Goal: Task Accomplishment & Management: Complete application form

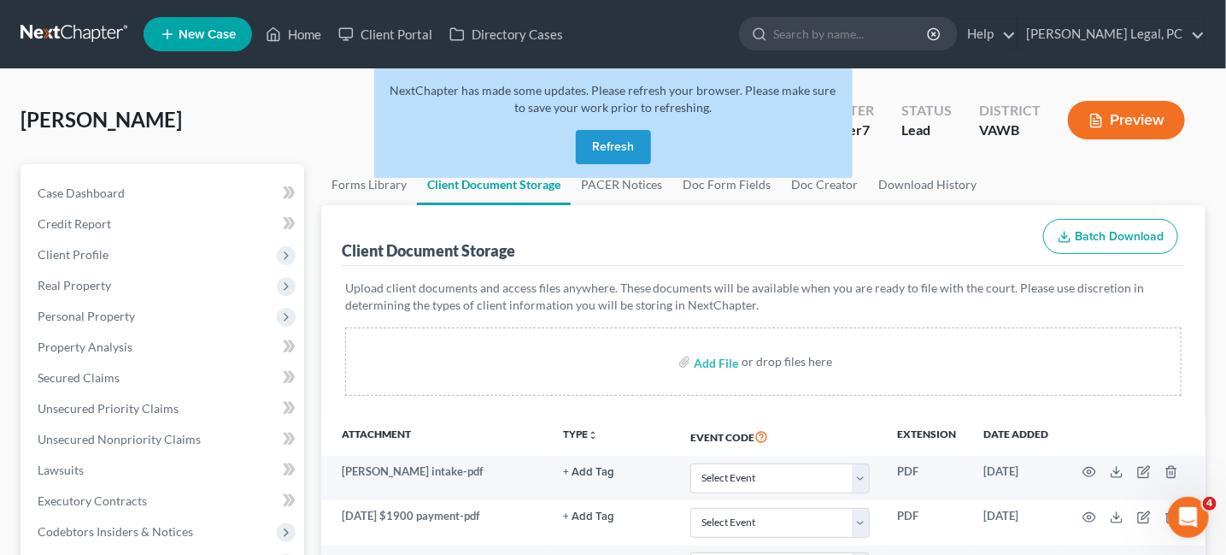
click at [56, 38] on link at bounding box center [75, 34] width 109 height 31
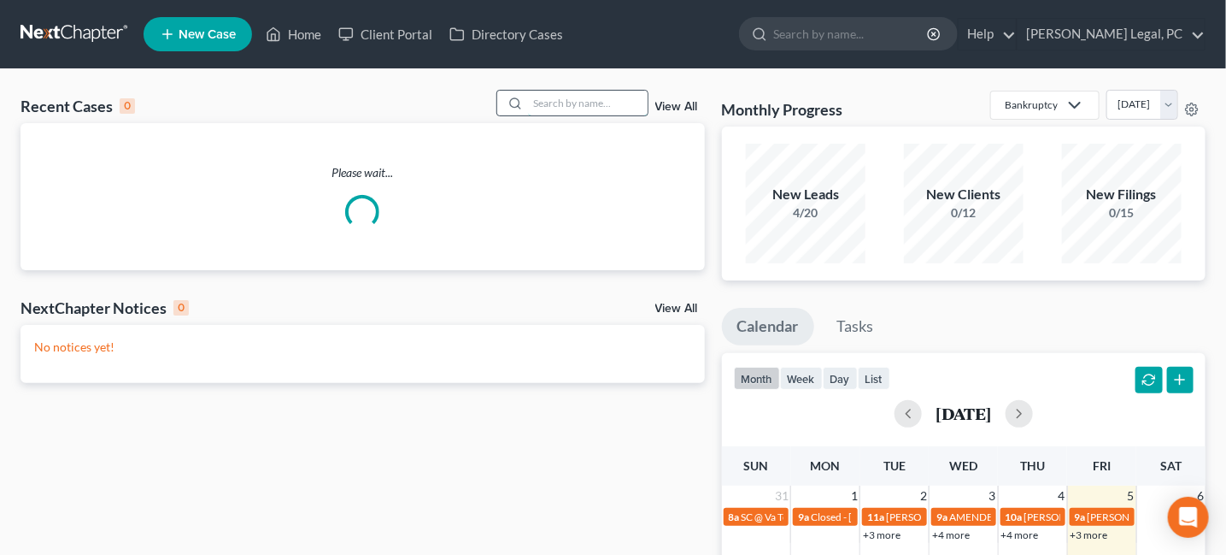
click at [555, 101] on input "search" at bounding box center [588, 103] width 120 height 25
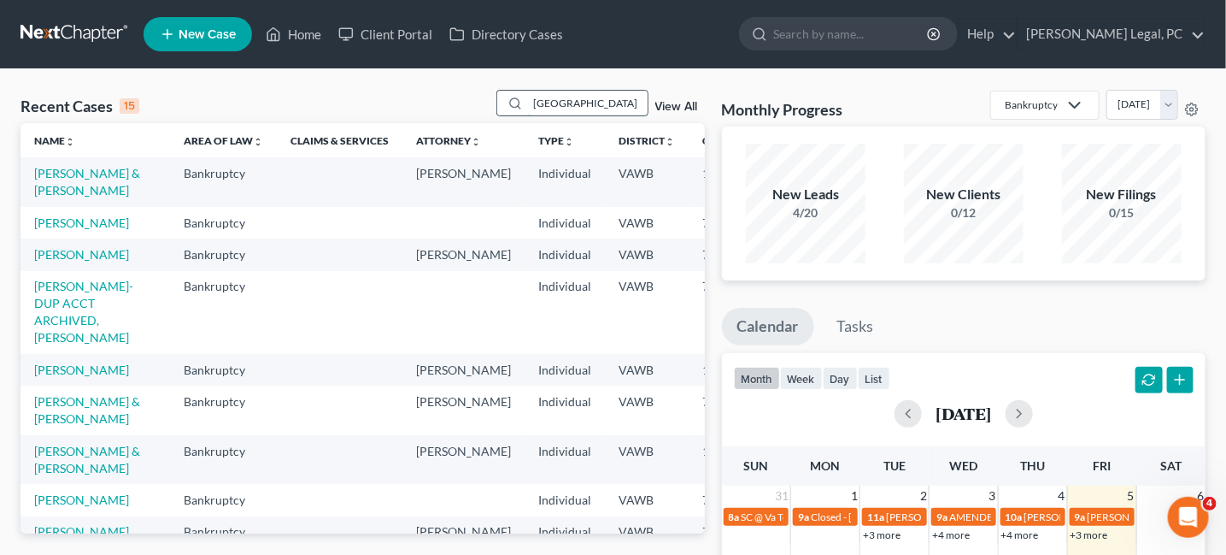
type input "Richmond"
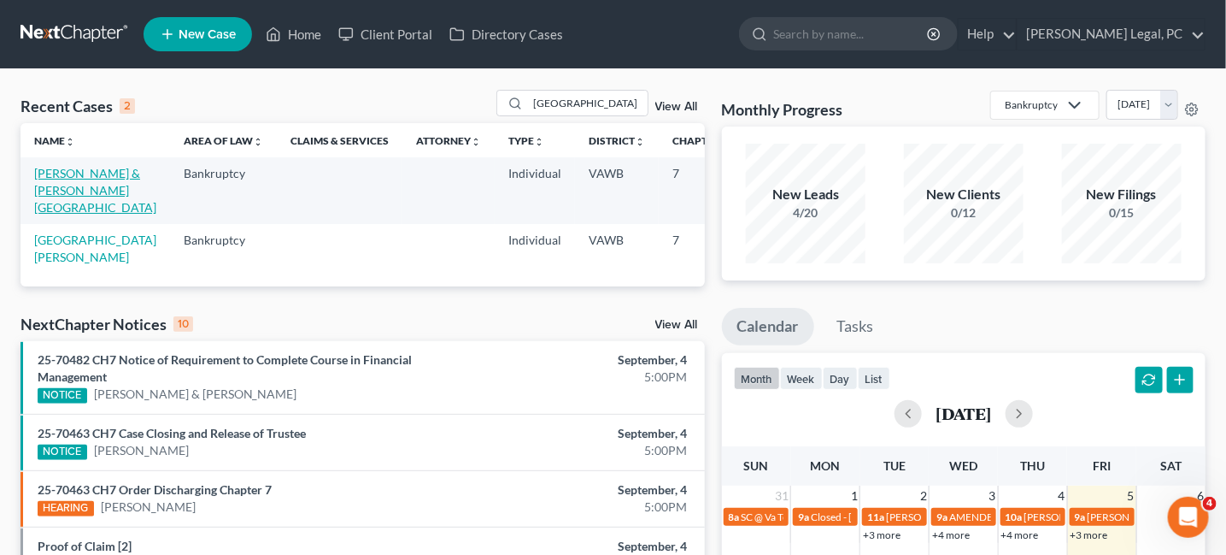
click at [77, 173] on link "[PERSON_NAME] & [PERSON_NAME][GEOGRAPHIC_DATA]" at bounding box center [95, 190] width 122 height 49
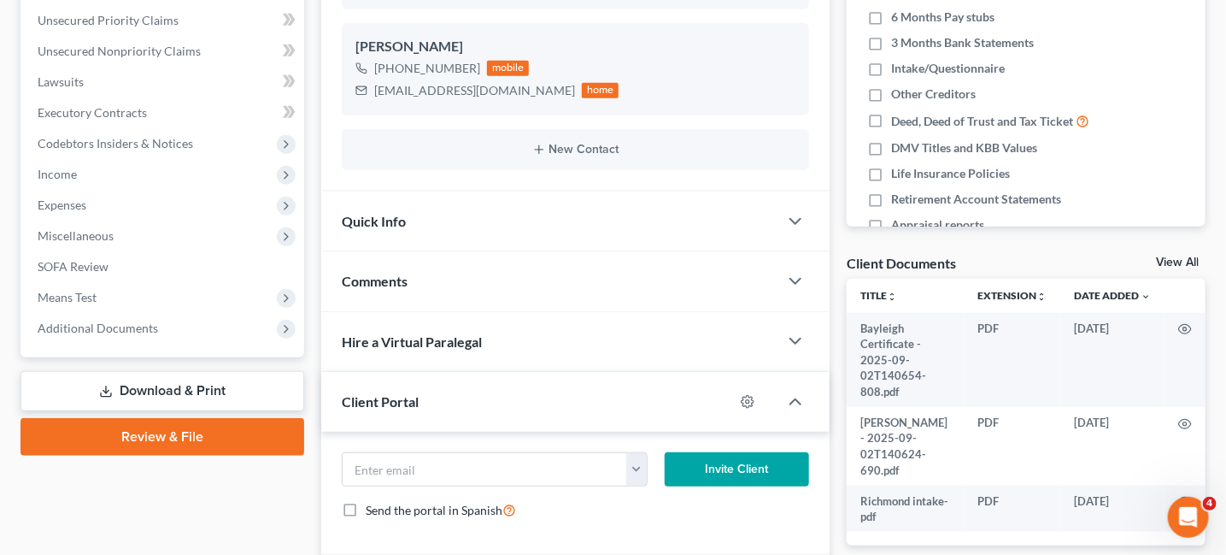
scroll to position [509, 0]
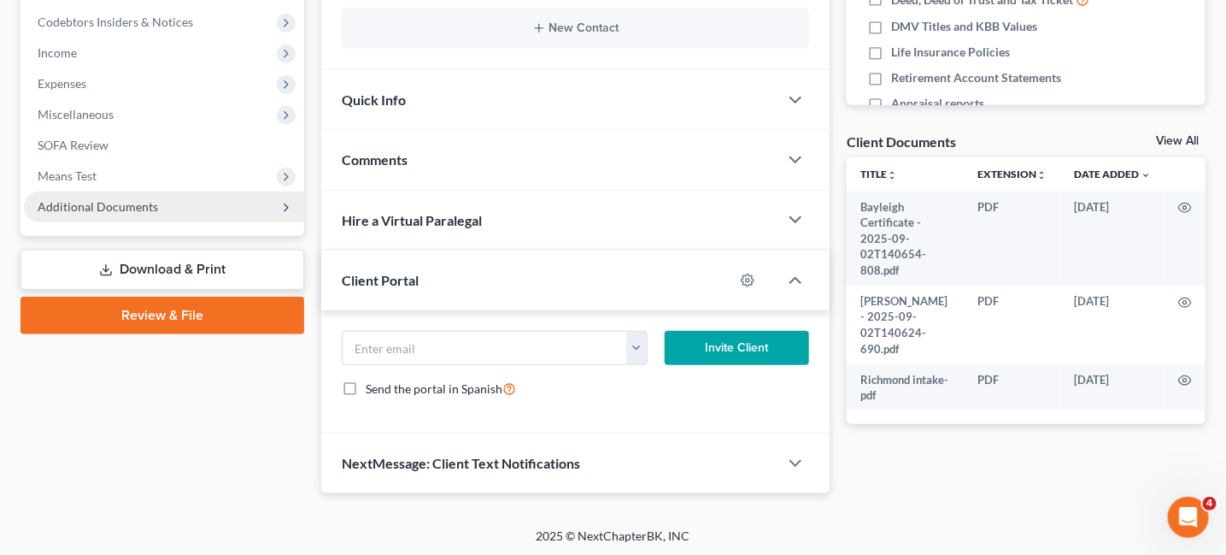
click at [136, 203] on span "Additional Documents" at bounding box center [98, 206] width 120 height 15
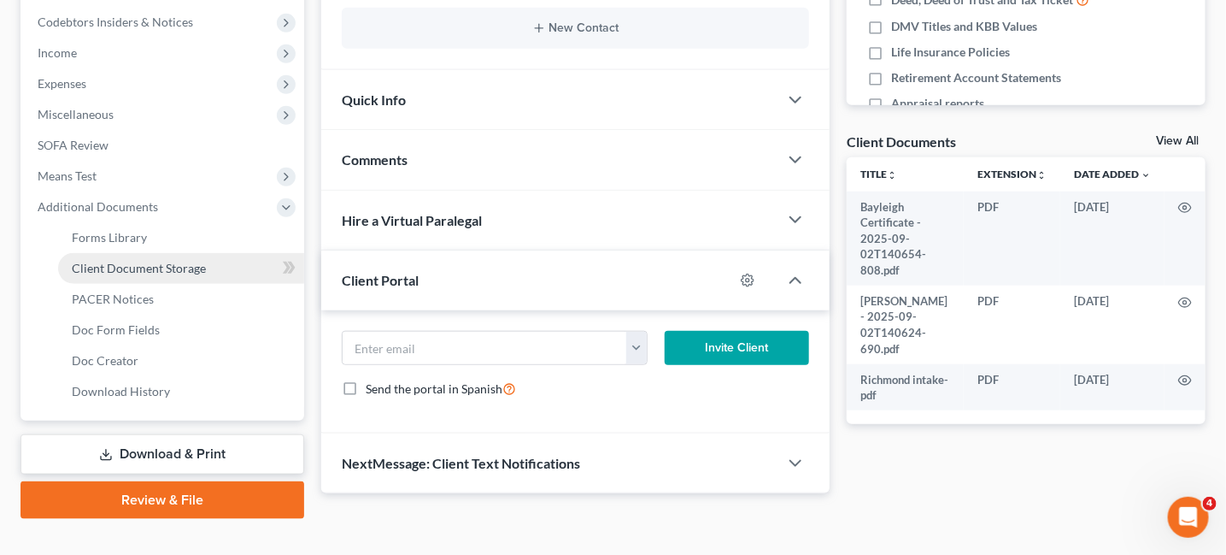
click at [156, 268] on span "Client Document Storage" at bounding box center [139, 268] width 134 height 15
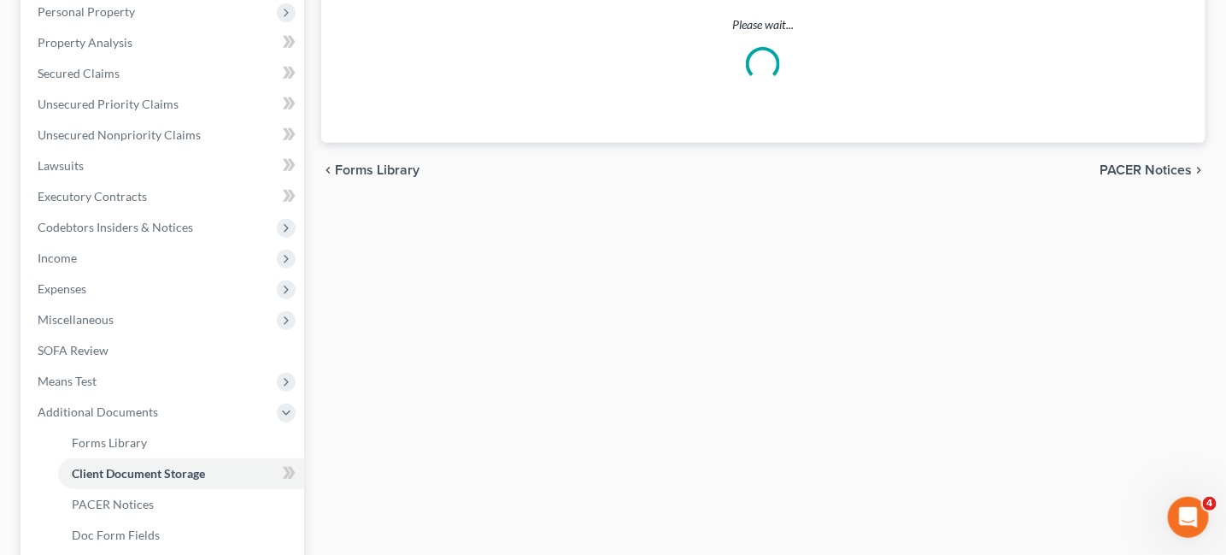
select select "0"
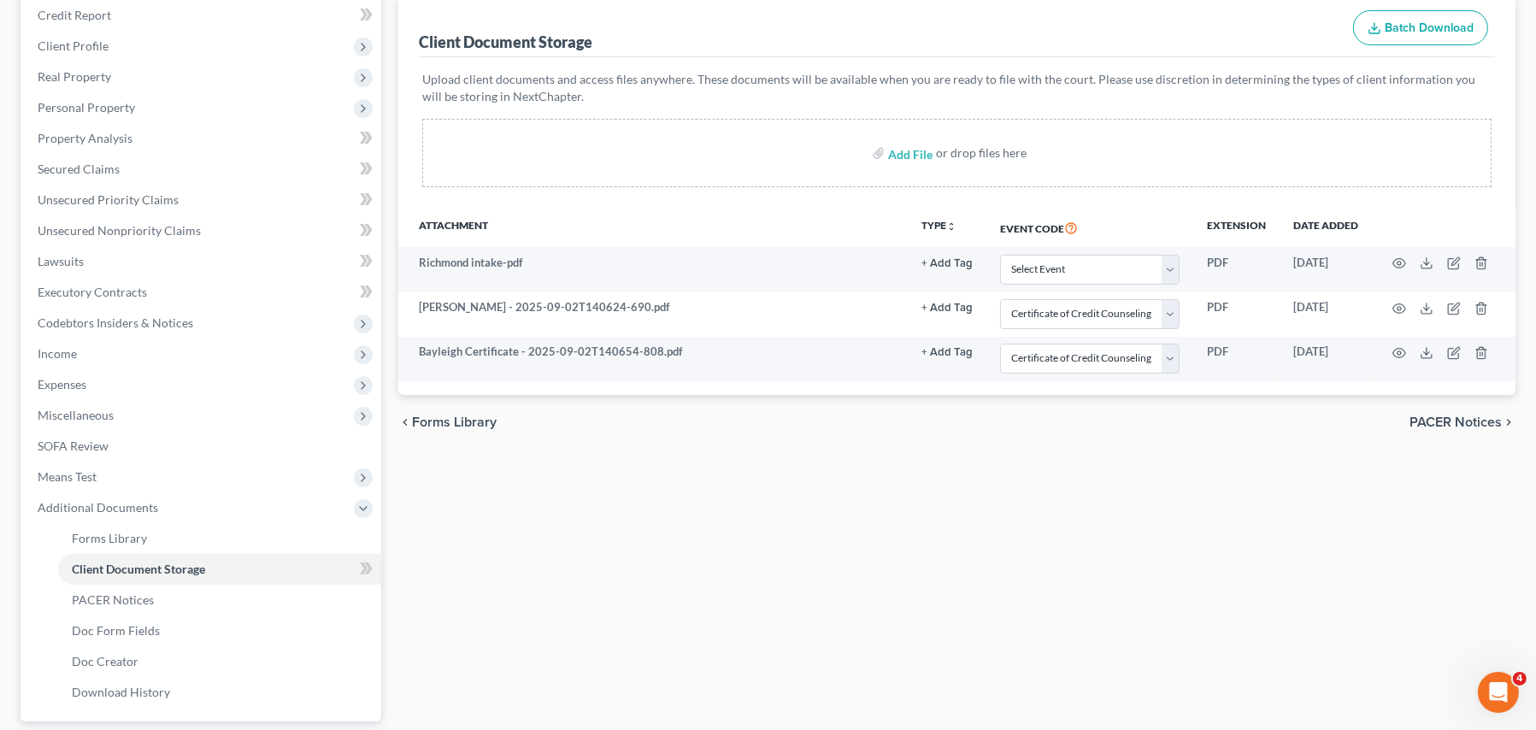
scroll to position [171, 0]
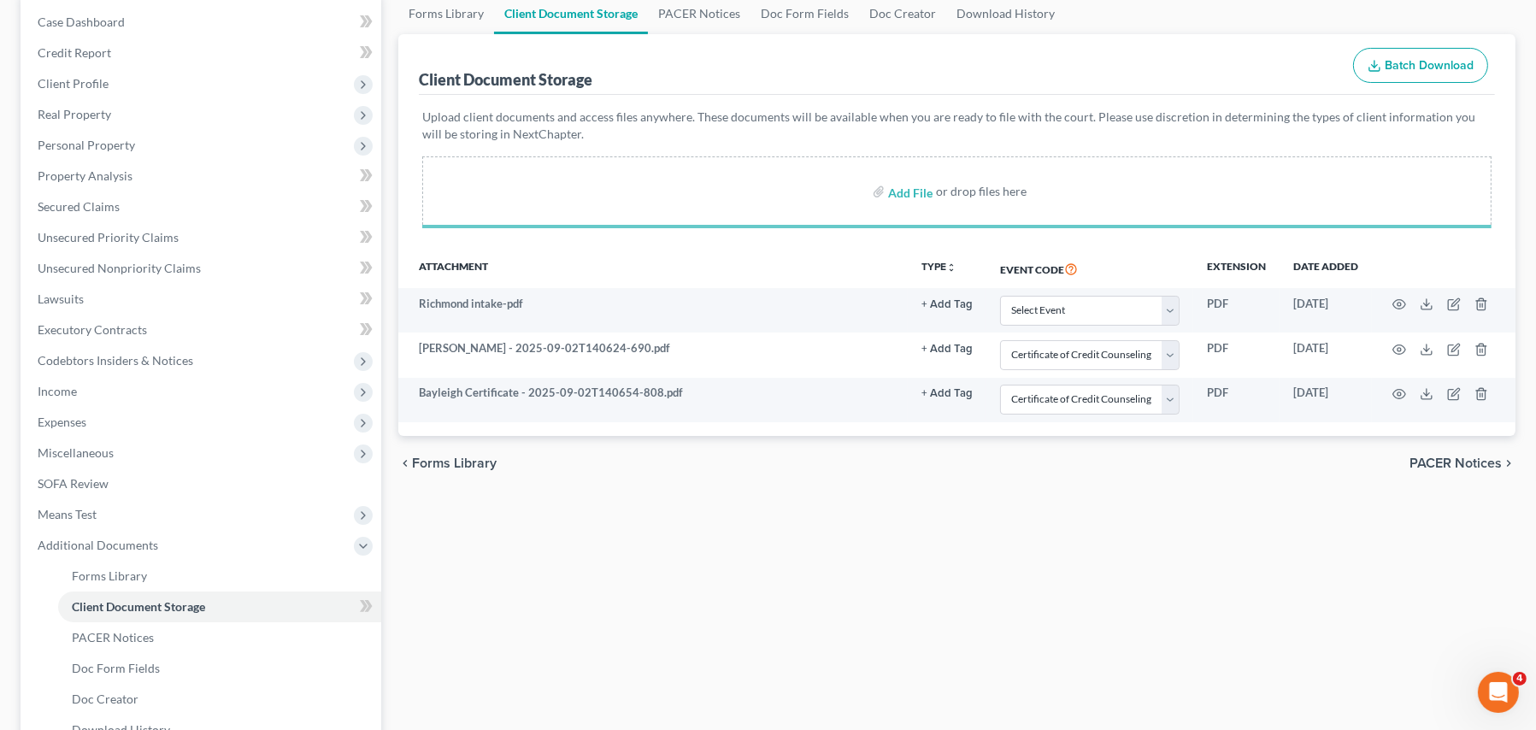
select select "0"
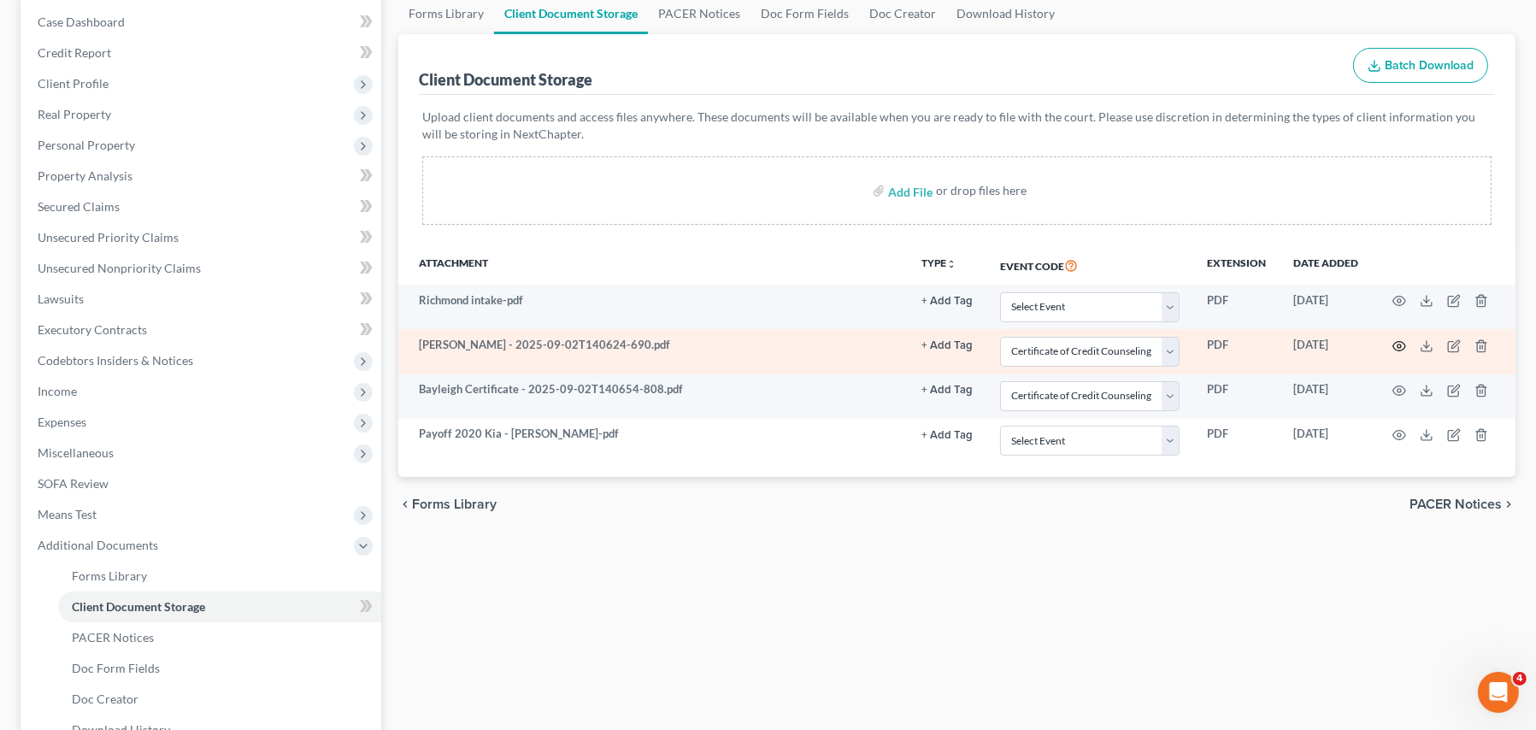
click at [1238, 341] on icon "button" at bounding box center [1399, 345] width 13 height 9
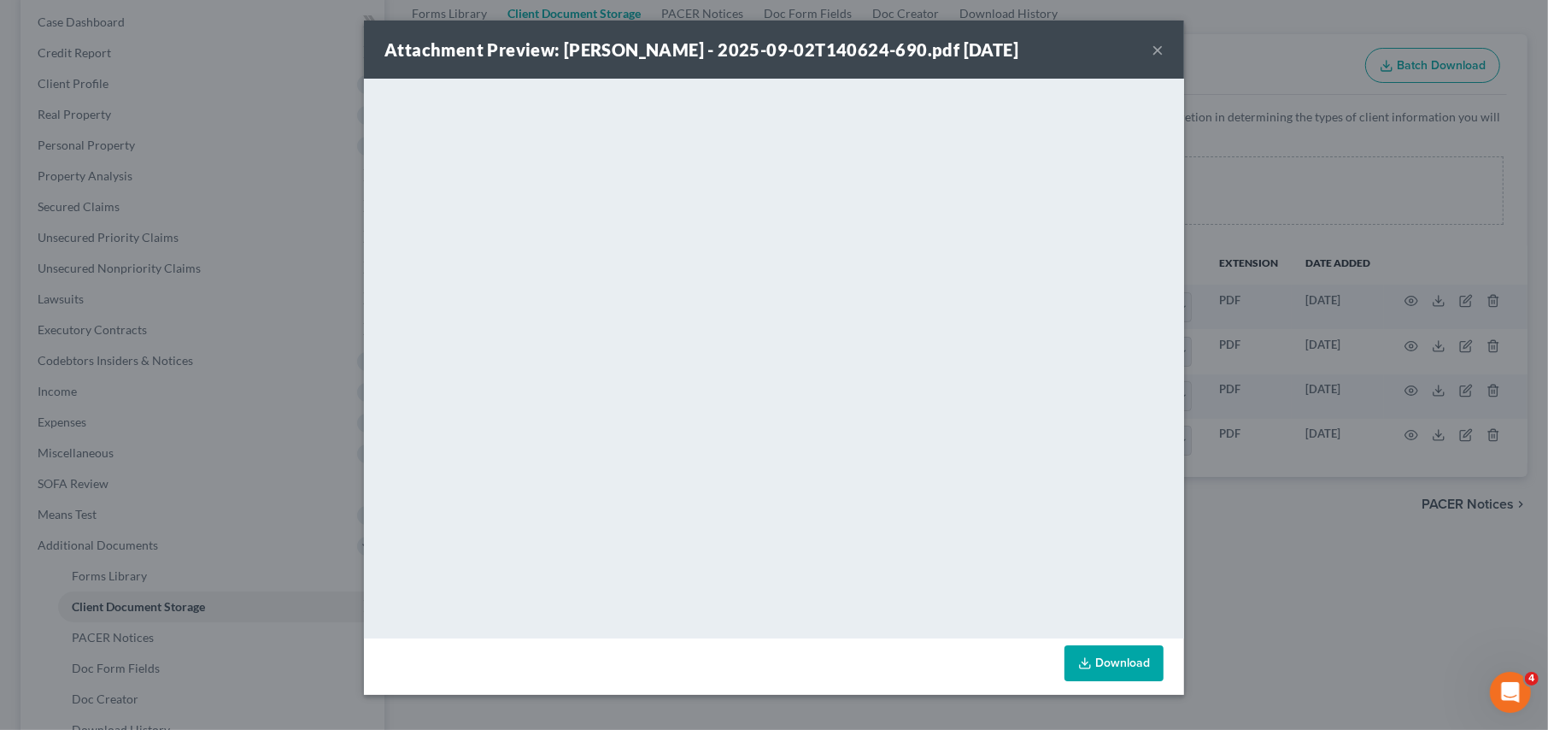
click at [1154, 50] on button "×" at bounding box center [1158, 49] width 12 height 21
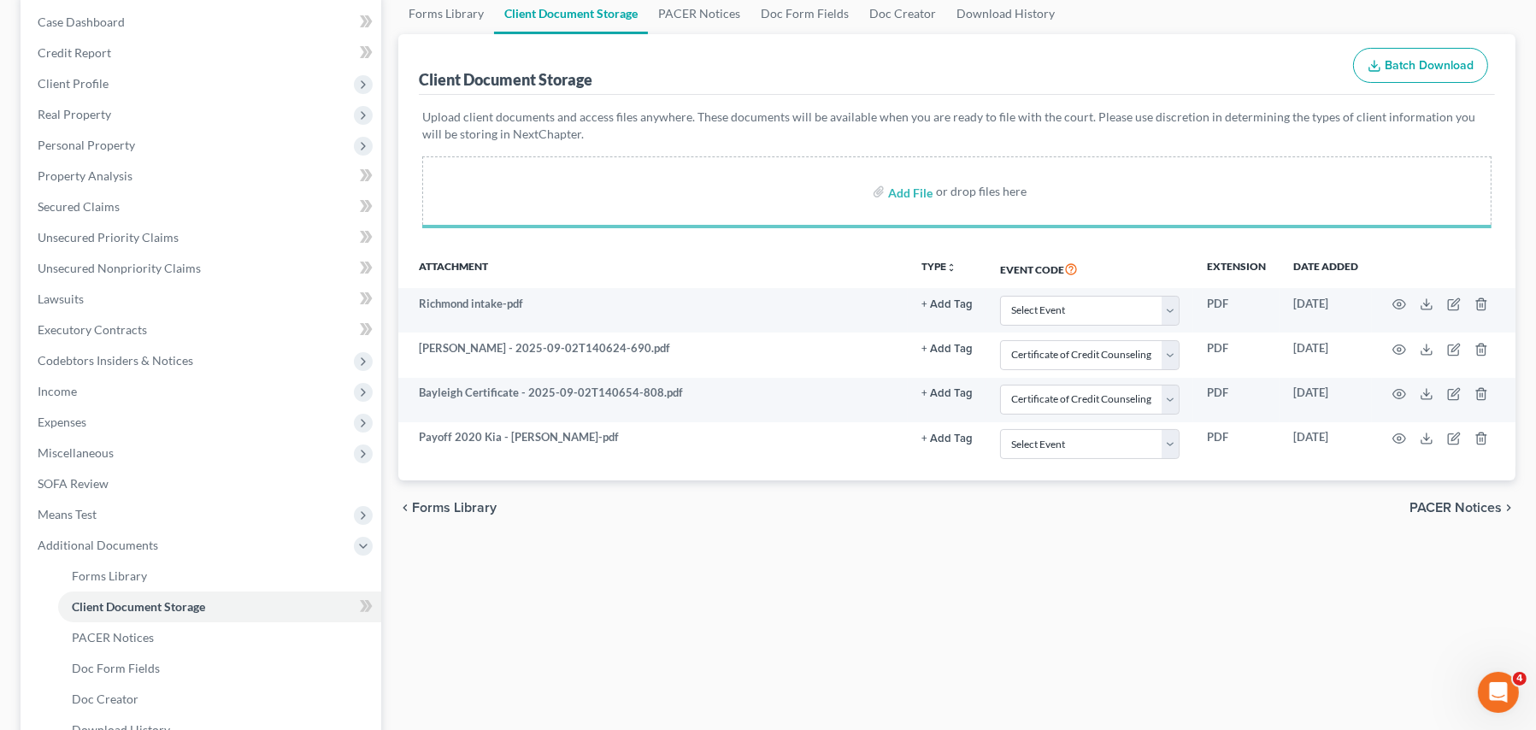
select select "0"
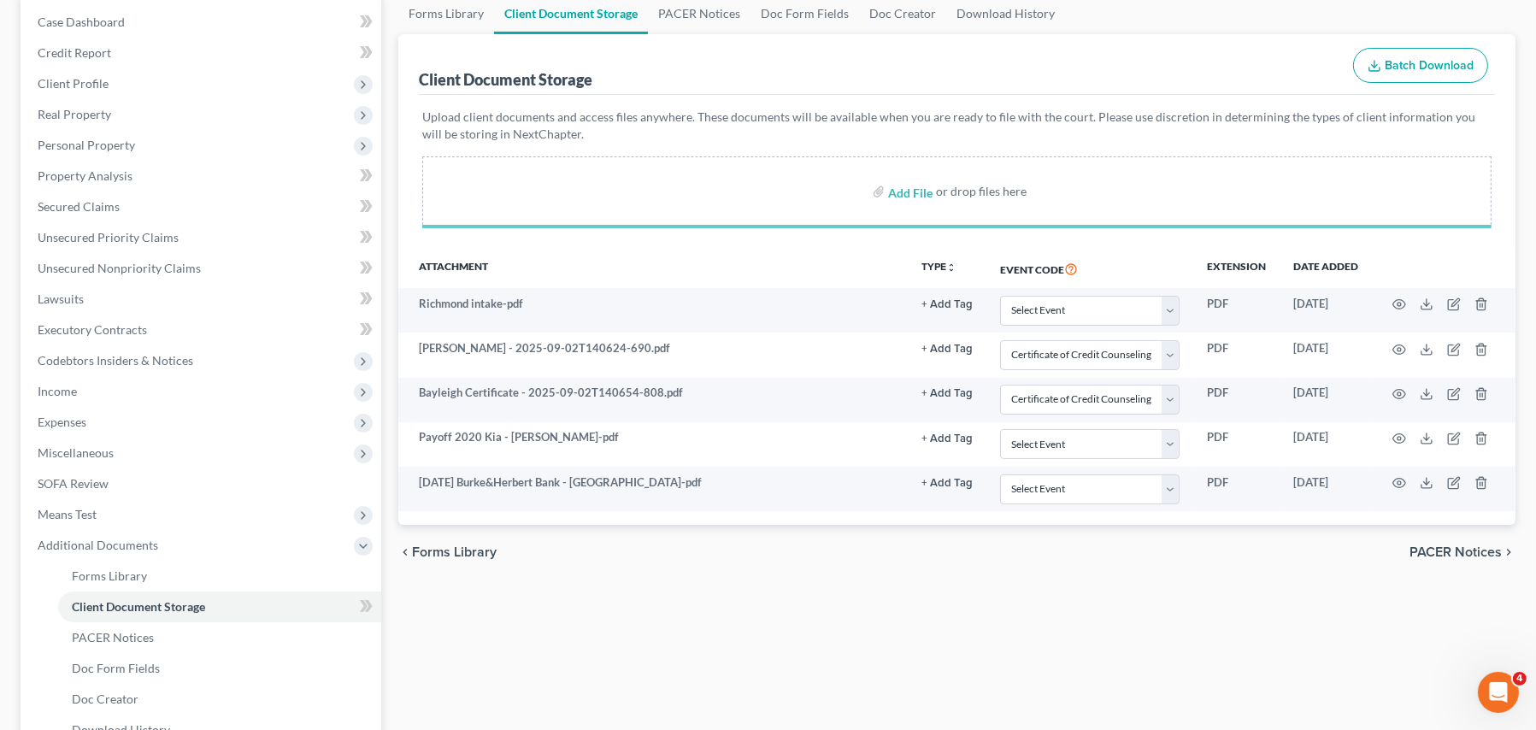
select select "0"
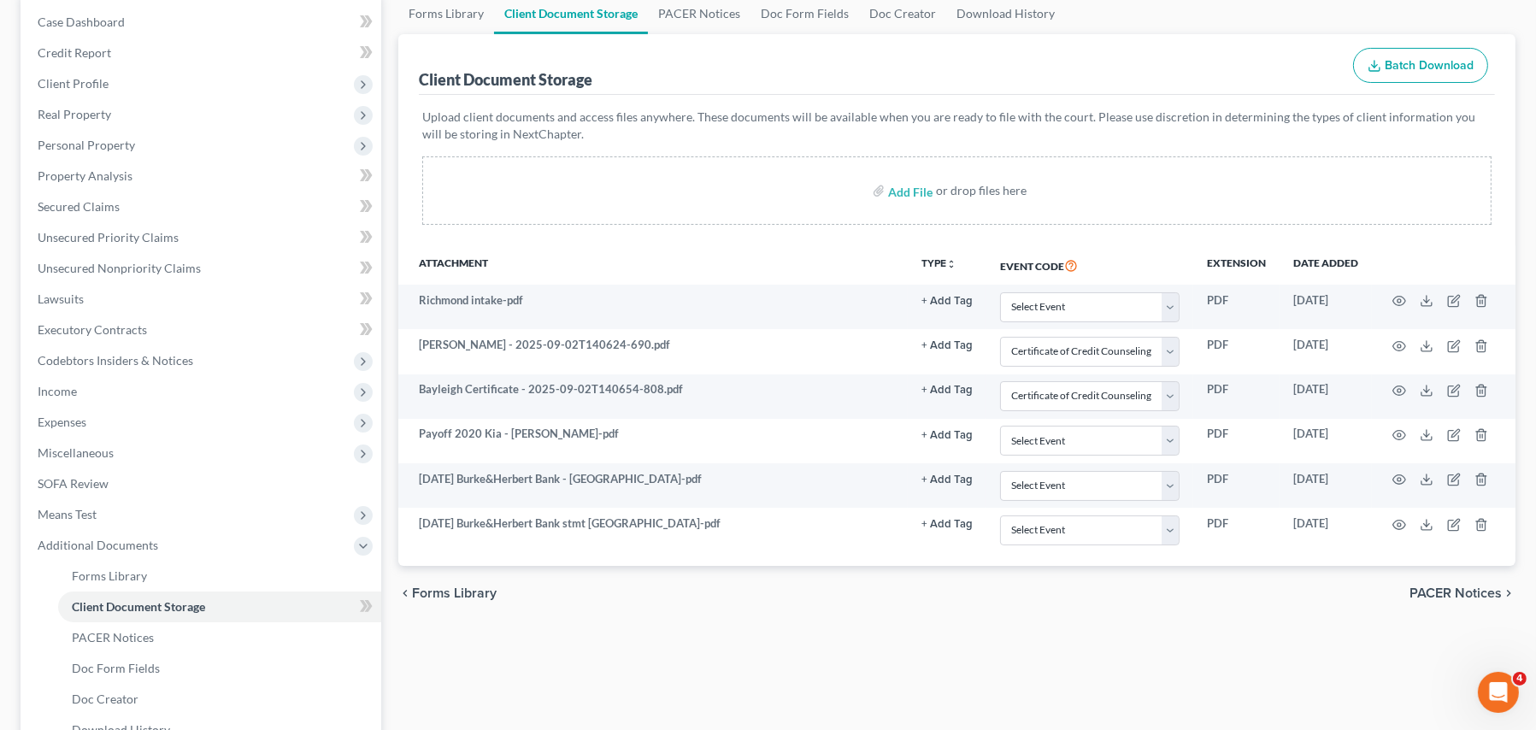
select select "0"
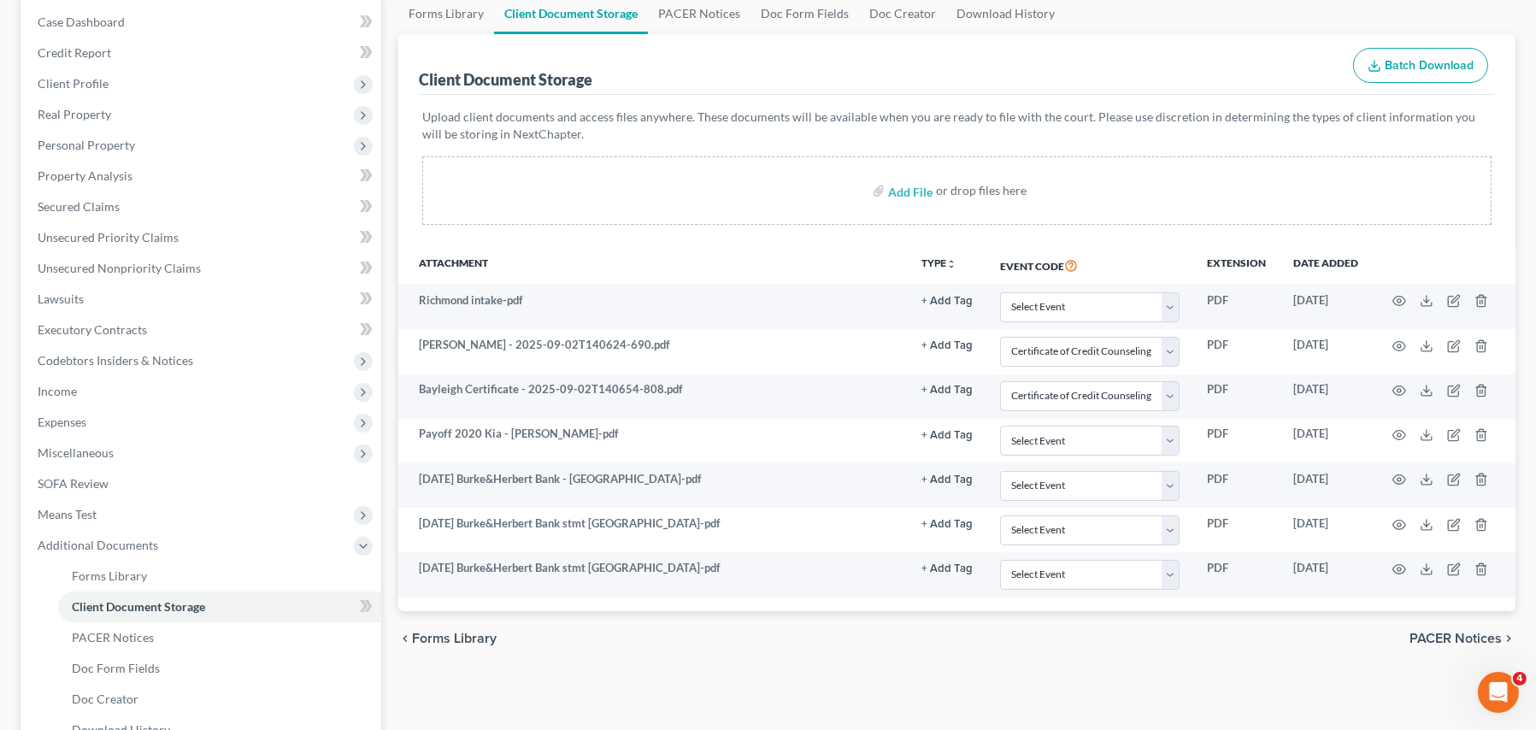
select select "0"
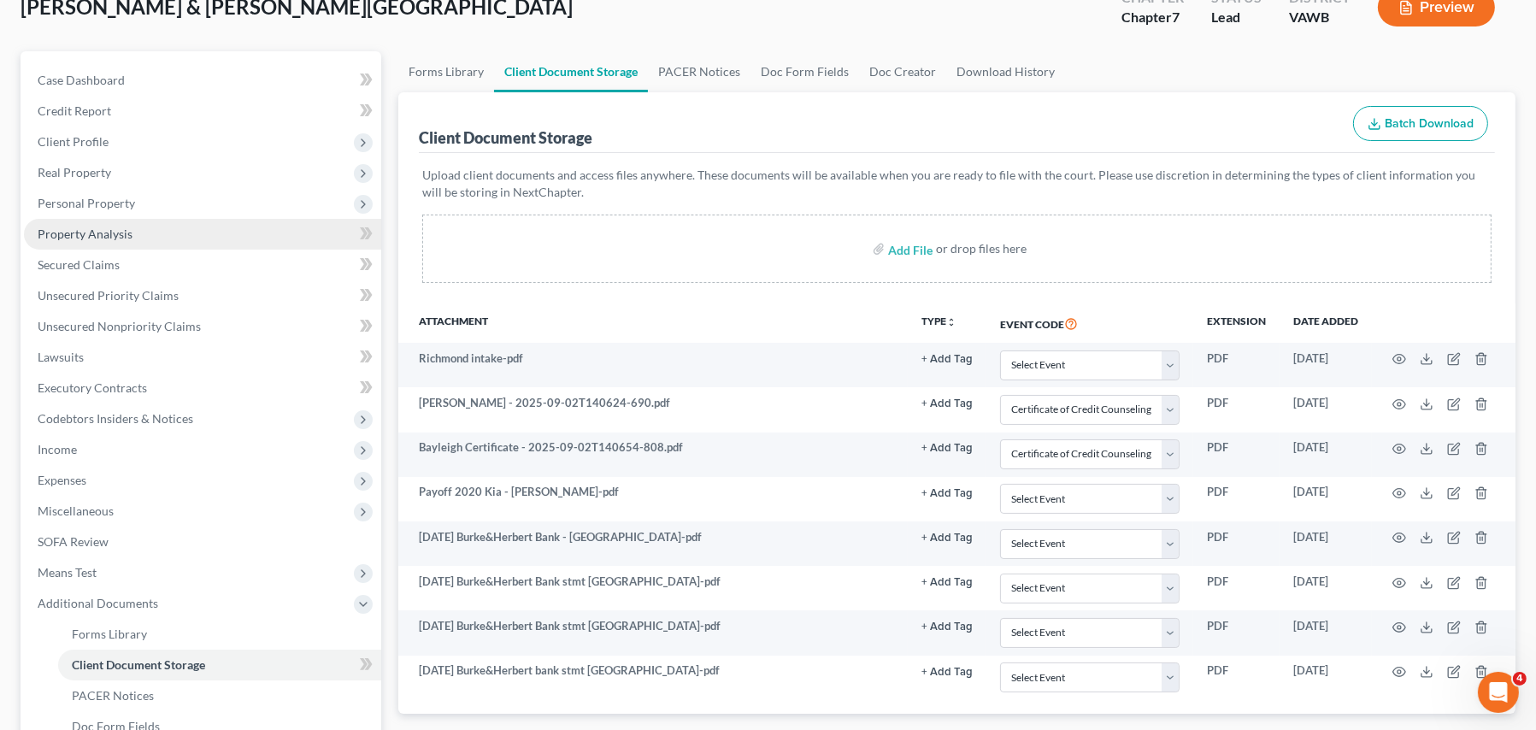
scroll to position [0, 0]
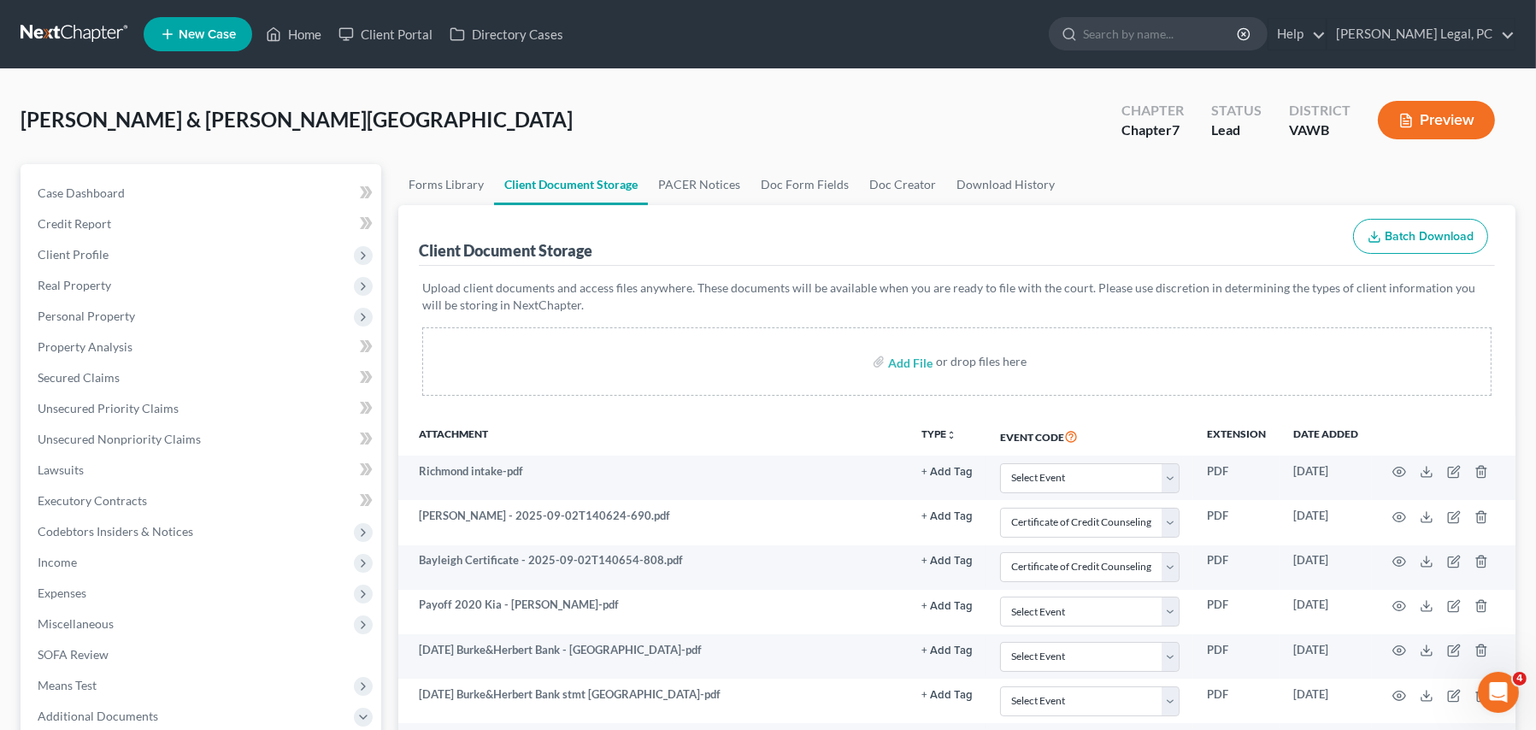
click at [109, 27] on link at bounding box center [75, 34] width 109 height 31
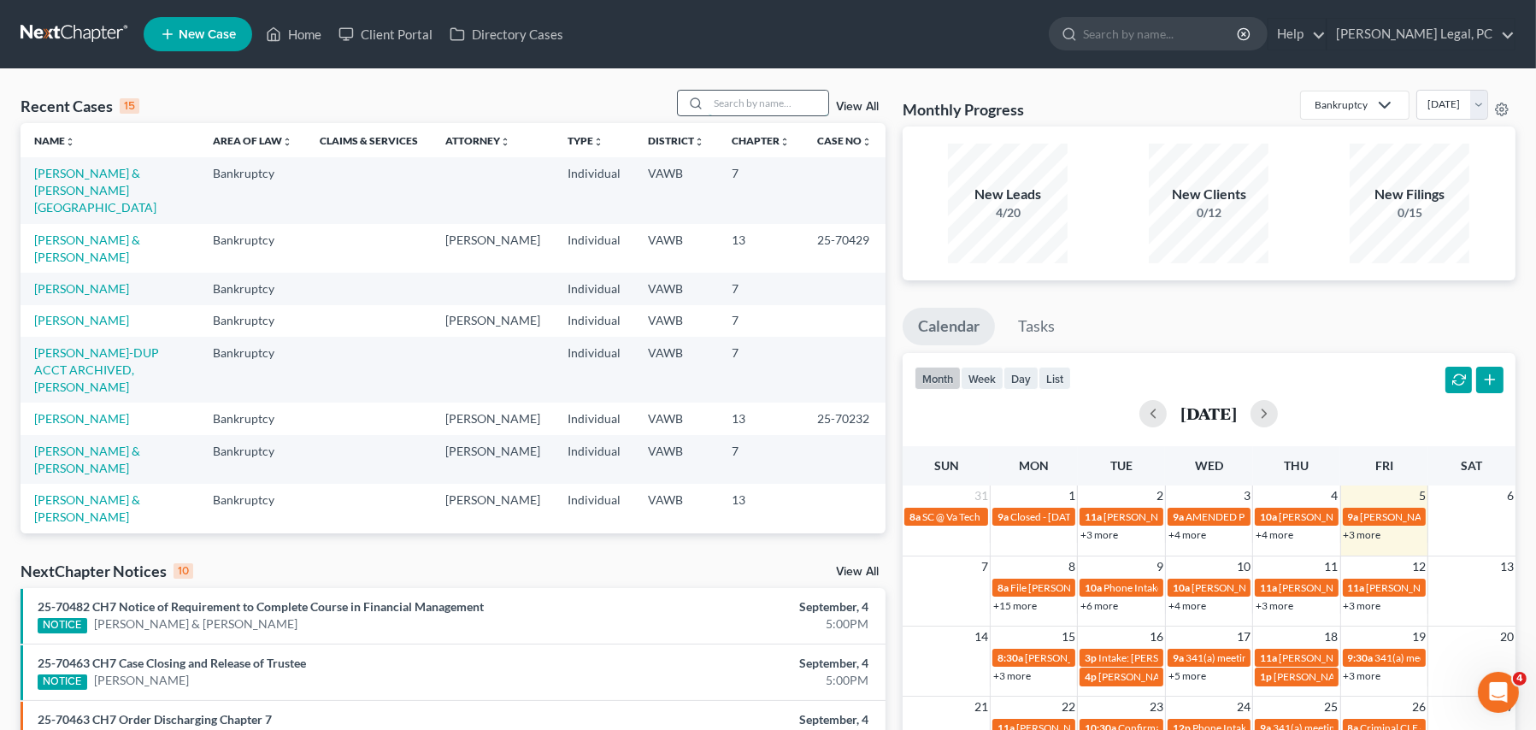
click at [768, 101] on input "search" at bounding box center [768, 103] width 120 height 25
type input "crigger"
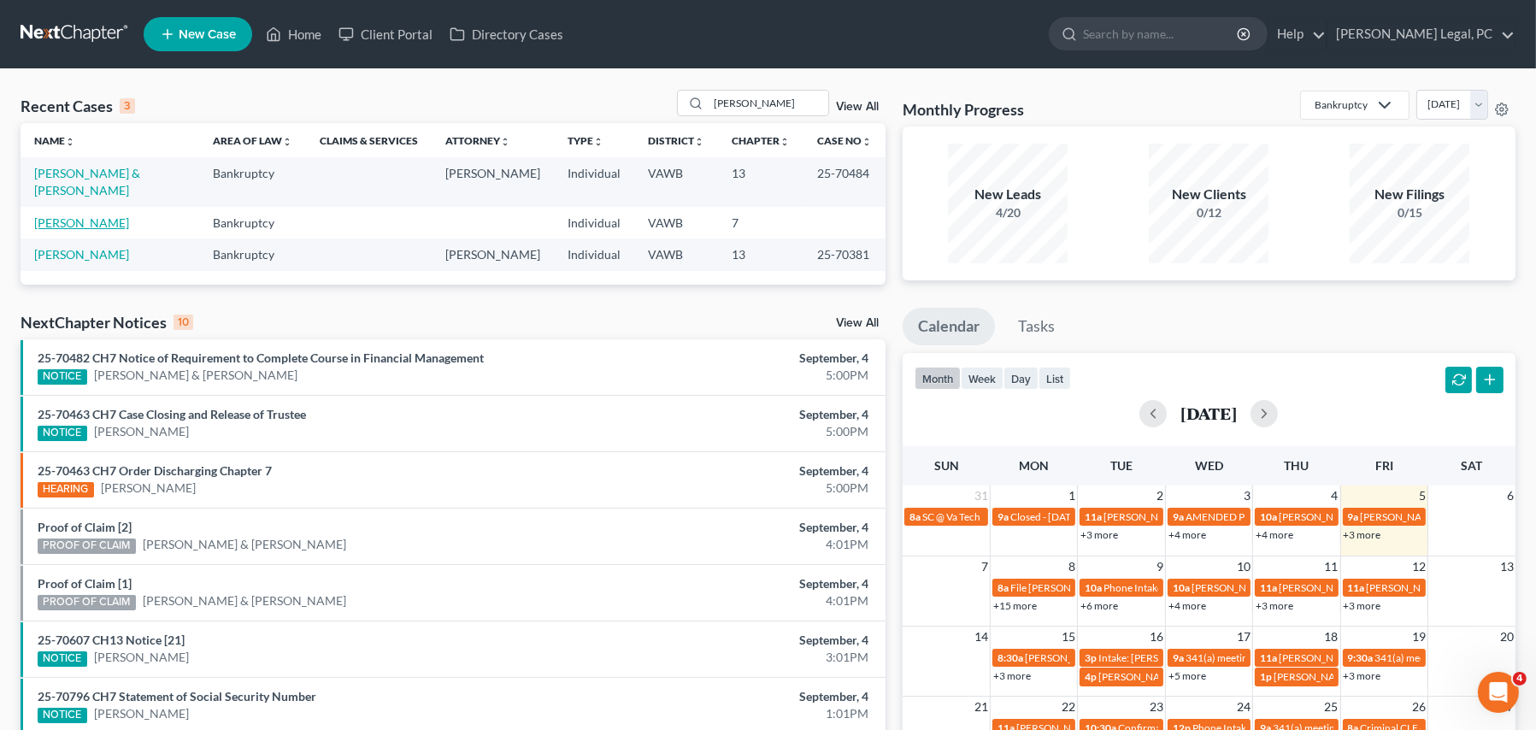
click at [85, 215] on link "[PERSON_NAME]" at bounding box center [81, 222] width 95 height 15
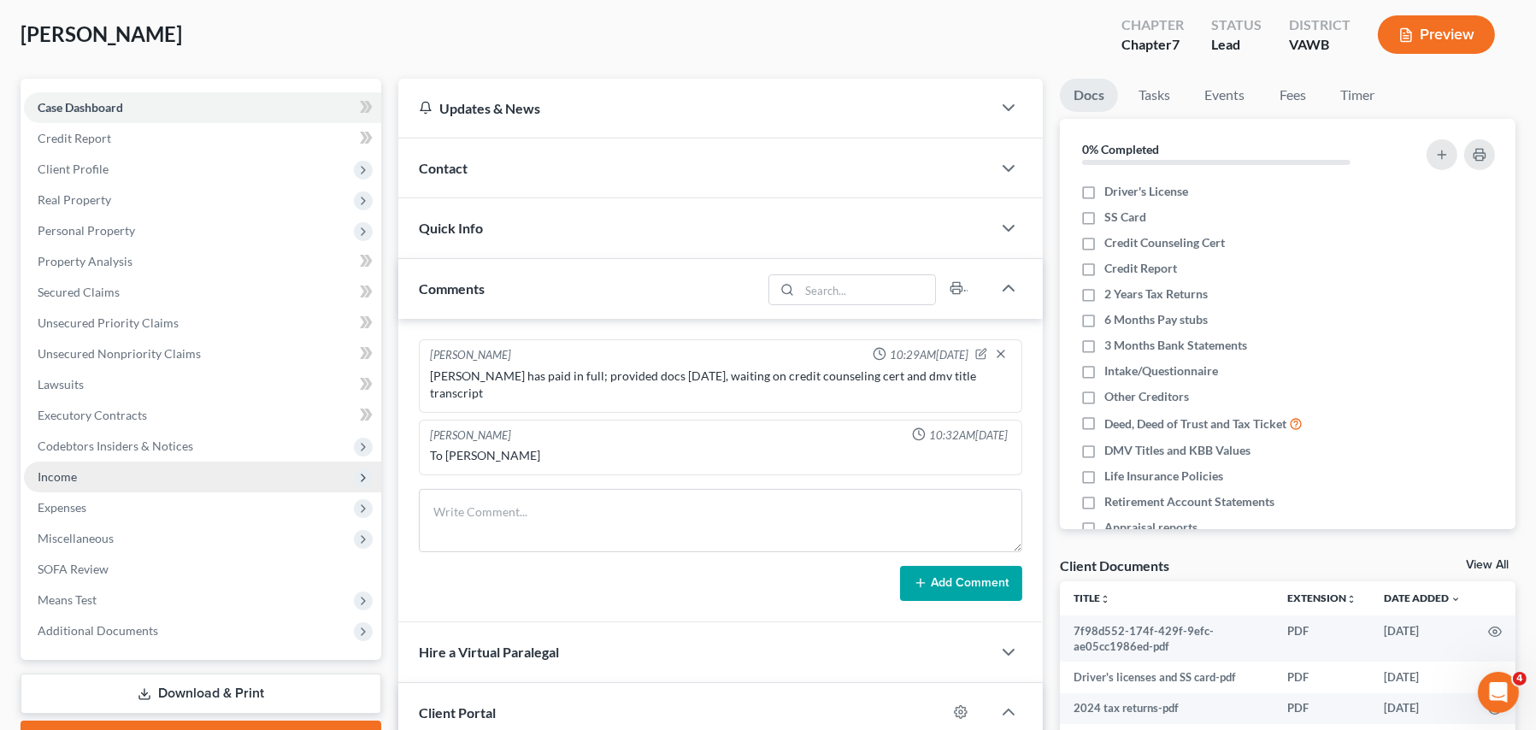
scroll to position [256, 0]
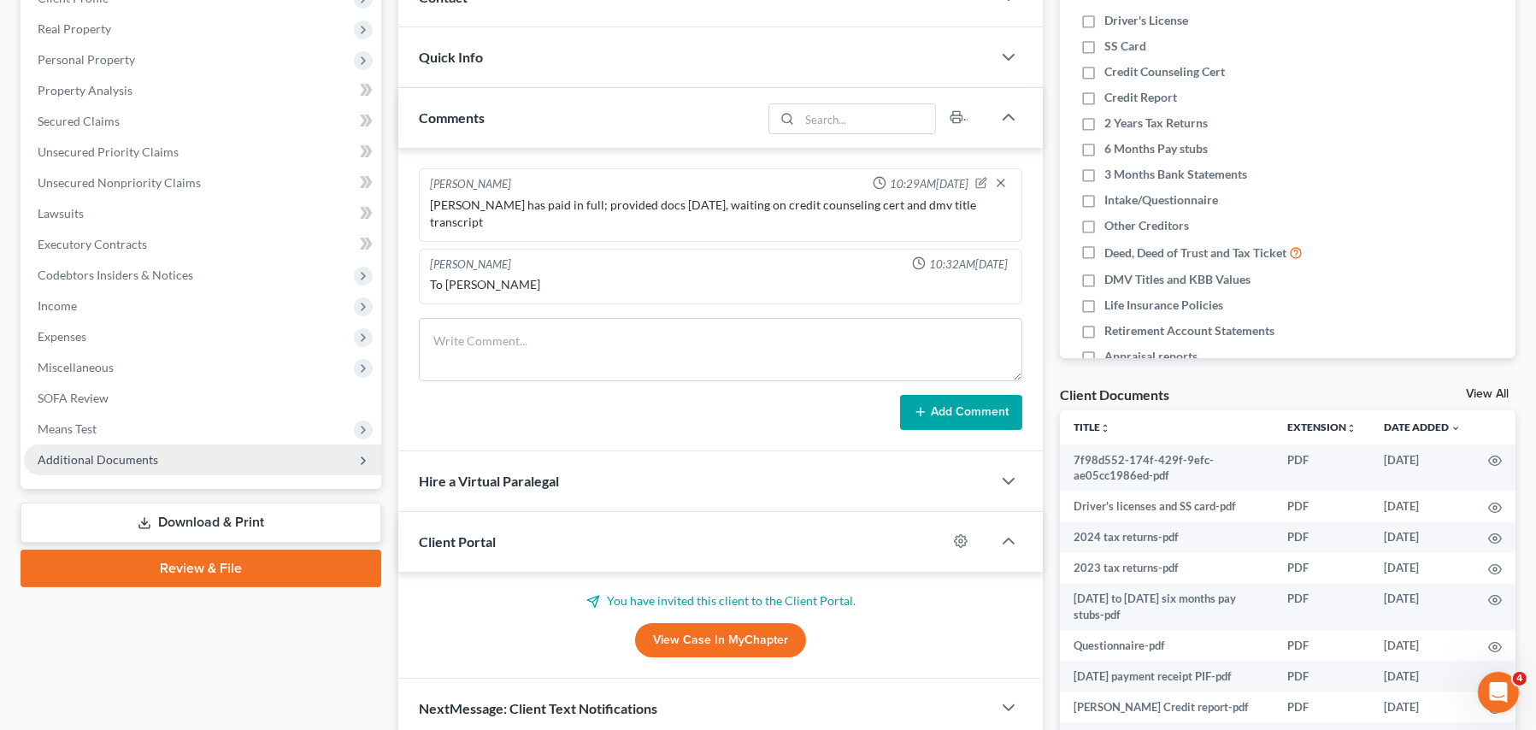
click at [126, 457] on span "Additional Documents" at bounding box center [98, 459] width 120 height 15
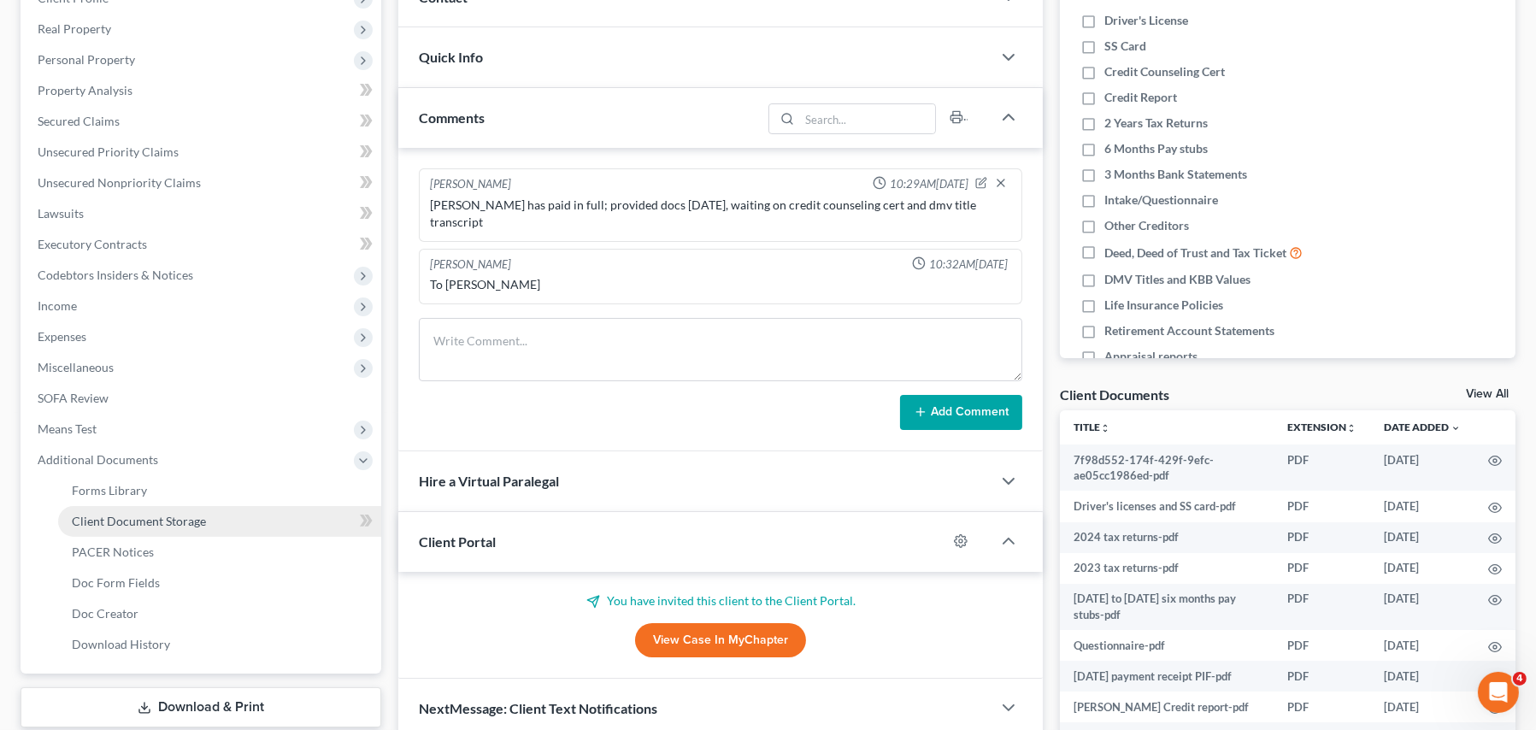
click at [106, 515] on span "Client Document Storage" at bounding box center [139, 521] width 134 height 15
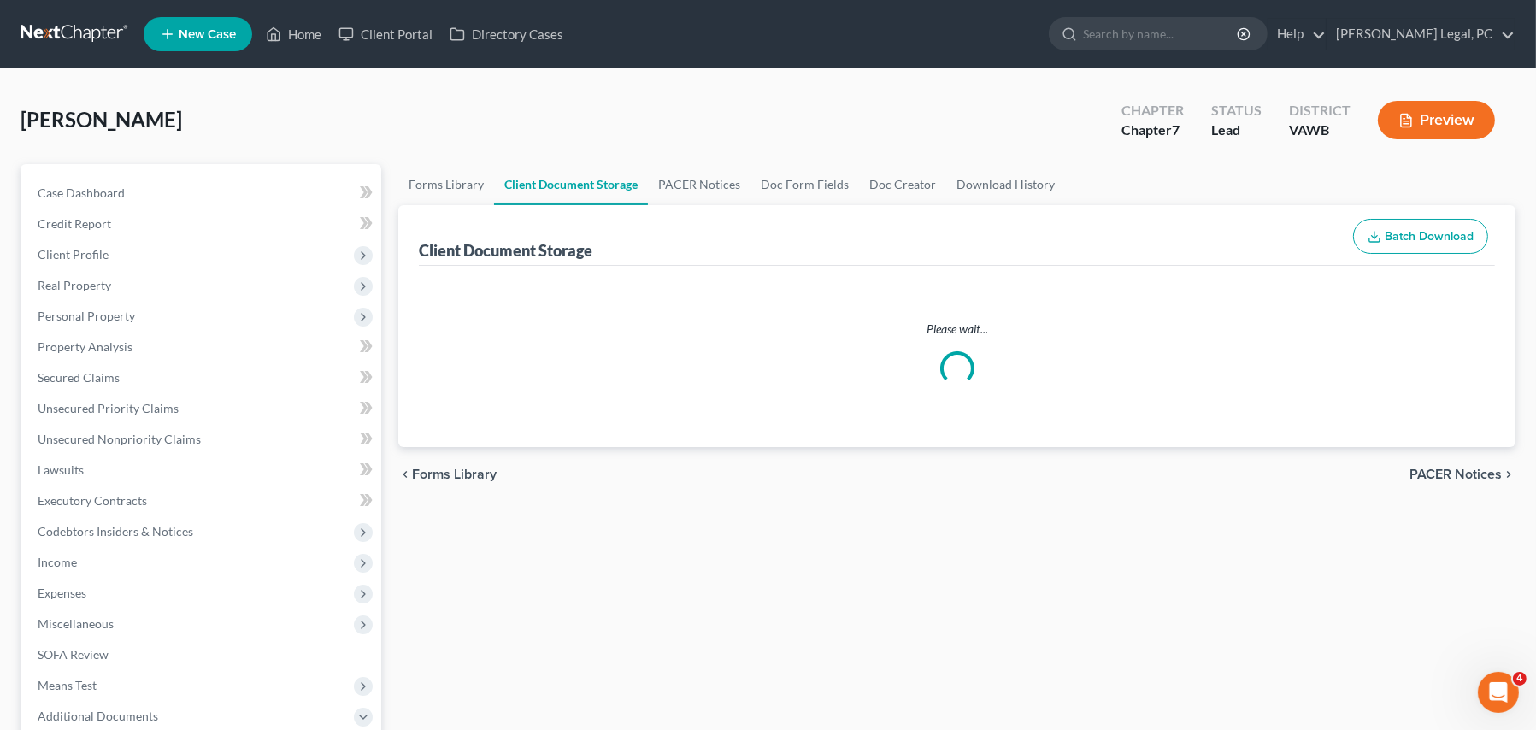
select select "0"
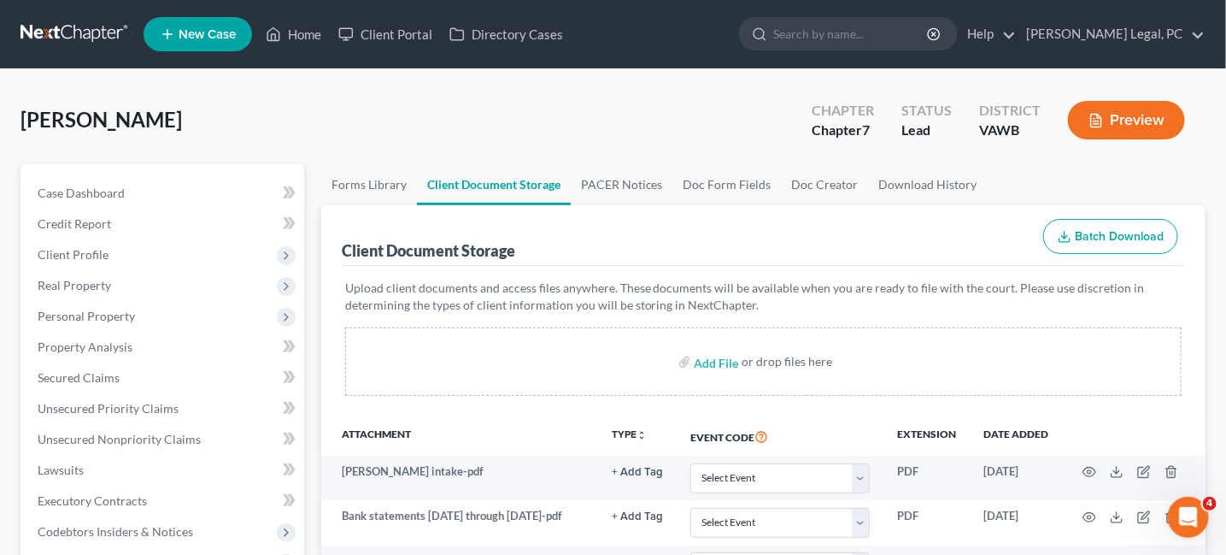
click at [60, 30] on link at bounding box center [75, 34] width 109 height 31
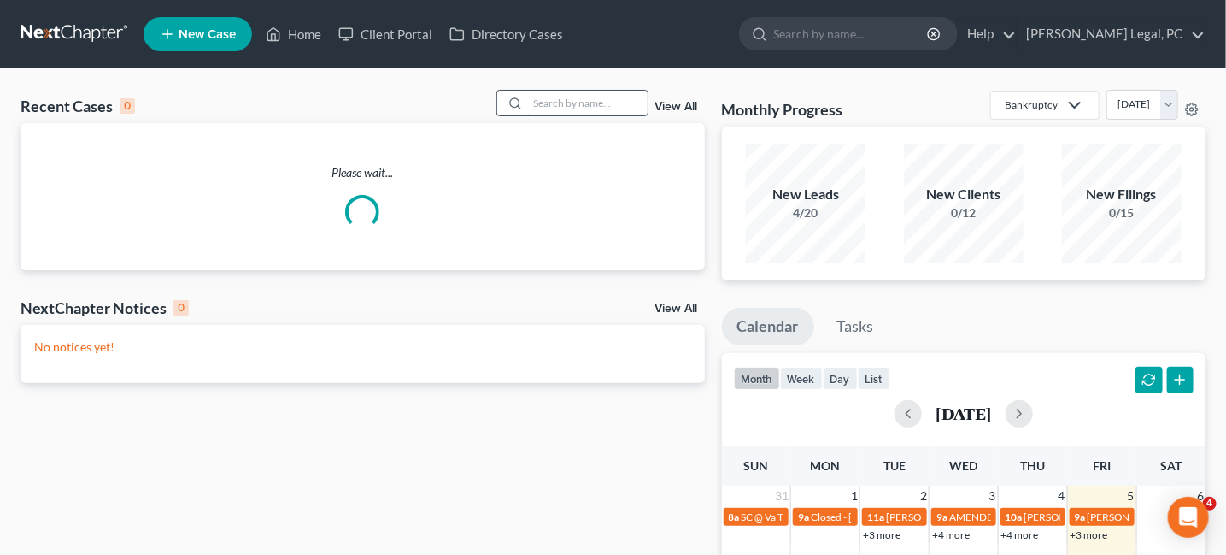
click at [555, 101] on input "search" at bounding box center [588, 103] width 120 height 25
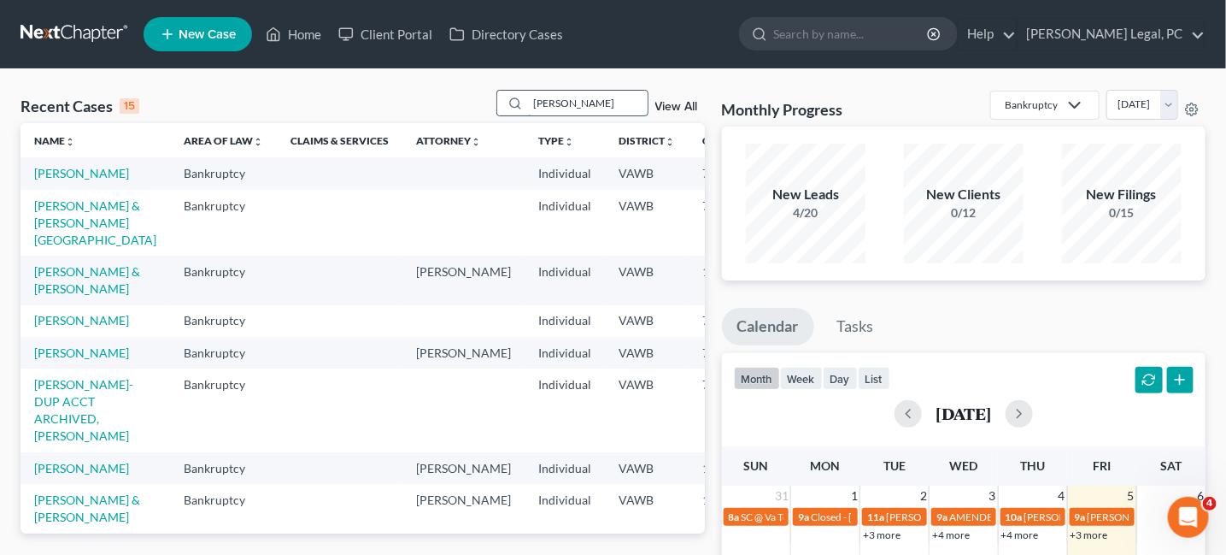
type input "[PERSON_NAME]"
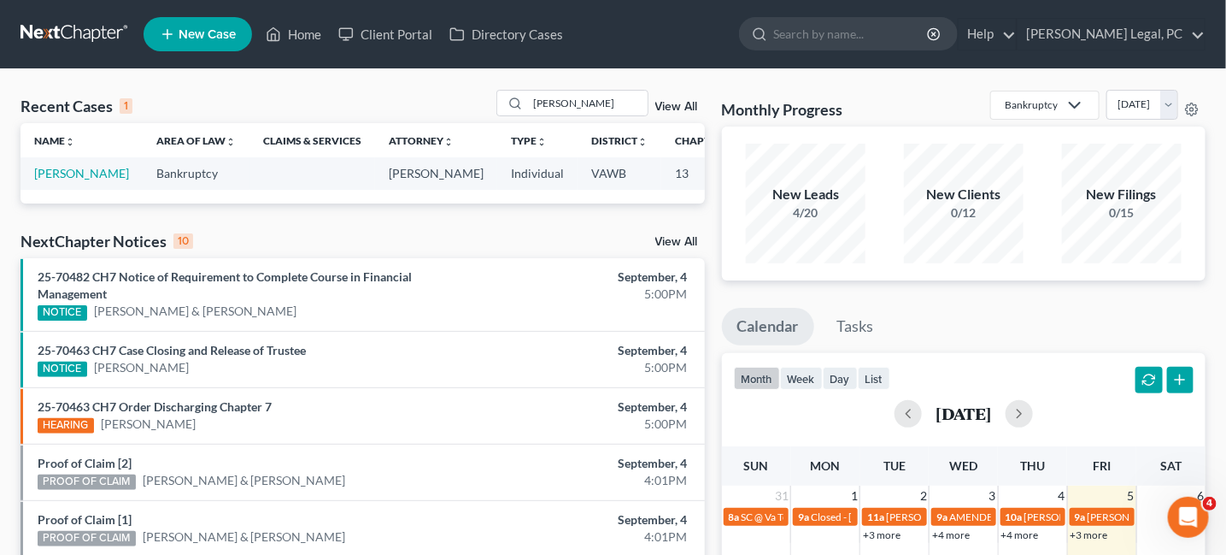
click at [195, 38] on span "New Case" at bounding box center [207, 34] width 57 height 13
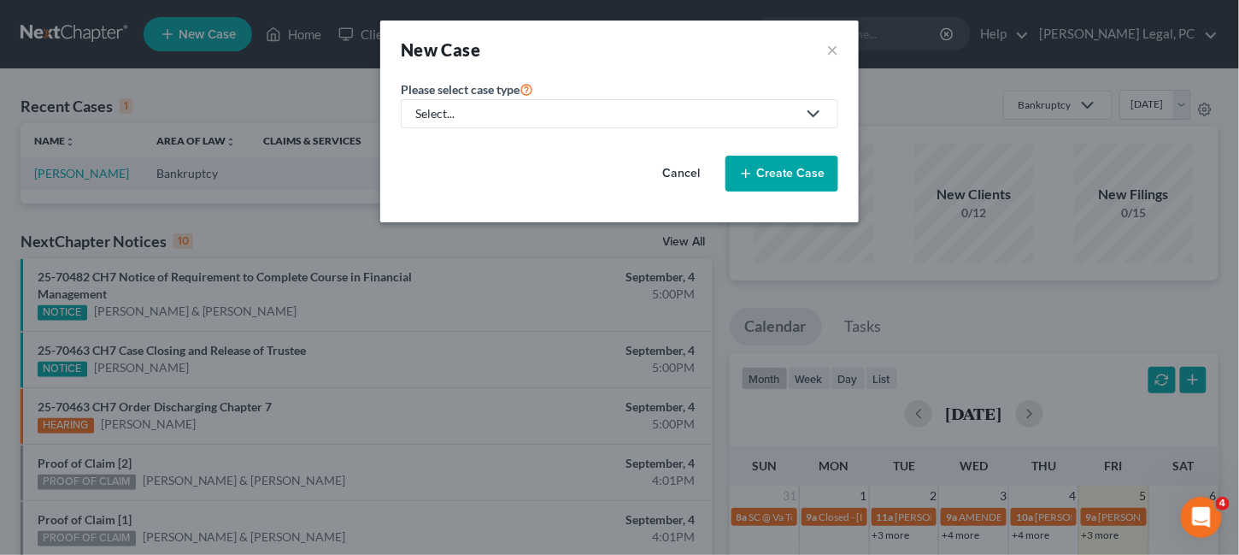
click at [579, 115] on div "Select..." at bounding box center [605, 113] width 381 height 17
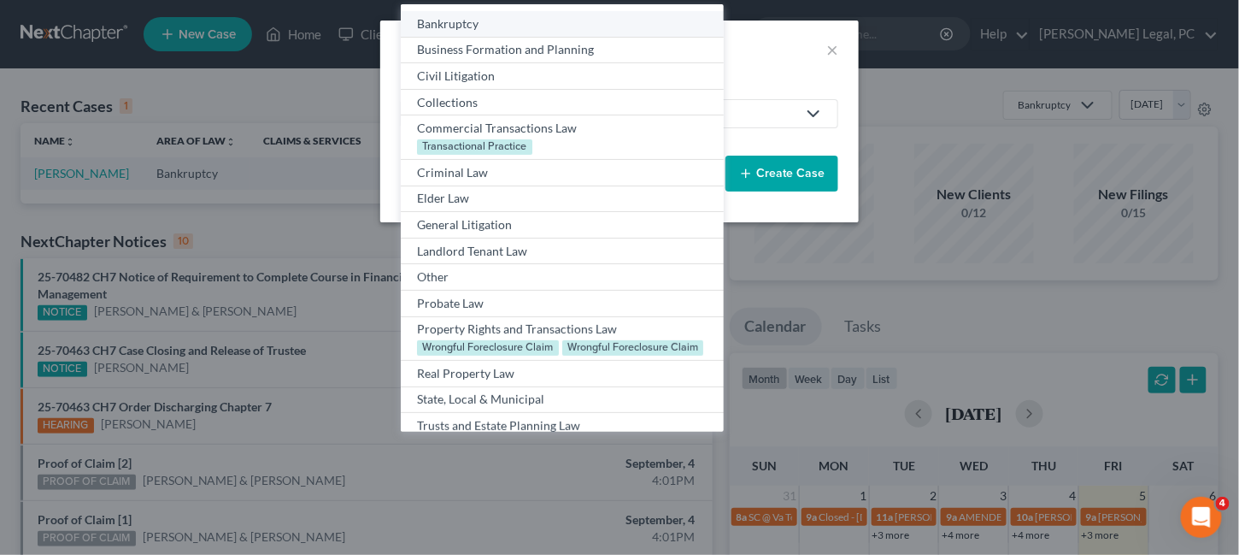
click at [462, 21] on div "Bankruptcy" at bounding box center [562, 23] width 290 height 17
select select "84"
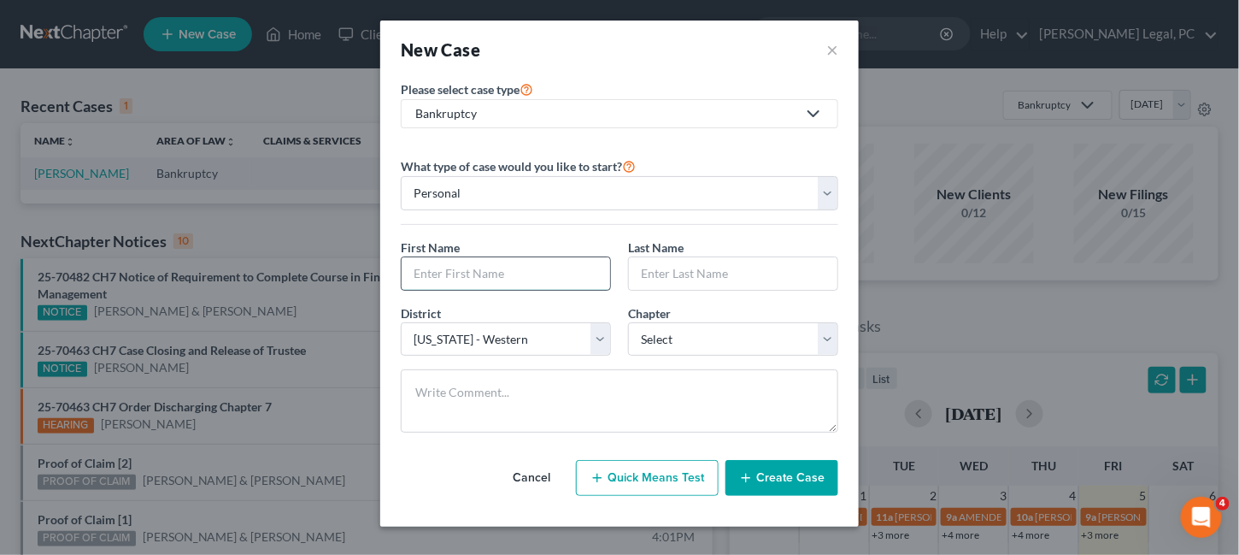
click at [417, 269] on input "text" at bounding box center [506, 273] width 208 height 32
type input "Shannon"
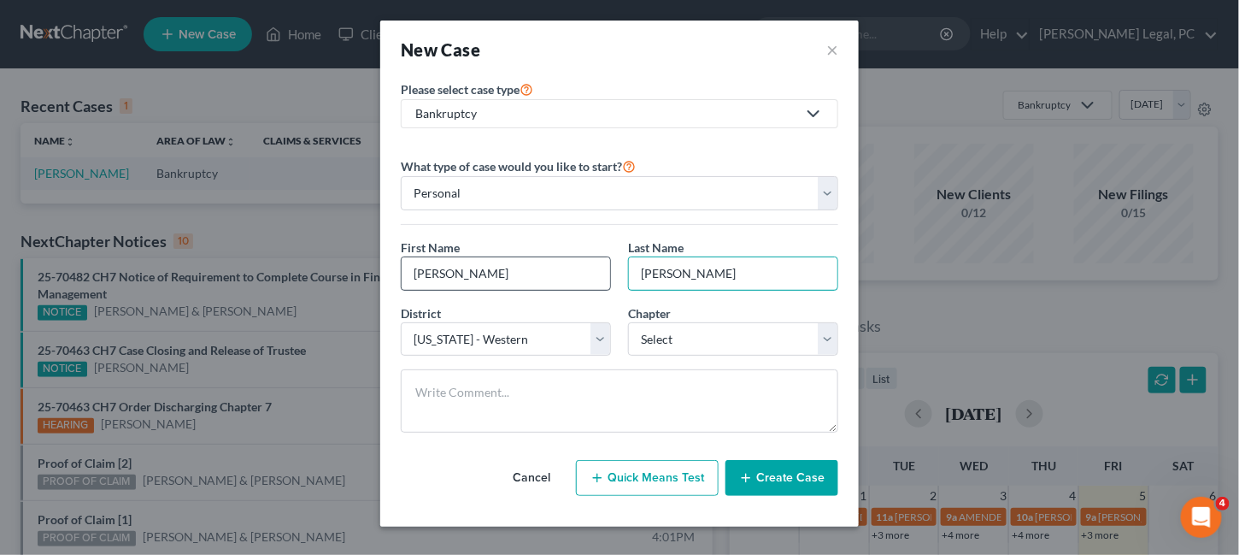
type input "Gilliam"
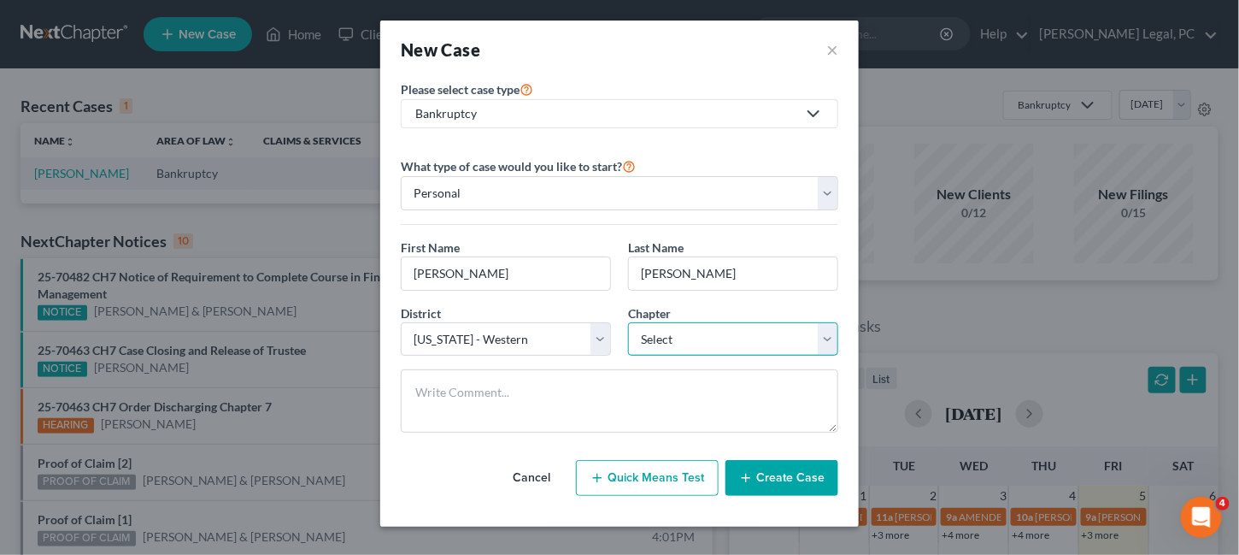
click at [826, 332] on select "Select 7 11 12 13" at bounding box center [733, 339] width 210 height 34
select select "0"
click at [628, 322] on select "Select 7 11 12 13" at bounding box center [733, 339] width 210 height 34
click at [796, 472] on button "Create Case" at bounding box center [781, 478] width 113 height 36
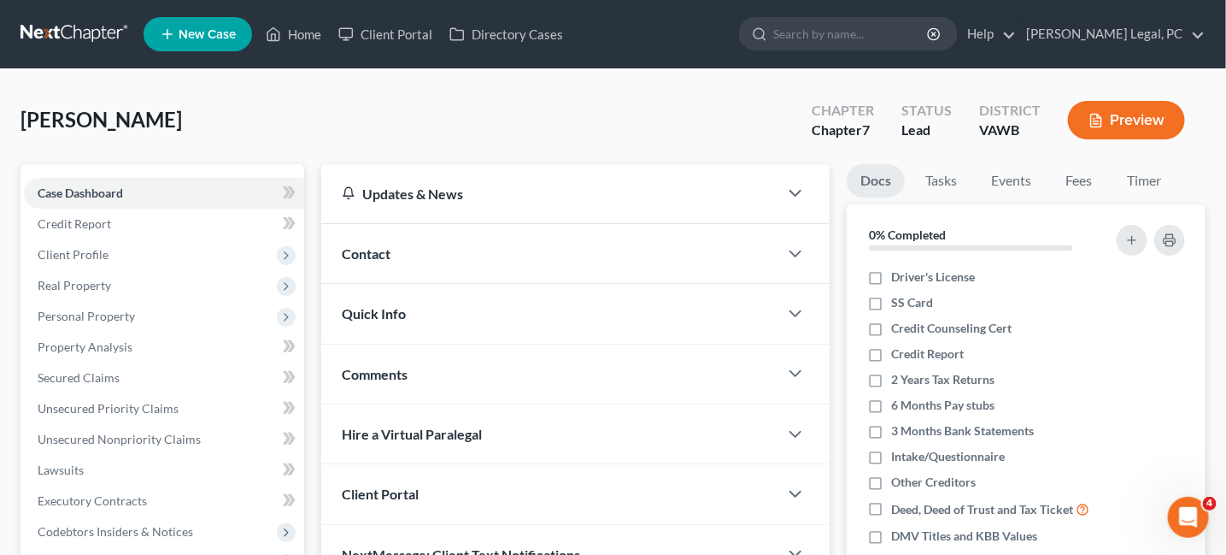
drag, startPoint x: 370, startPoint y: 255, endPoint x: 379, endPoint y: 275, distance: 22.2
click at [370, 254] on span "Contact" at bounding box center [366, 253] width 49 height 16
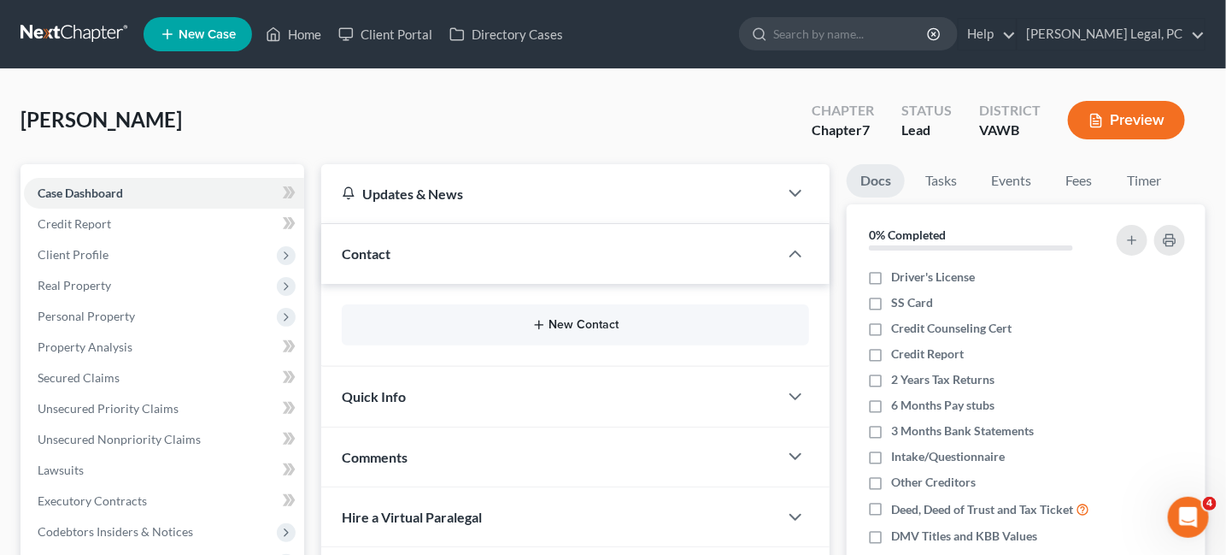
click at [557, 319] on button "New Contact" at bounding box center [575, 325] width 441 height 14
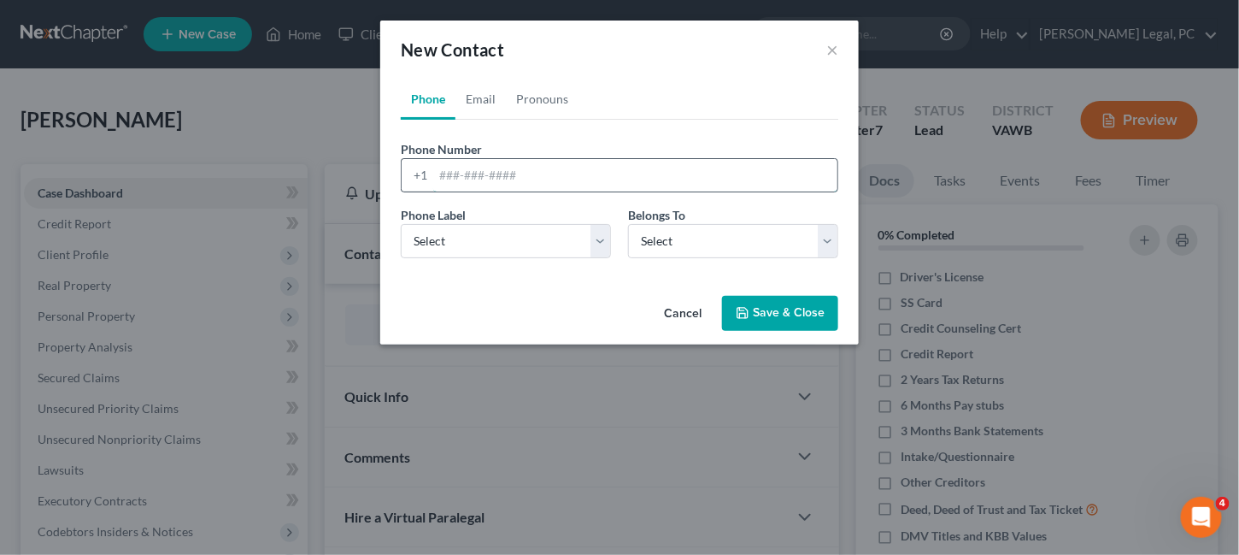
click at [445, 173] on input "tel" at bounding box center [635, 175] width 404 height 32
type input "276-337-7470"
click at [602, 244] on select "Select Mobile Home Work Other" at bounding box center [506, 241] width 210 height 34
select select "0"
click at [401, 224] on select "Select Mobile Home Work Other" at bounding box center [506, 241] width 210 height 34
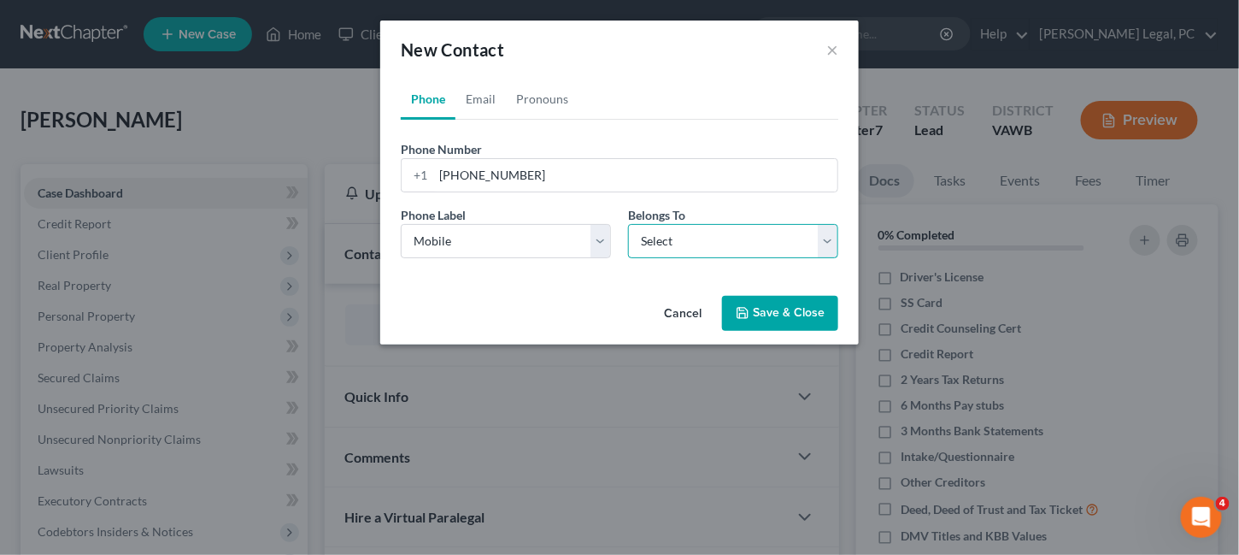
click at [815, 243] on select "Select Client Other" at bounding box center [733, 241] width 210 height 34
select select "0"
click at [628, 224] on select "Select Client Other" at bounding box center [733, 241] width 210 height 34
select select "0"
drag, startPoint x: 482, startPoint y: 102, endPoint x: 479, endPoint y: 136, distance: 34.4
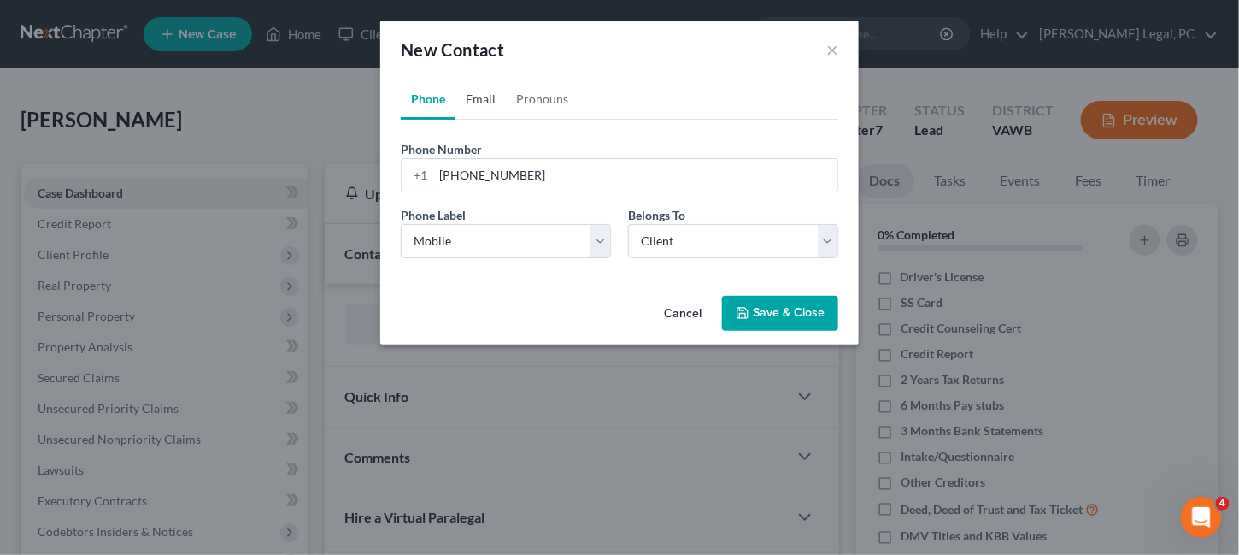
click at [483, 101] on link "Email" at bounding box center [480, 99] width 50 height 41
click at [468, 182] on input "email" at bounding box center [635, 175] width 404 height 32
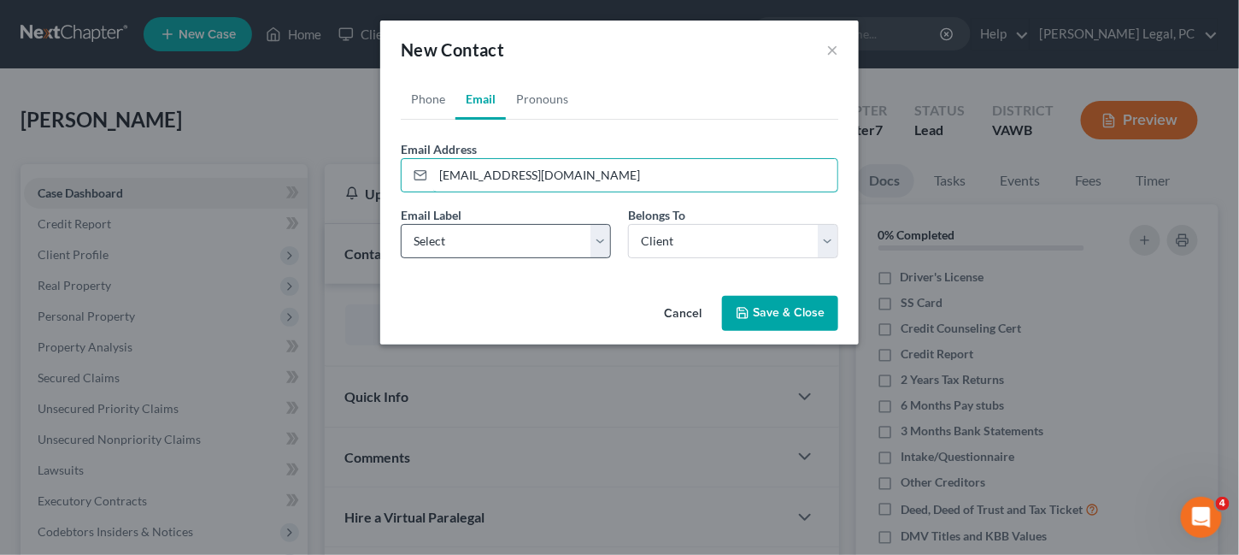
type input "shanngilliam@yahoo.com"
click at [606, 238] on select "Select Home Work Other" at bounding box center [506, 241] width 210 height 34
select select "0"
click at [401, 224] on select "Select Home Work Other" at bounding box center [506, 241] width 210 height 34
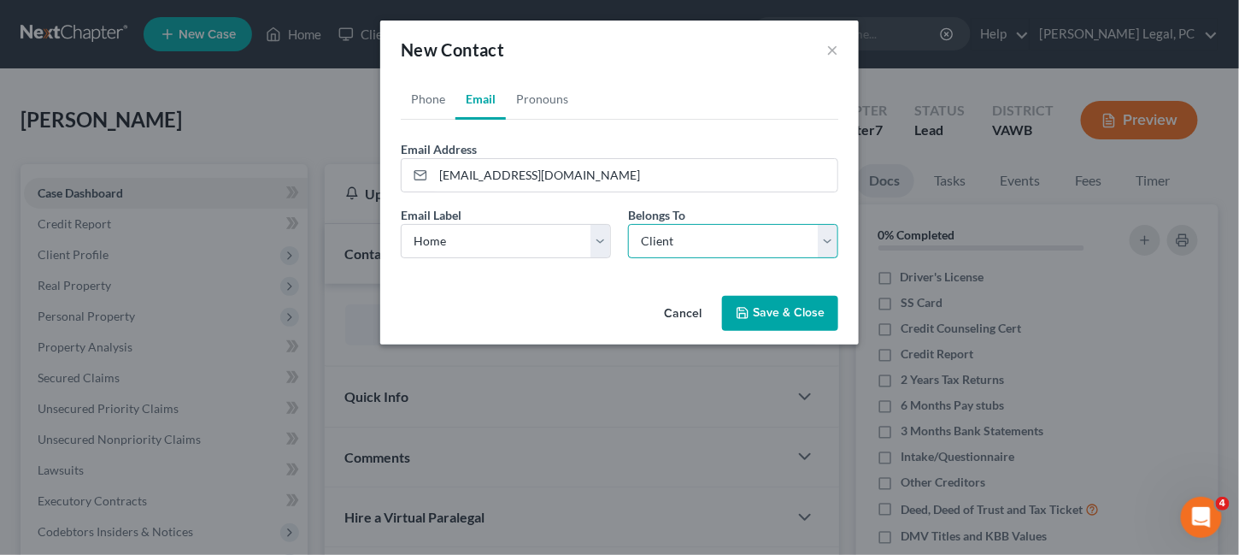
click at [833, 232] on select "Select Client Other" at bounding box center [733, 241] width 210 height 34
click at [628, 224] on select "Select Client Other" at bounding box center [733, 241] width 210 height 34
click at [442, 93] on link "Phone" at bounding box center [428, 99] width 55 height 41
click at [785, 315] on button "Save & Close" at bounding box center [780, 314] width 116 height 36
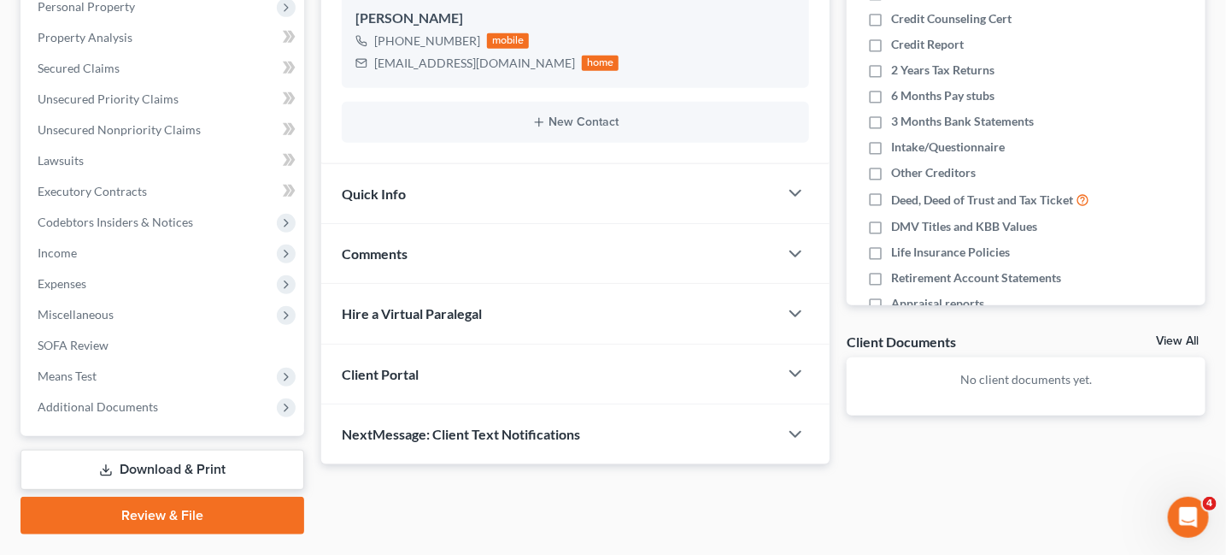
scroll to position [351, 0]
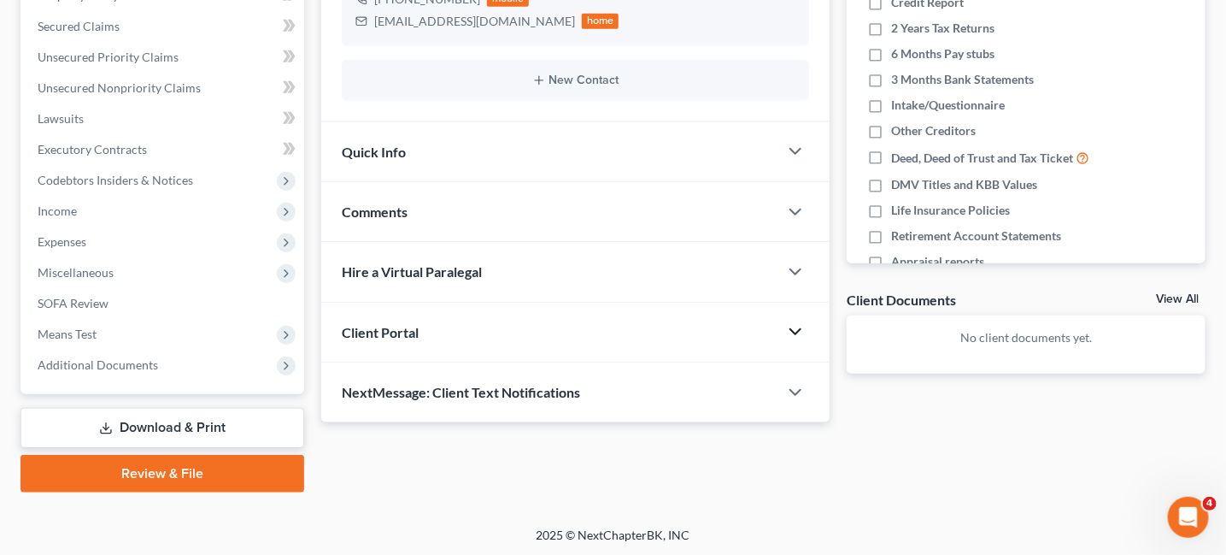
click at [802, 326] on icon "button" at bounding box center [795, 331] width 21 height 21
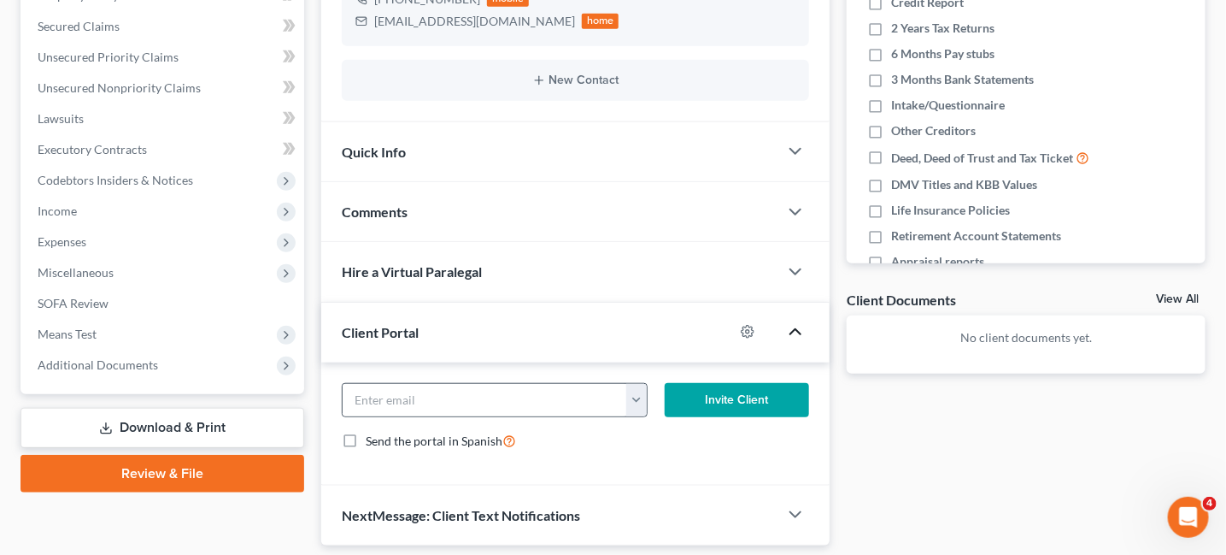
click at [637, 401] on button "button" at bounding box center [636, 400] width 21 height 32
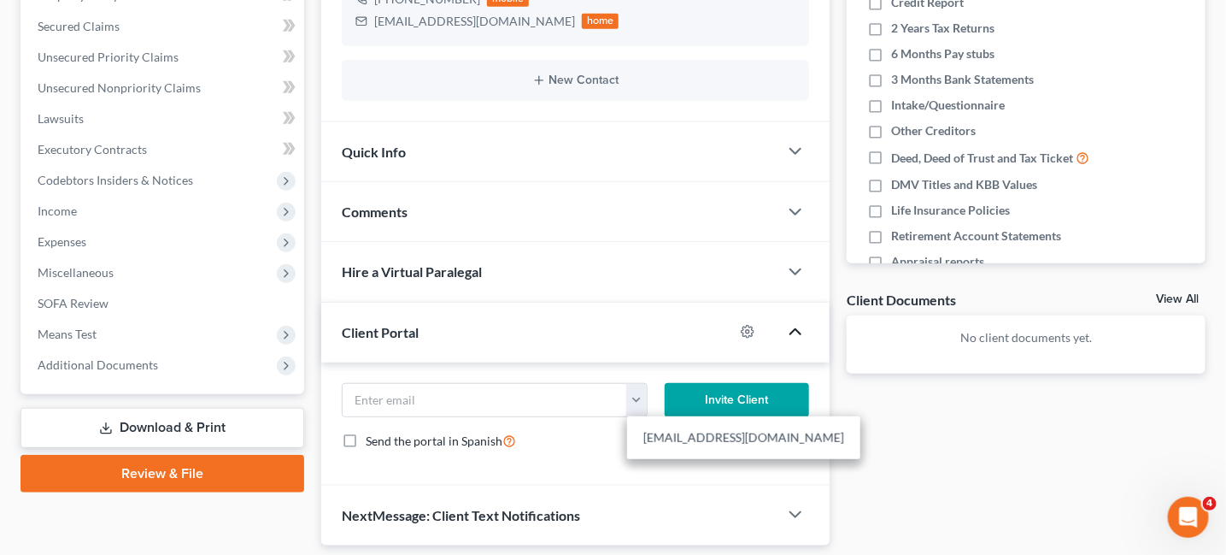
click at [649, 435] on link "shanngilliam@yahoo.com" at bounding box center [743, 437] width 233 height 29
type input "shanngilliam@yahoo.com"
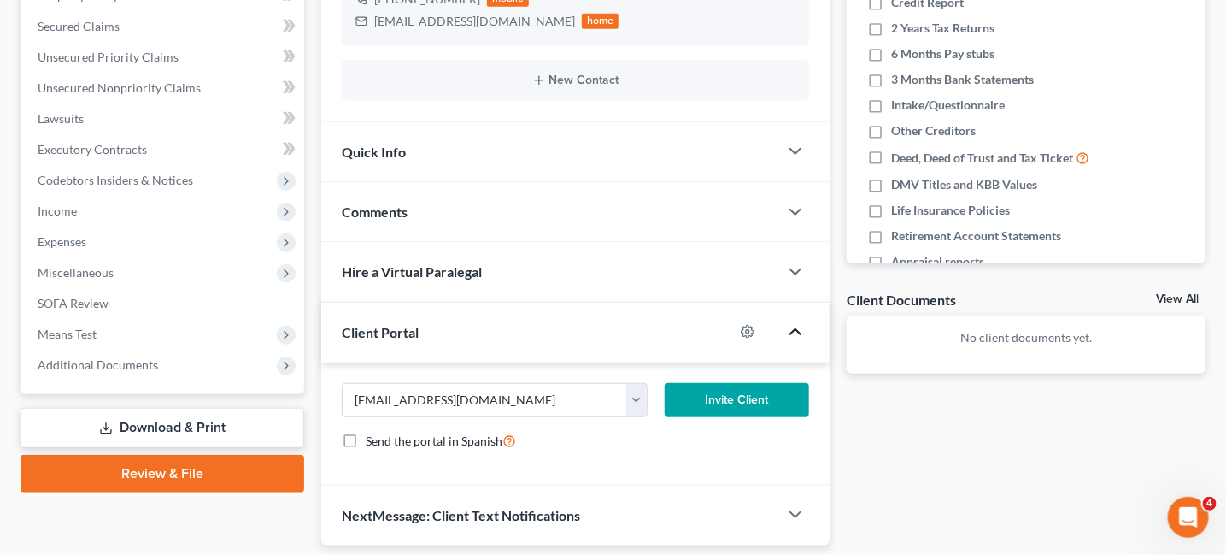
click at [748, 401] on button "Invite Client" at bounding box center [737, 400] width 144 height 34
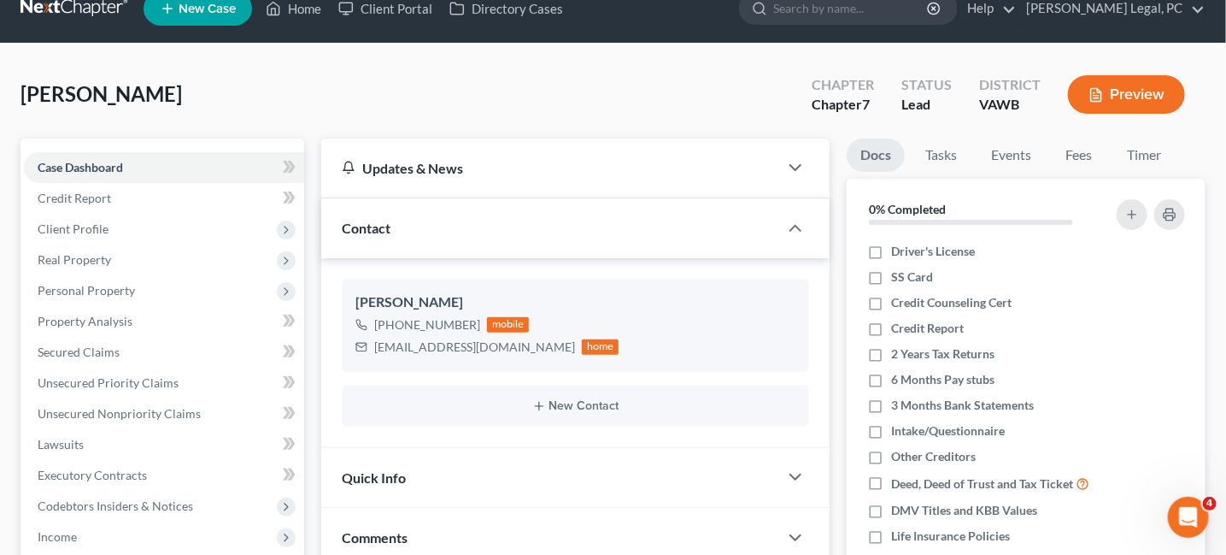
scroll to position [9, 0]
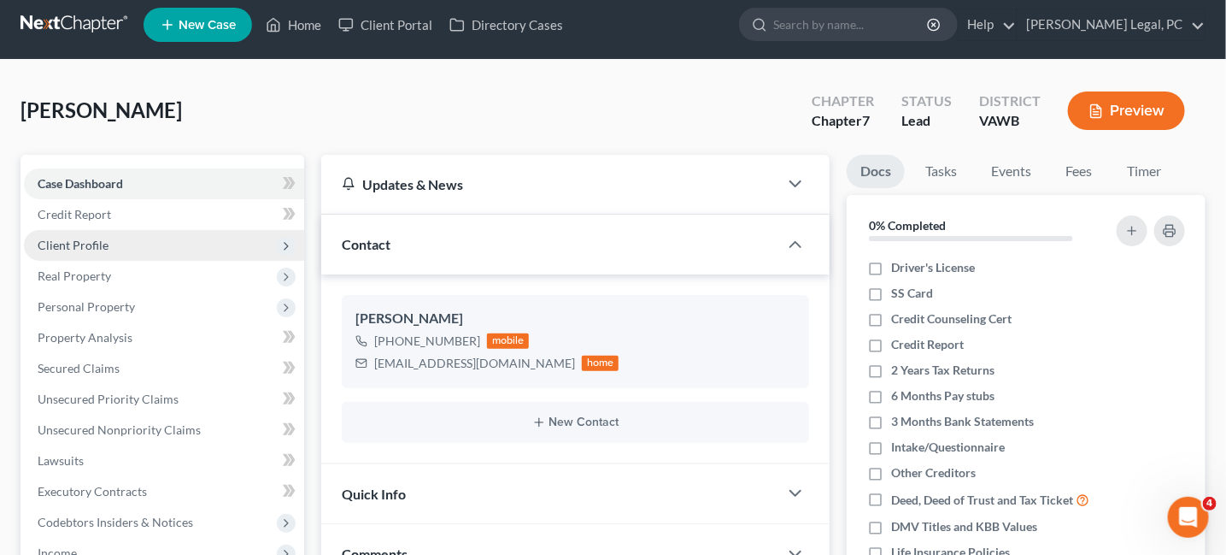
click at [109, 244] on span "Client Profile" at bounding box center [164, 245] width 280 height 31
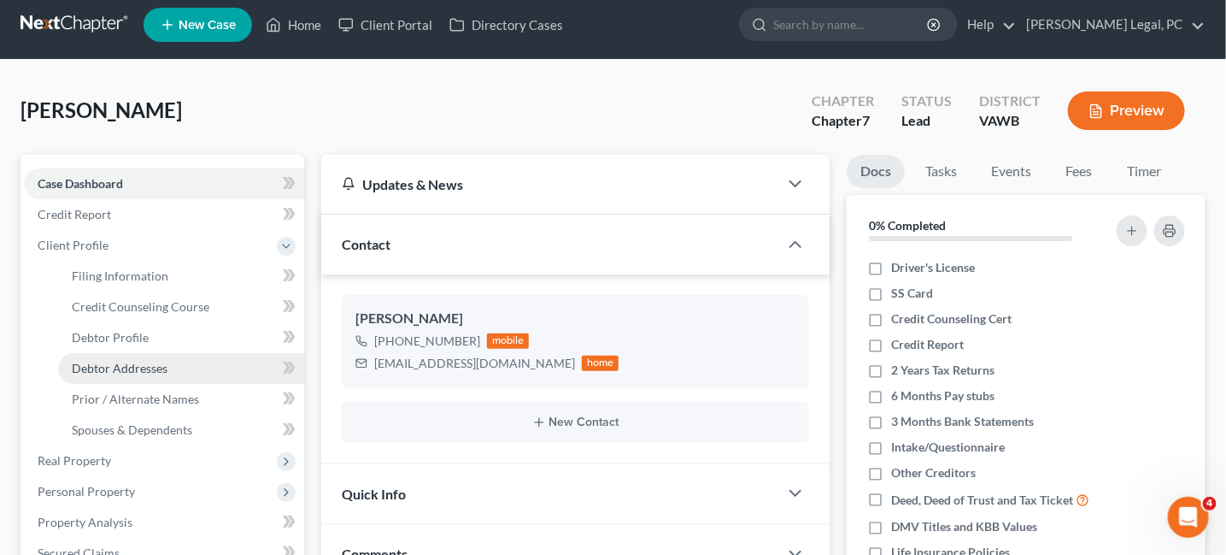
click at [146, 369] on span "Debtor Addresses" at bounding box center [120, 368] width 96 height 15
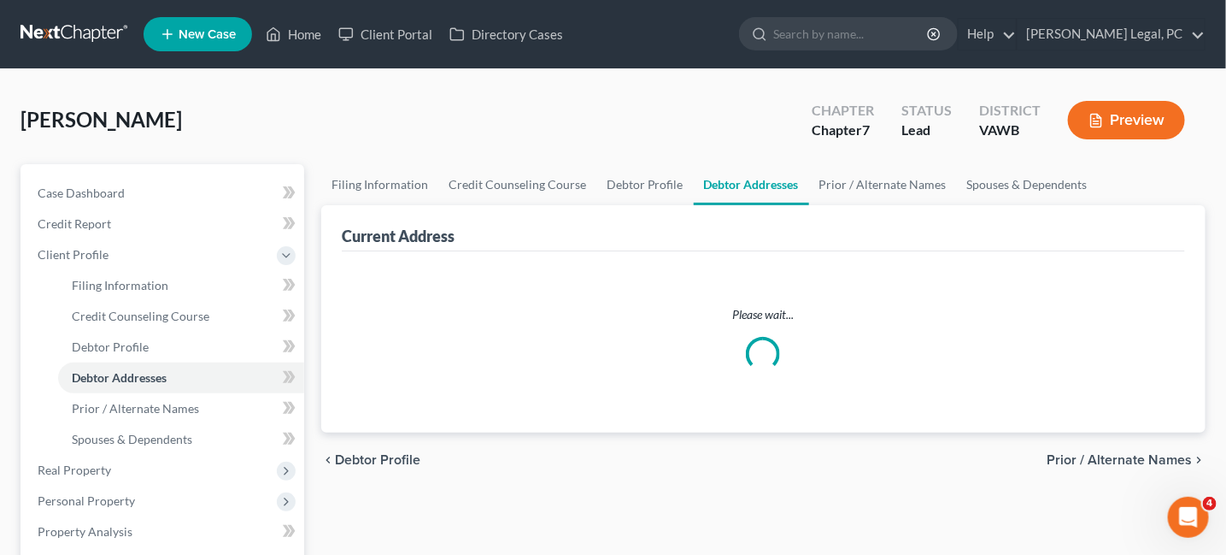
select select "0"
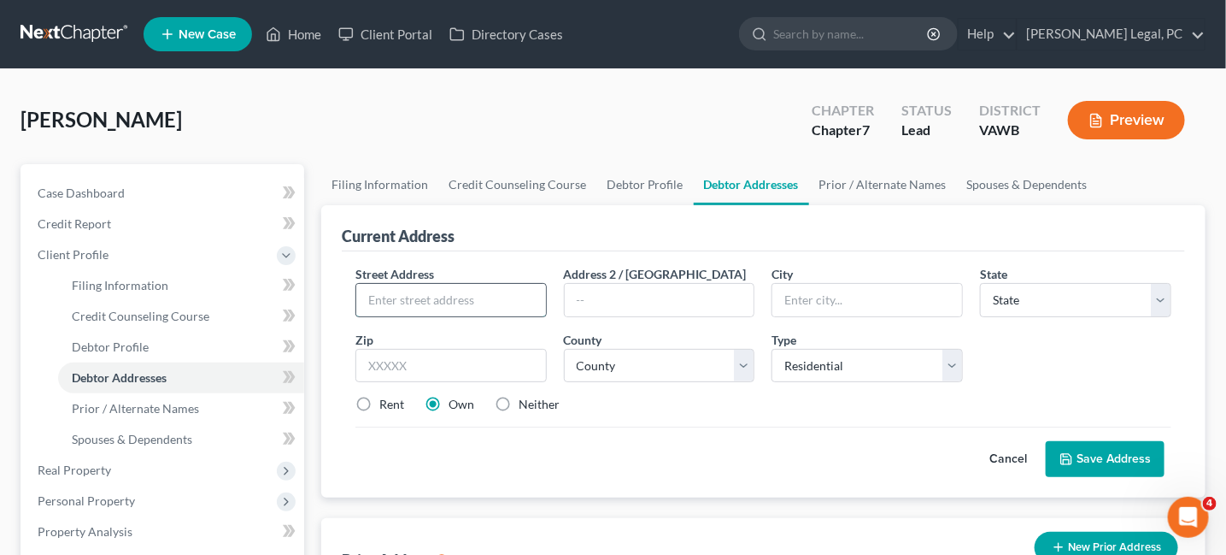
click at [445, 293] on input "text" at bounding box center [451, 300] width 190 height 32
type input "5150 Dog Branch Gap Road"
type input "Clincho"
select select "48"
type input "24226"
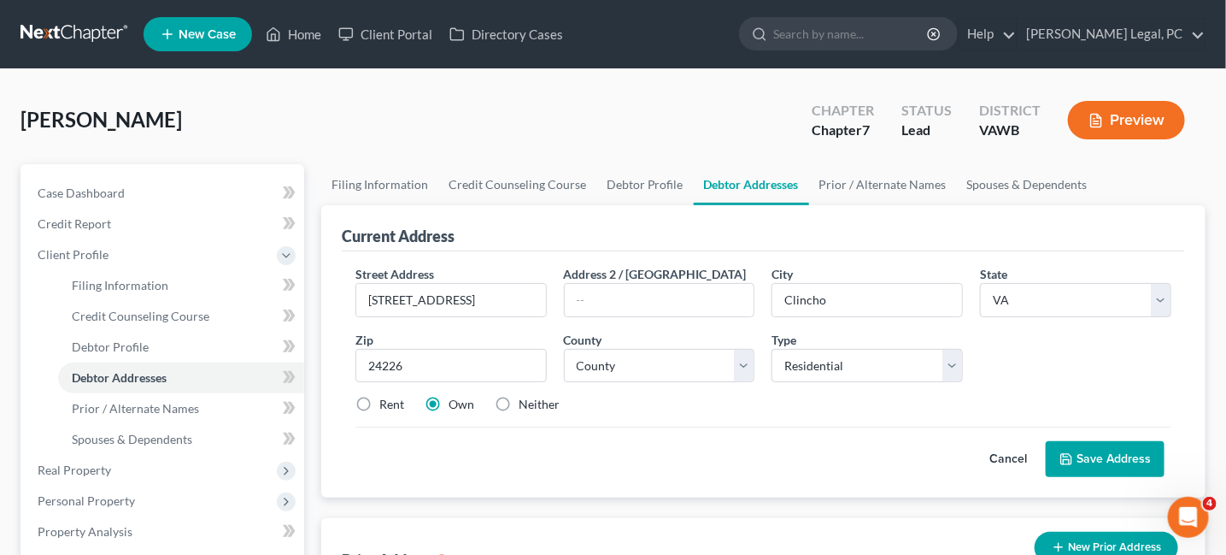
type input "Clinchco"
click at [789, 366] on select "Select Residential Mailing Rental Business" at bounding box center [867, 366] width 191 height 34
click at [788, 372] on select "Select Residential Mailing Rental Business" at bounding box center [867, 366] width 191 height 34
click at [656, 367] on select "County Accomack County Albemarle County Alexandria city Alleghany County Amelia…" at bounding box center [659, 366] width 191 height 34
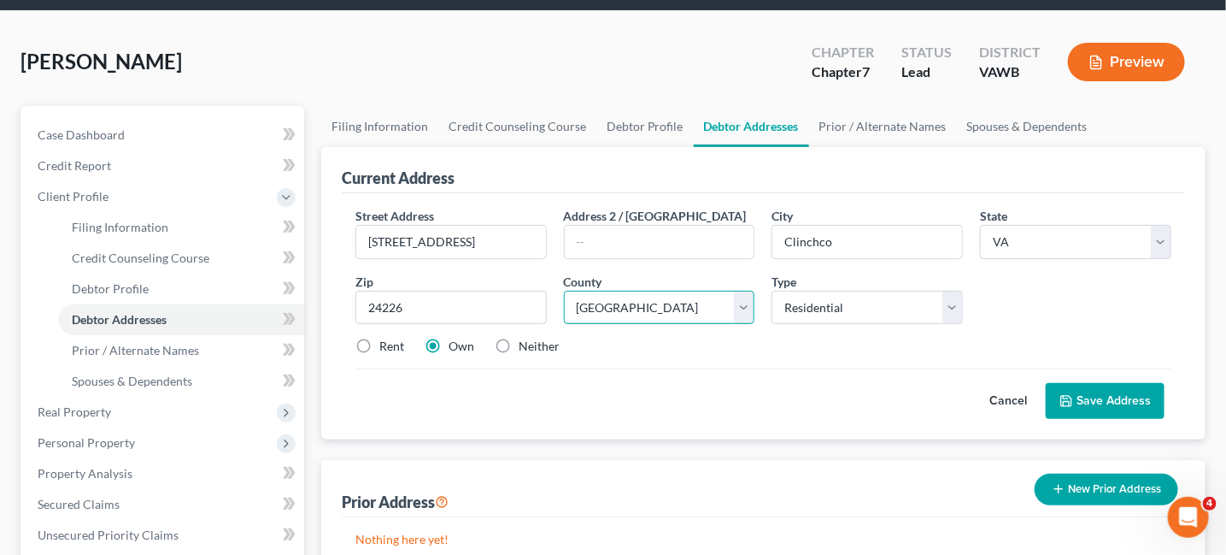
scroll to position [85, 0]
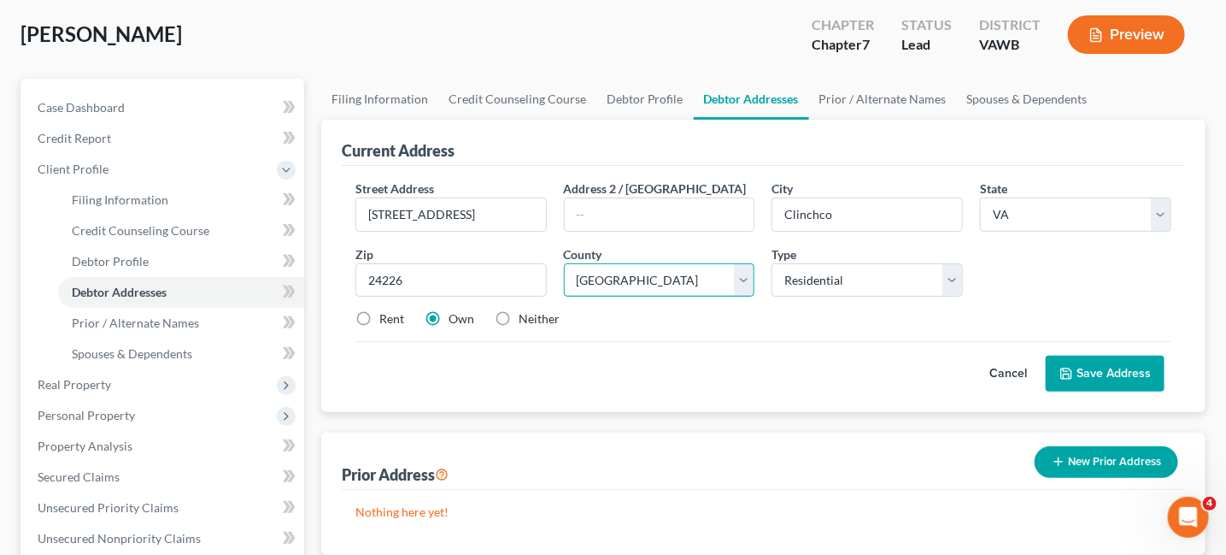
click at [742, 285] on select "County Accomack County Albemarle County Alexandria city Alleghany County Amelia…" at bounding box center [659, 280] width 191 height 34
select select "34"
click at [564, 263] on select "County Accomack County Albemarle County Alexandria city Alleghany County Amelia…" at bounding box center [659, 280] width 191 height 34
drag, startPoint x: 672, startPoint y: 96, endPoint x: 698, endPoint y: 107, distance: 28.7
click at [672, 96] on link "Debtor Profile" at bounding box center [644, 99] width 97 height 41
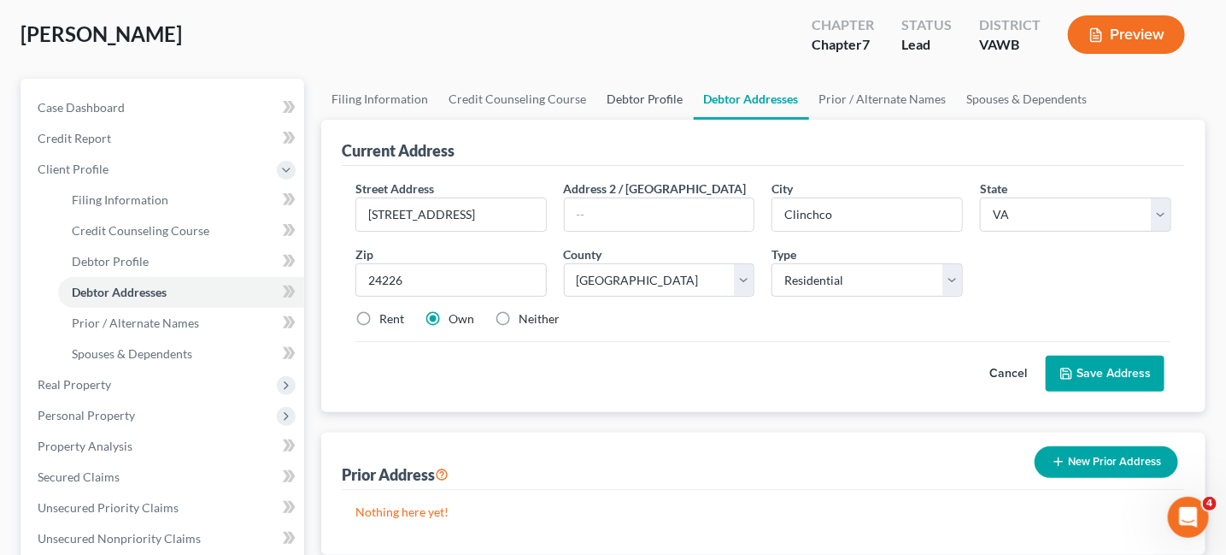
select select "0"
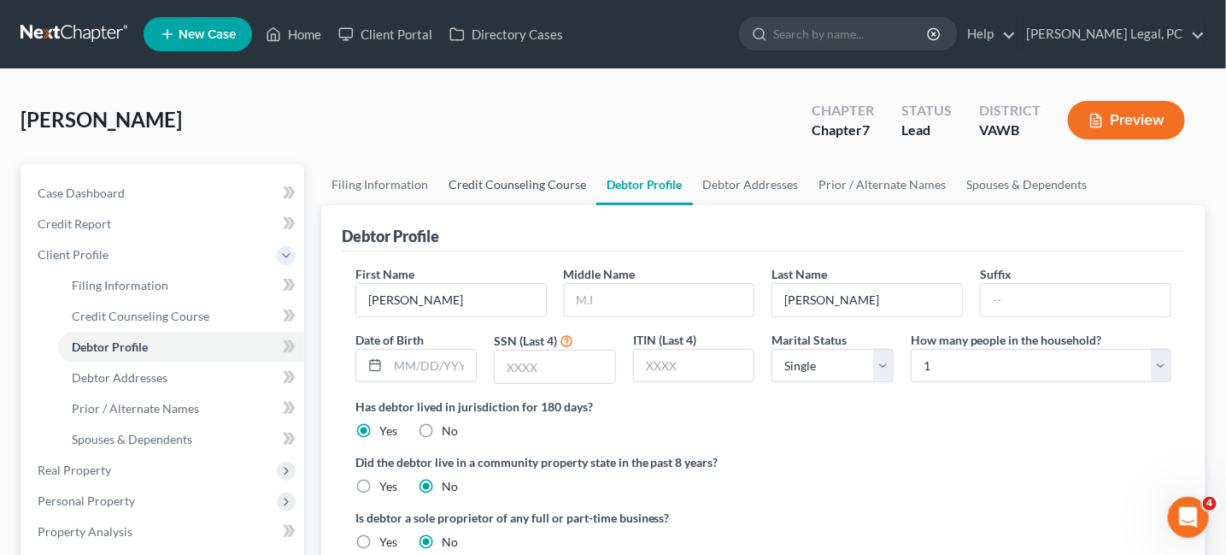
click at [490, 175] on link "Credit Counseling Course" at bounding box center [517, 184] width 158 height 41
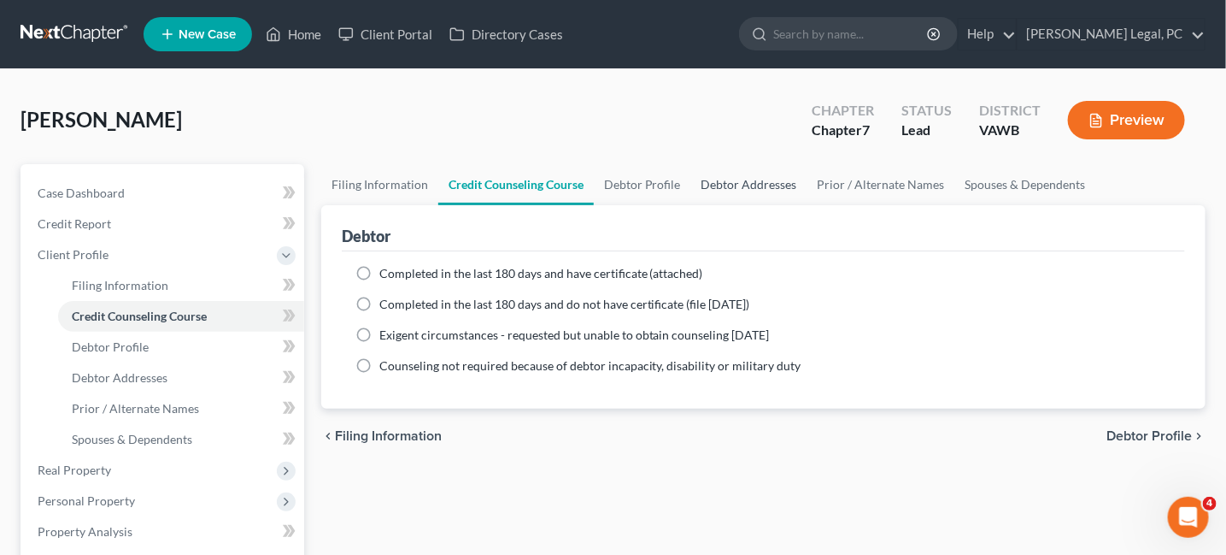
click at [780, 182] on link "Debtor Addresses" at bounding box center [749, 184] width 116 height 41
select select "0"
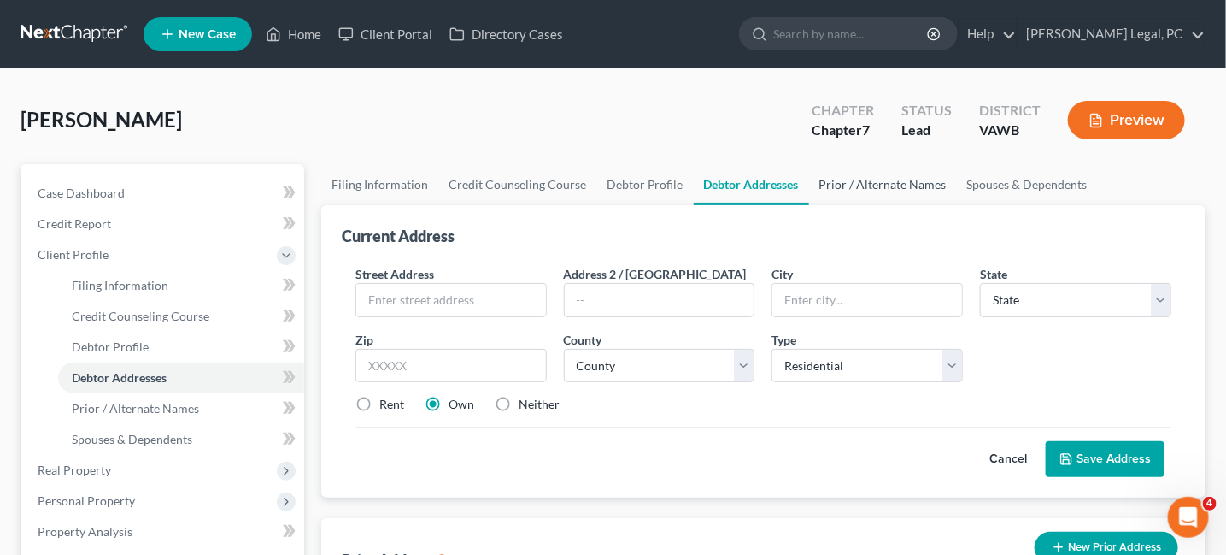
click at [830, 180] on link "Prior / Alternate Names" at bounding box center [883, 184] width 148 height 41
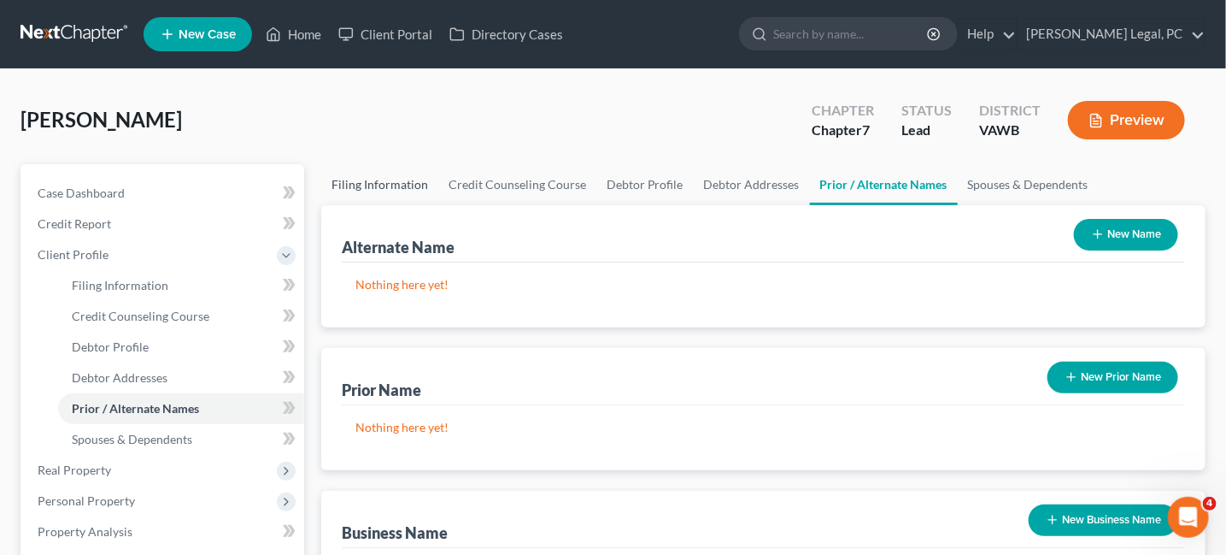
click at [369, 188] on link "Filing Information" at bounding box center [379, 184] width 117 height 41
select select "1"
select select "0"
select select "84"
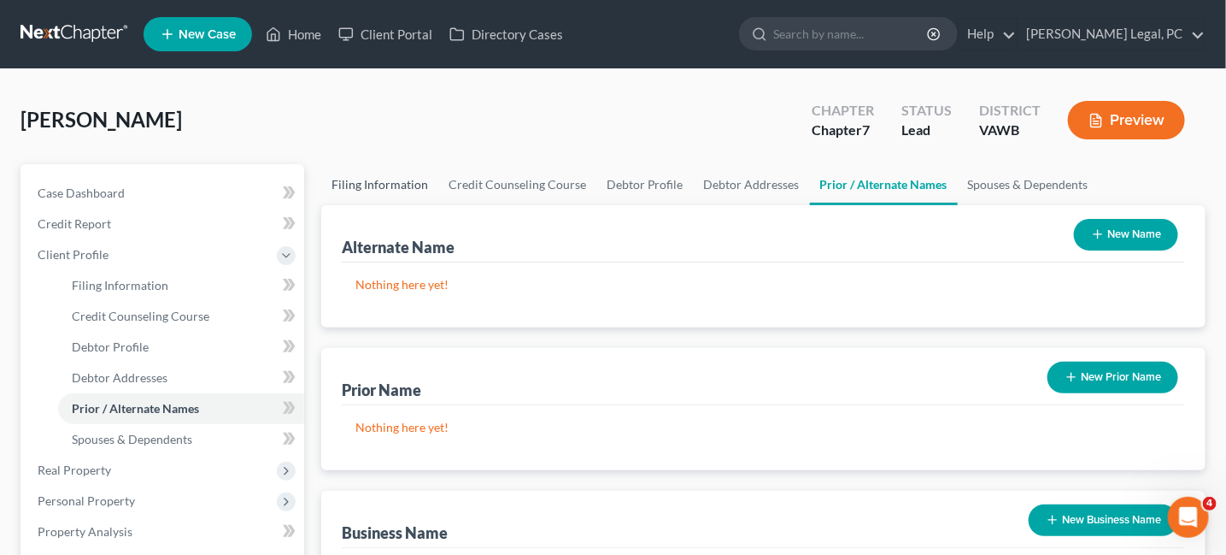
select select "48"
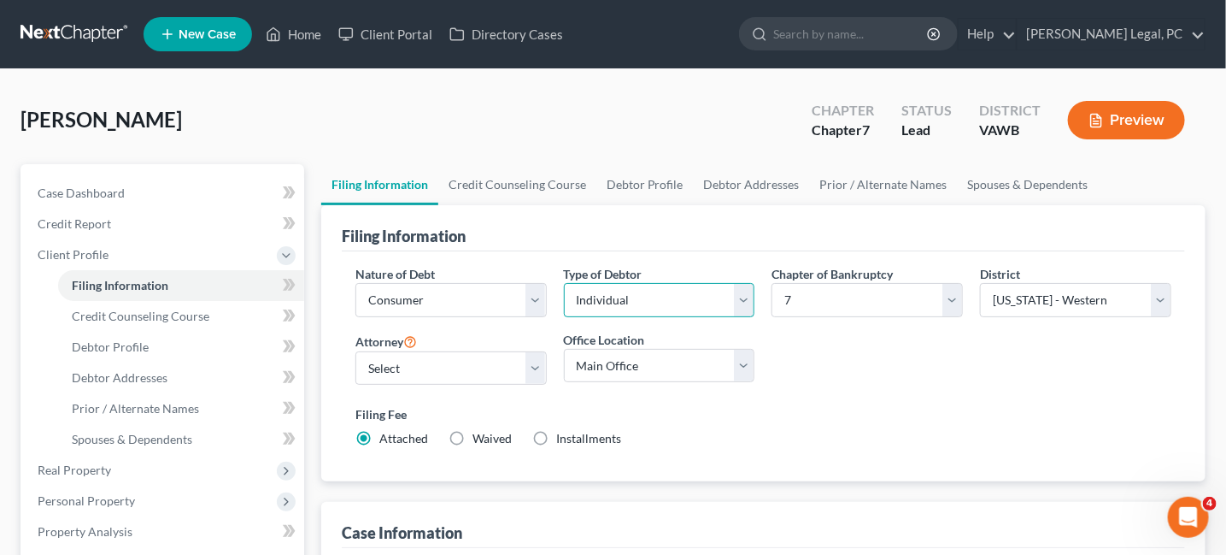
click at [738, 295] on select "Select Individual Joint" at bounding box center [659, 300] width 191 height 34
select select "1"
click at [564, 317] on select "Select Individual Joint" at bounding box center [659, 300] width 191 height 34
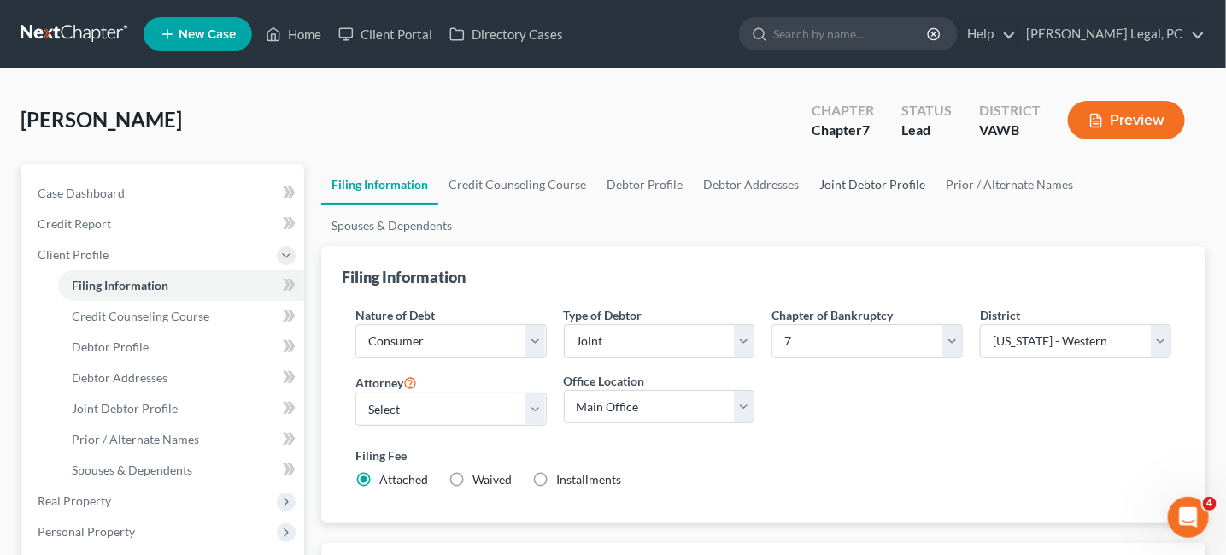
click at [825, 183] on link "Joint Debtor Profile" at bounding box center [873, 184] width 126 height 41
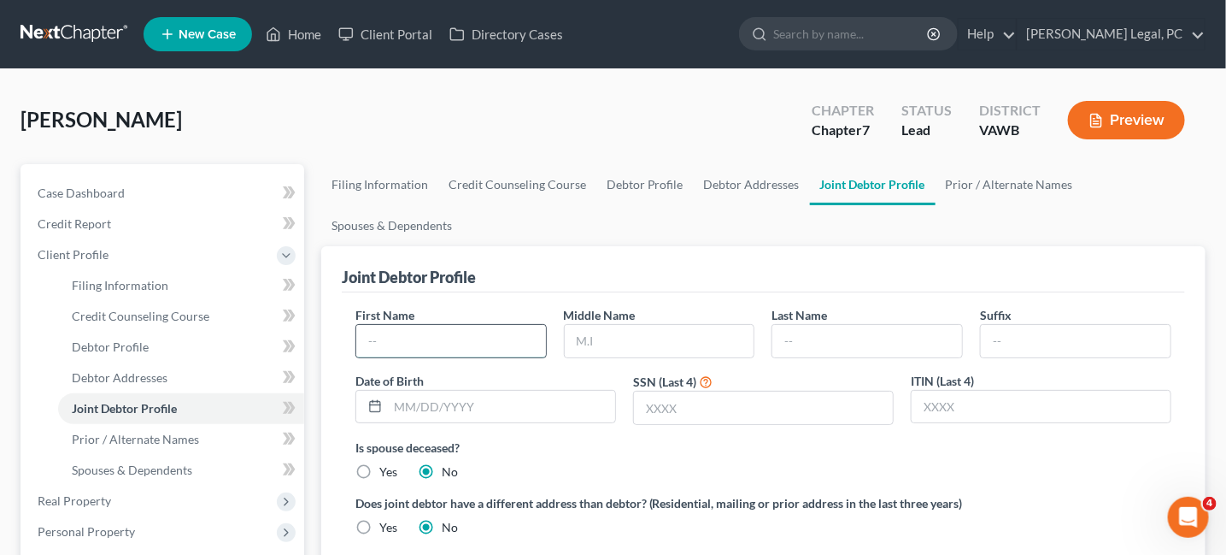
drag, startPoint x: 470, startPoint y: 335, endPoint x: 476, endPoint y: 327, distance: 9.7
click at [475, 327] on input "text" at bounding box center [451, 341] width 190 height 32
type input "Cricket"
type input "Gilliam"
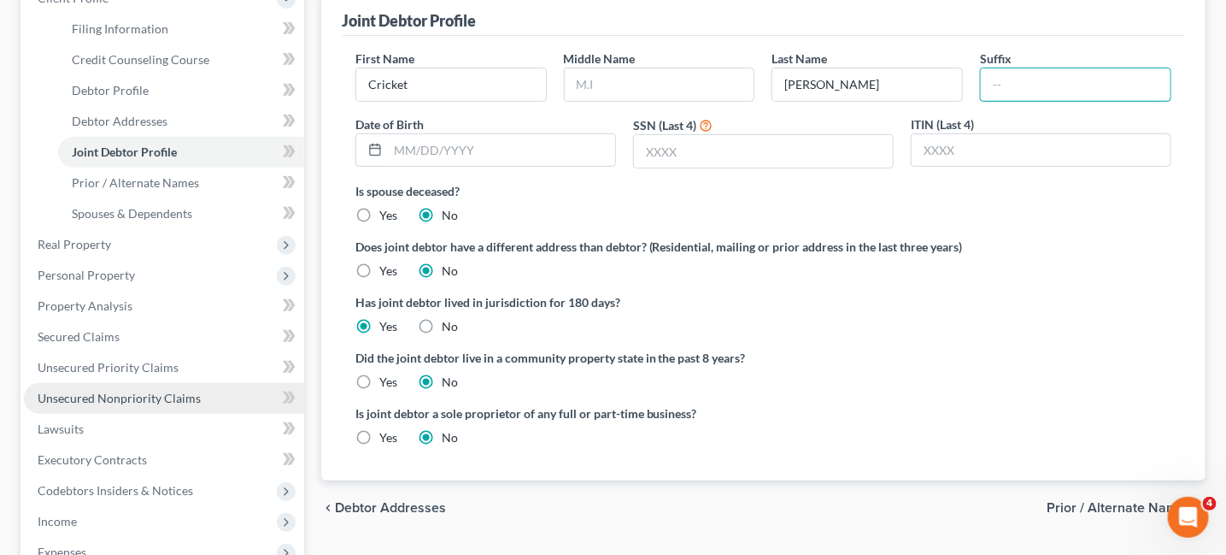
scroll to position [342, 0]
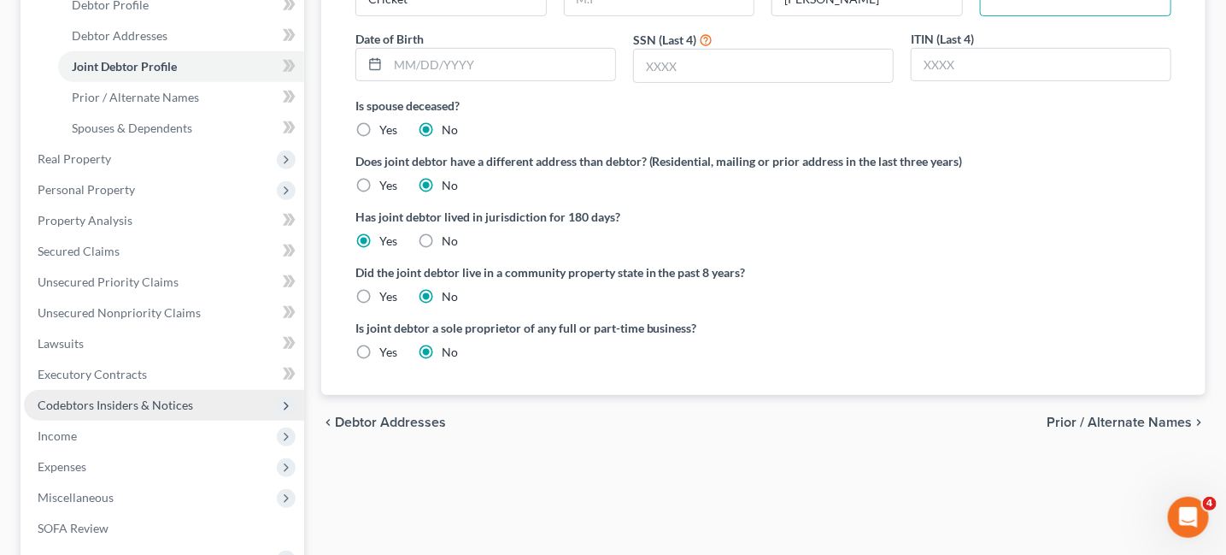
click at [150, 397] on span "Codebtors Insiders & Notices" at bounding box center [116, 404] width 156 height 15
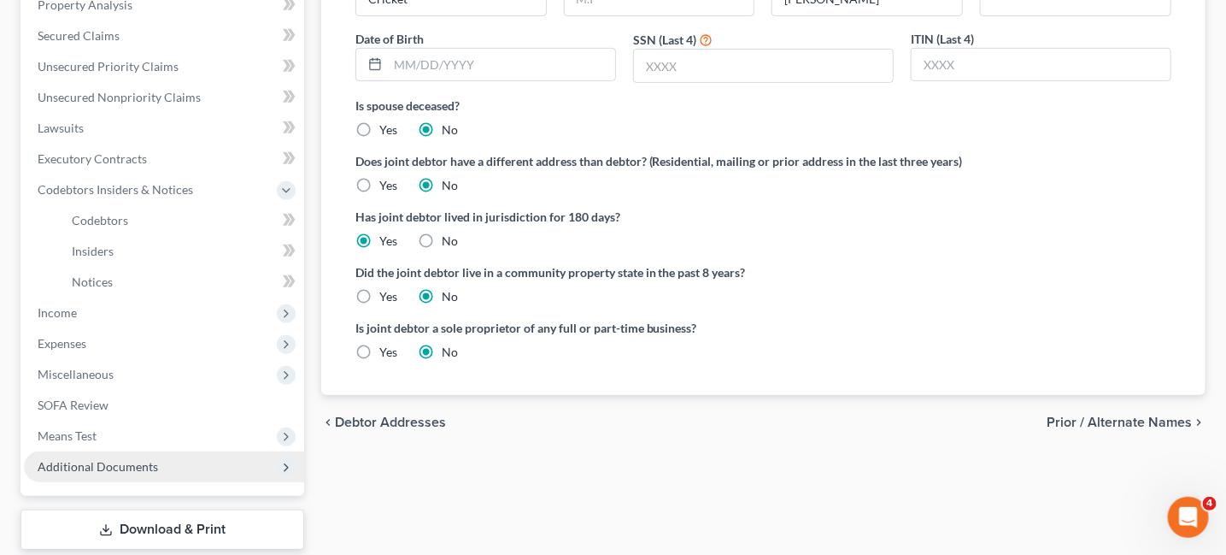
click at [100, 461] on span "Additional Documents" at bounding box center [98, 466] width 120 height 15
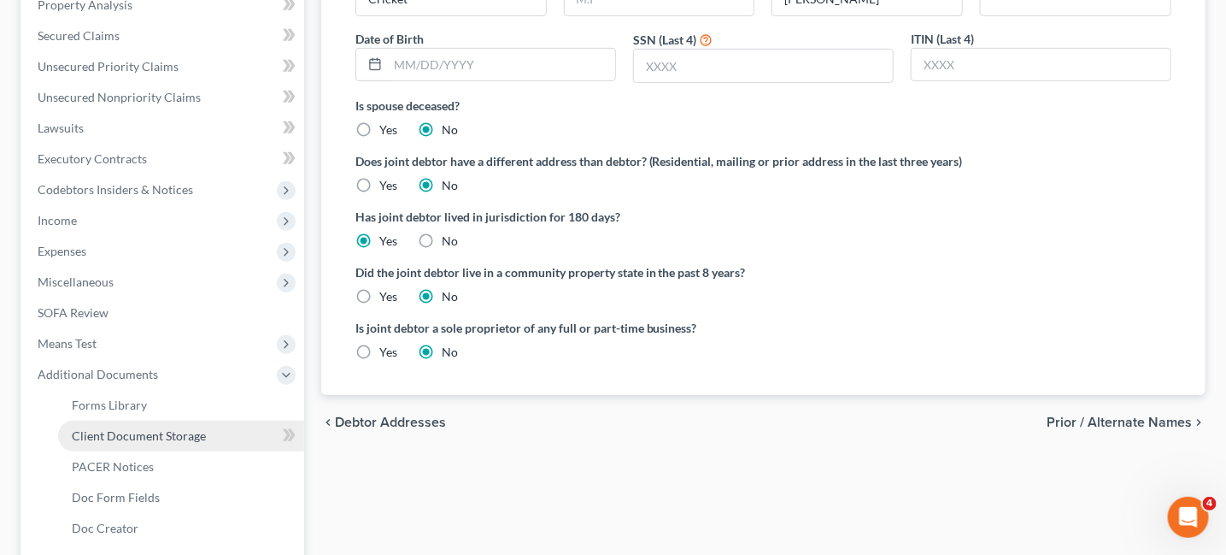
drag, startPoint x: 134, startPoint y: 435, endPoint x: 201, endPoint y: 443, distance: 67.1
click at [136, 435] on span "Client Document Storage" at bounding box center [139, 435] width 134 height 15
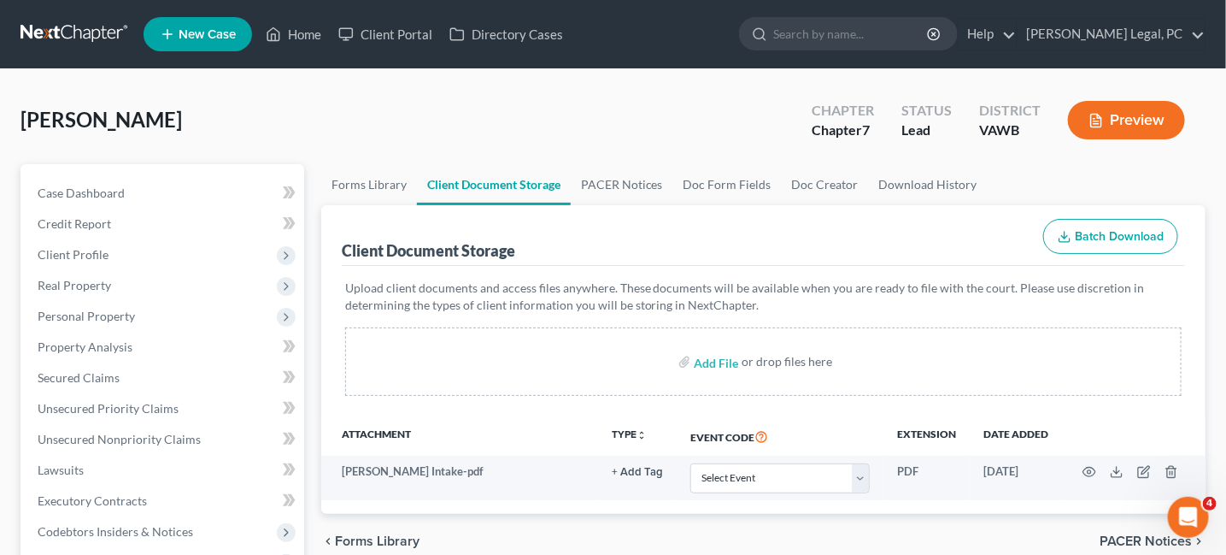
click at [77, 20] on link at bounding box center [75, 34] width 109 height 31
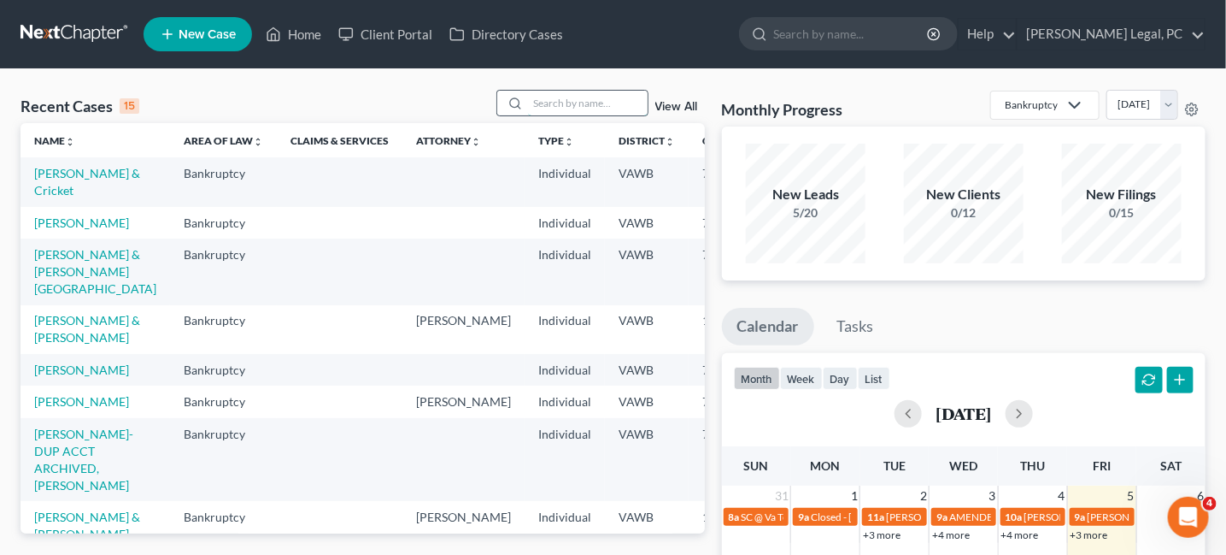
click at [540, 109] on input "search" at bounding box center [588, 103] width 120 height 25
type input "bayse"
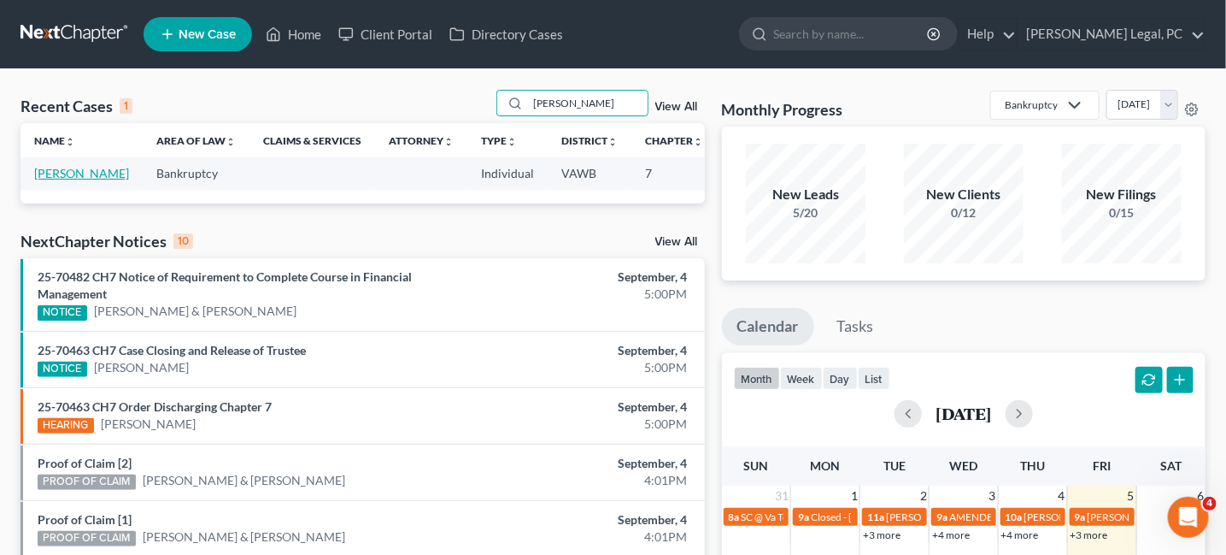
click at [57, 167] on link "[PERSON_NAME]" at bounding box center [81, 173] width 95 height 15
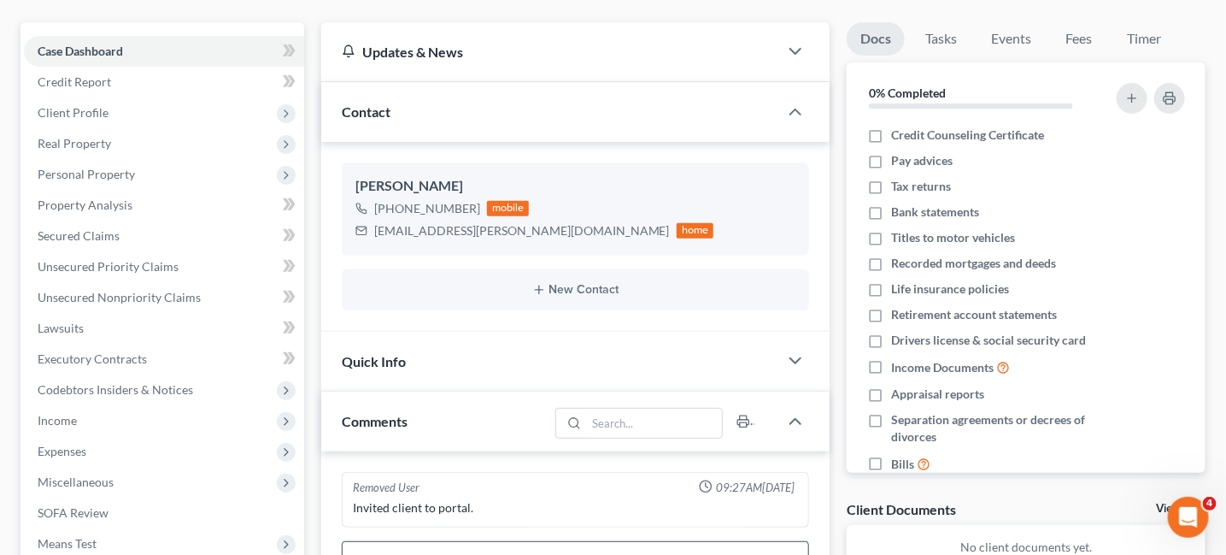
scroll to position [342, 0]
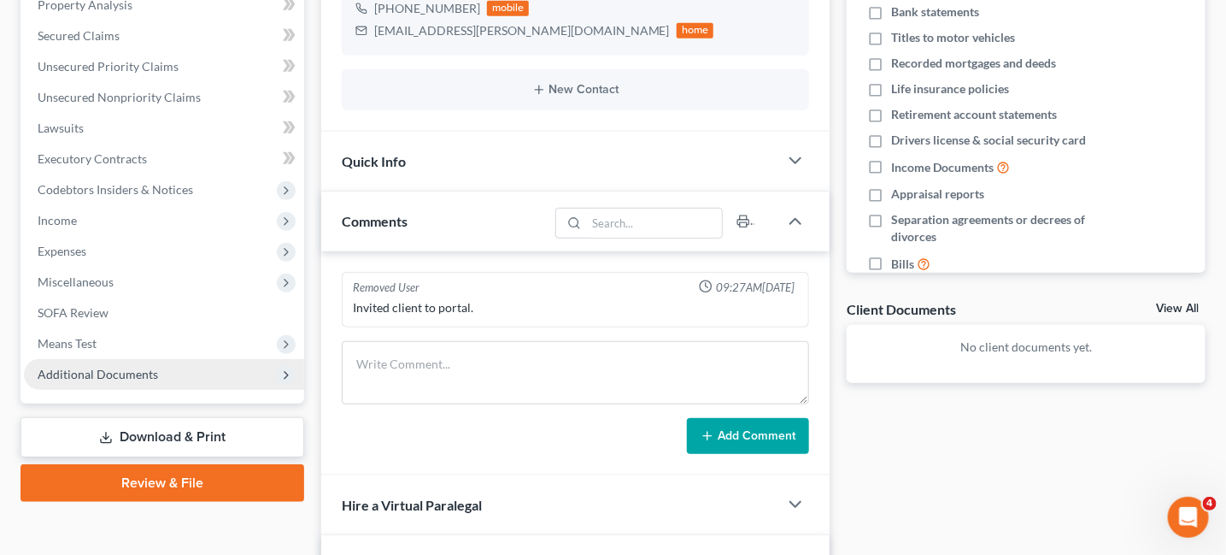
click at [46, 373] on span "Additional Documents" at bounding box center [98, 374] width 120 height 15
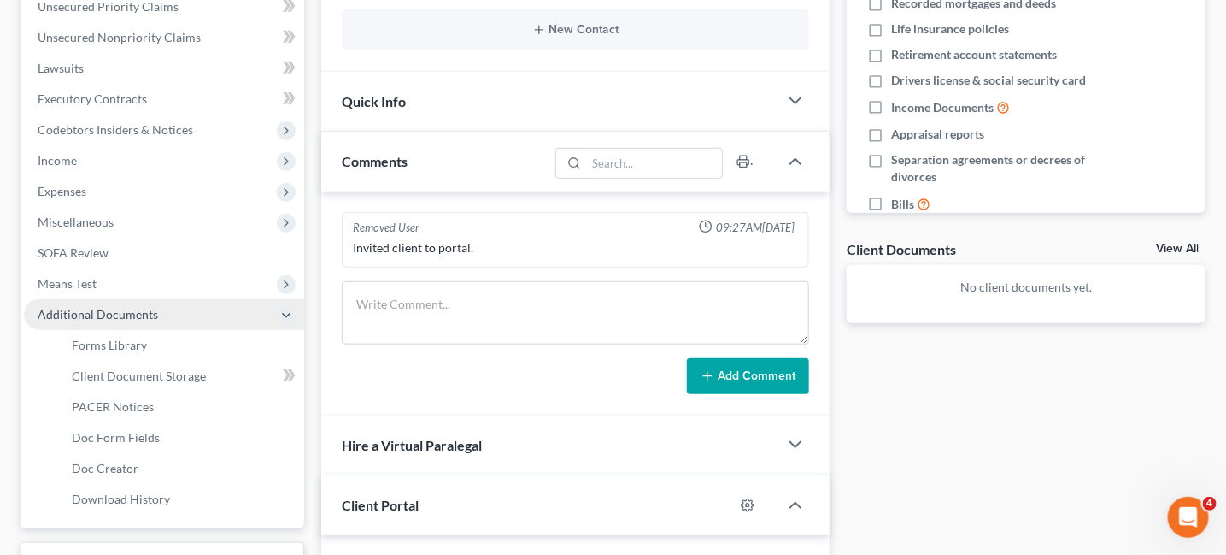
scroll to position [513, 0]
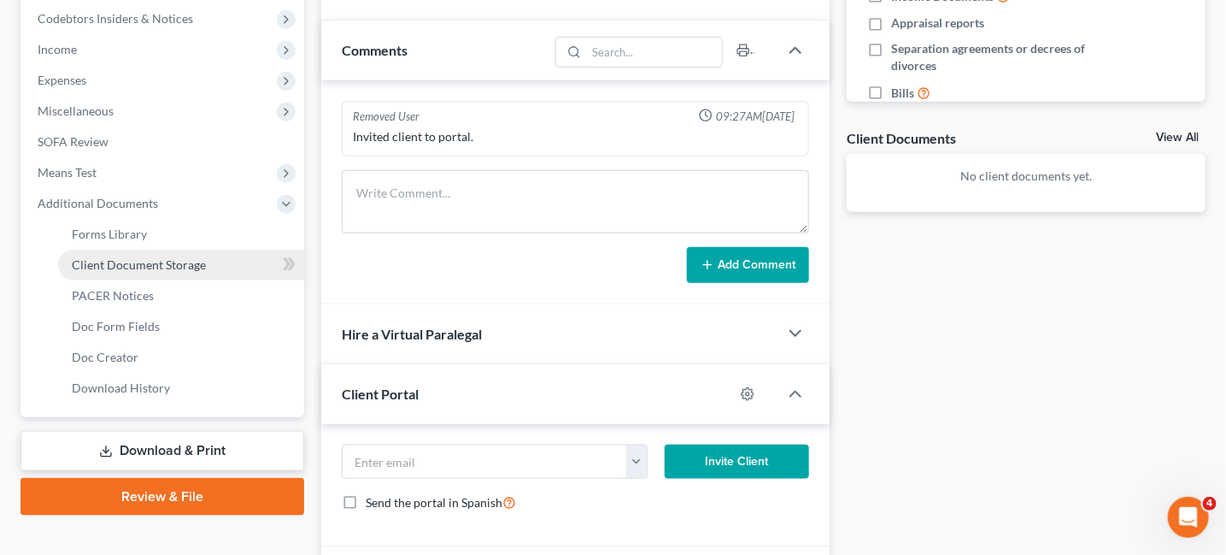
click at [144, 267] on span "Client Document Storage" at bounding box center [139, 264] width 134 height 15
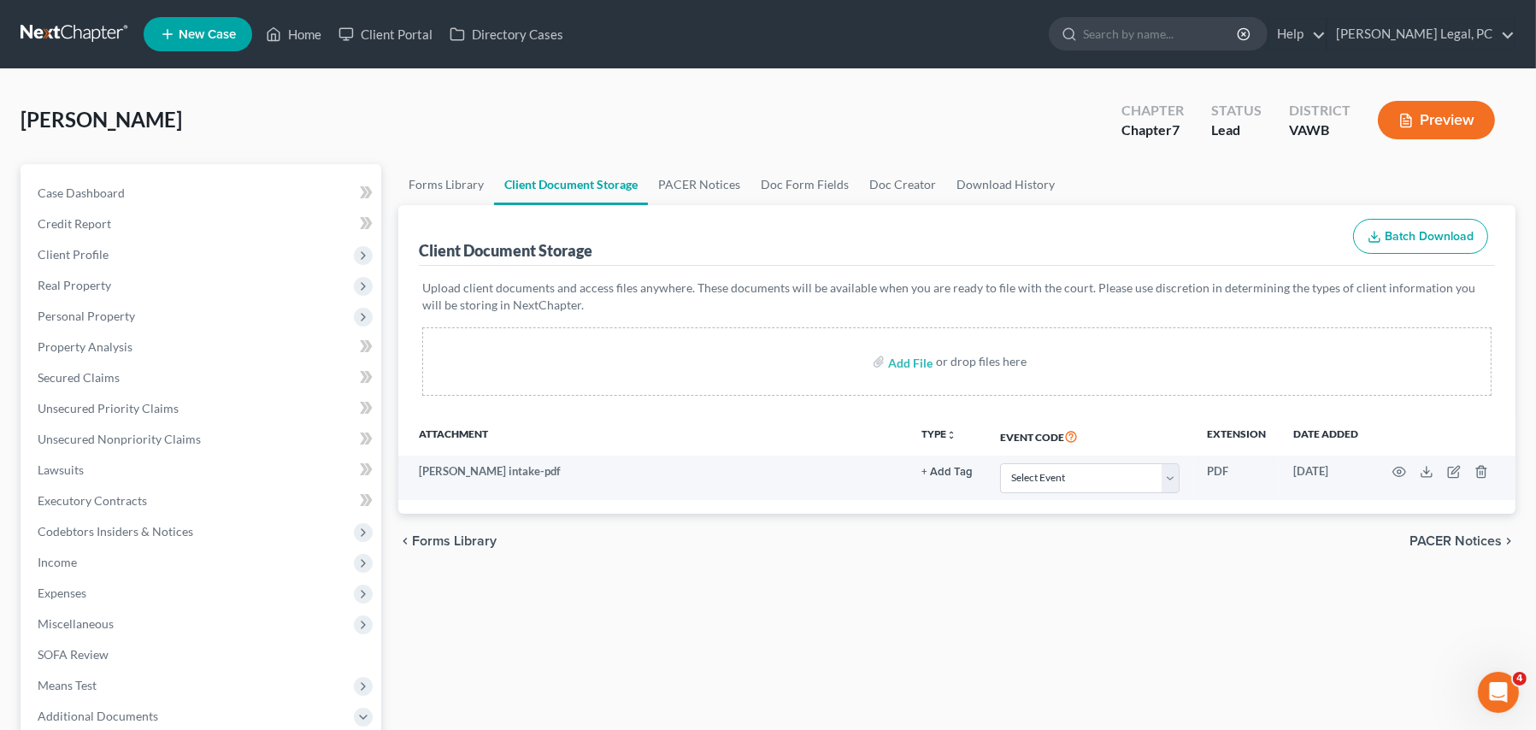
click at [66, 35] on link at bounding box center [75, 34] width 109 height 31
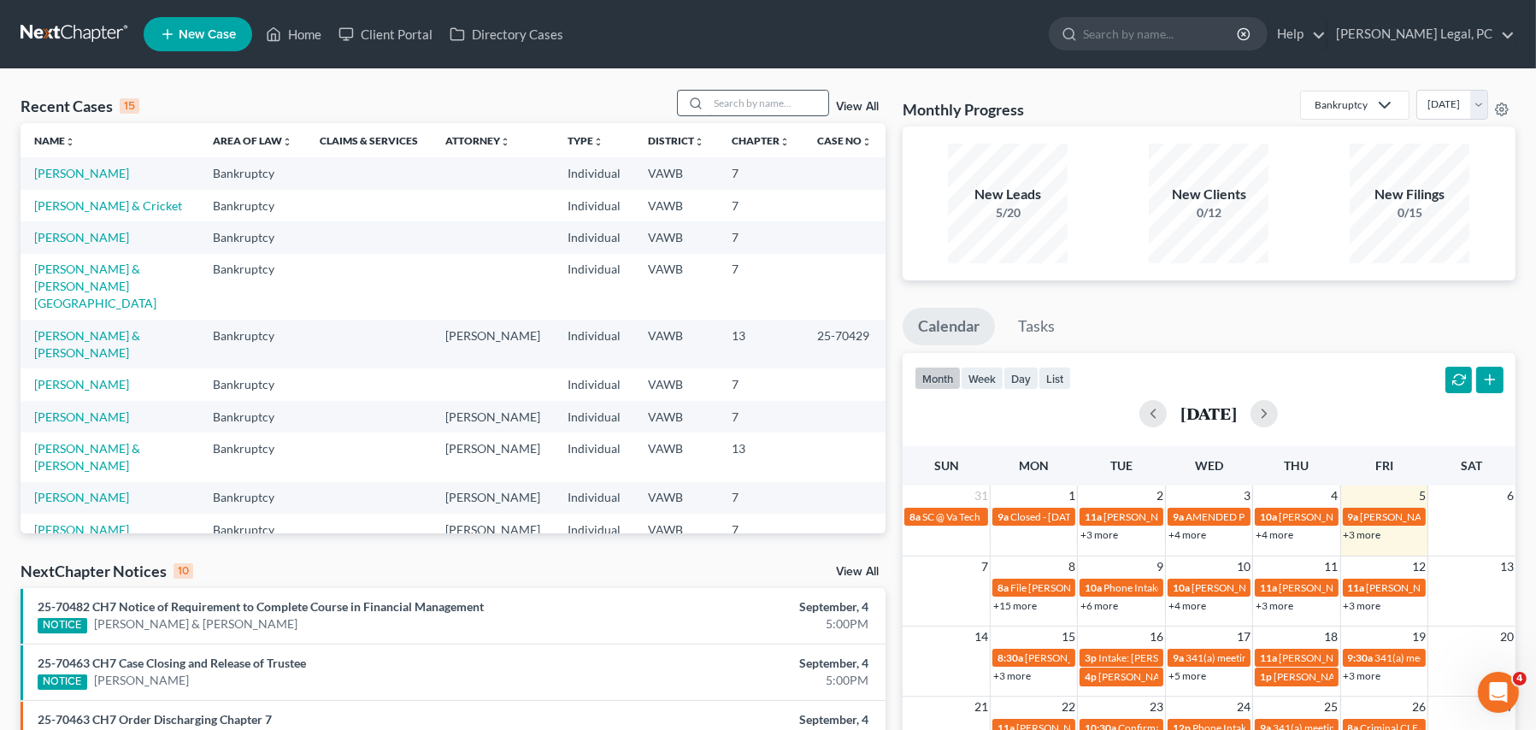
click at [737, 110] on input "search" at bounding box center [768, 103] width 120 height 25
type input "[GEOGRAPHIC_DATA]"
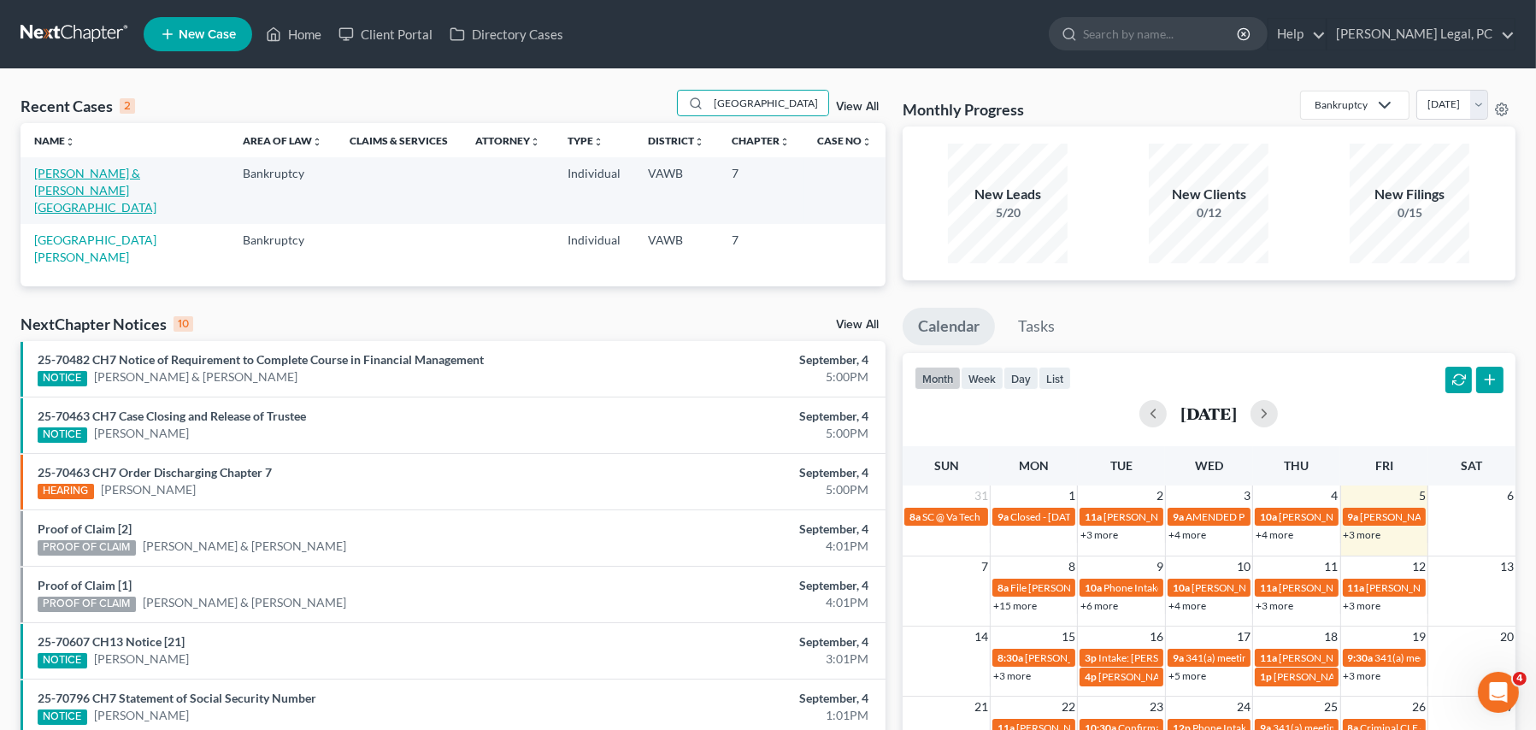
click at [114, 174] on link "[PERSON_NAME] & [PERSON_NAME][GEOGRAPHIC_DATA]" at bounding box center [95, 190] width 122 height 49
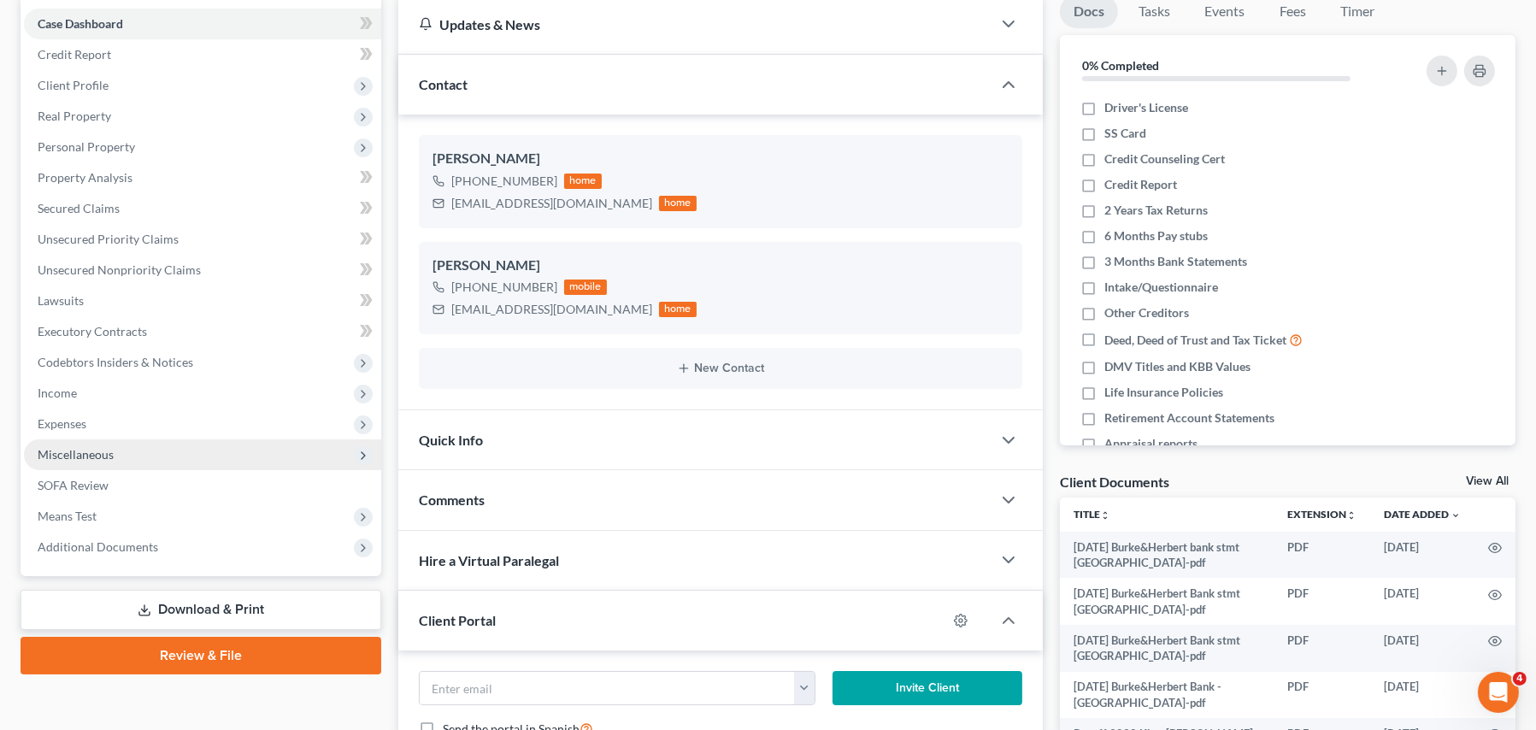
scroll to position [171, 0]
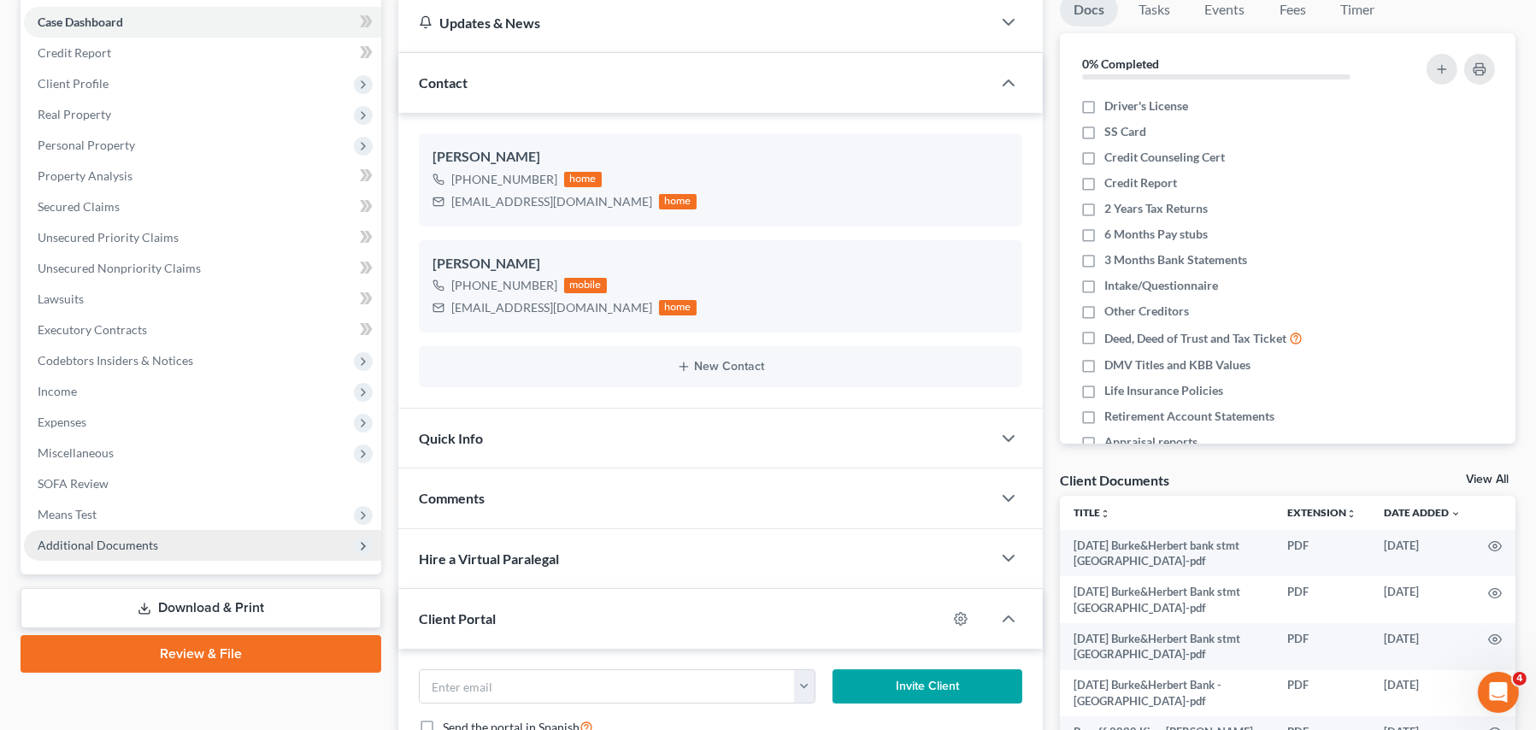
click at [82, 532] on span "Additional Documents" at bounding box center [202, 545] width 357 height 31
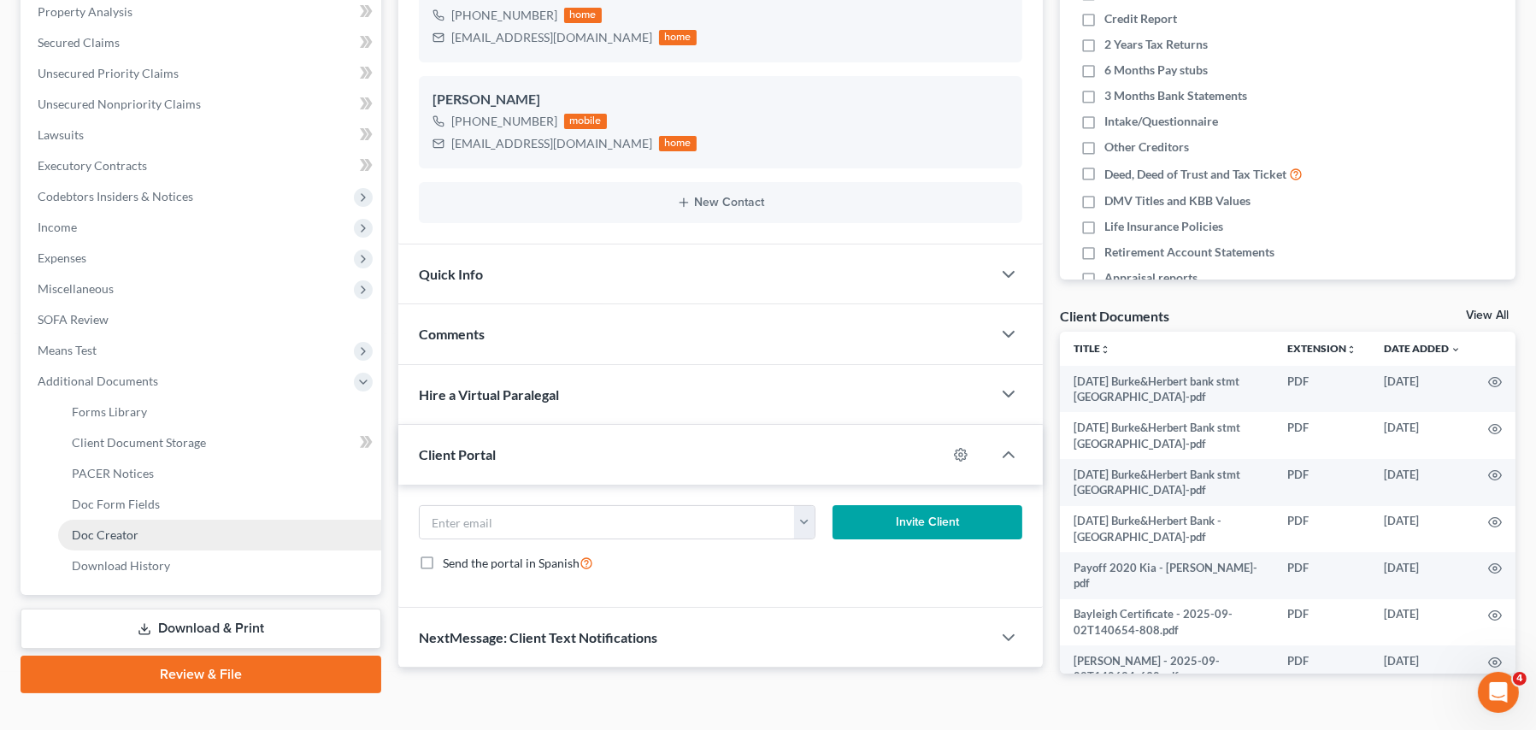
scroll to position [342, 0]
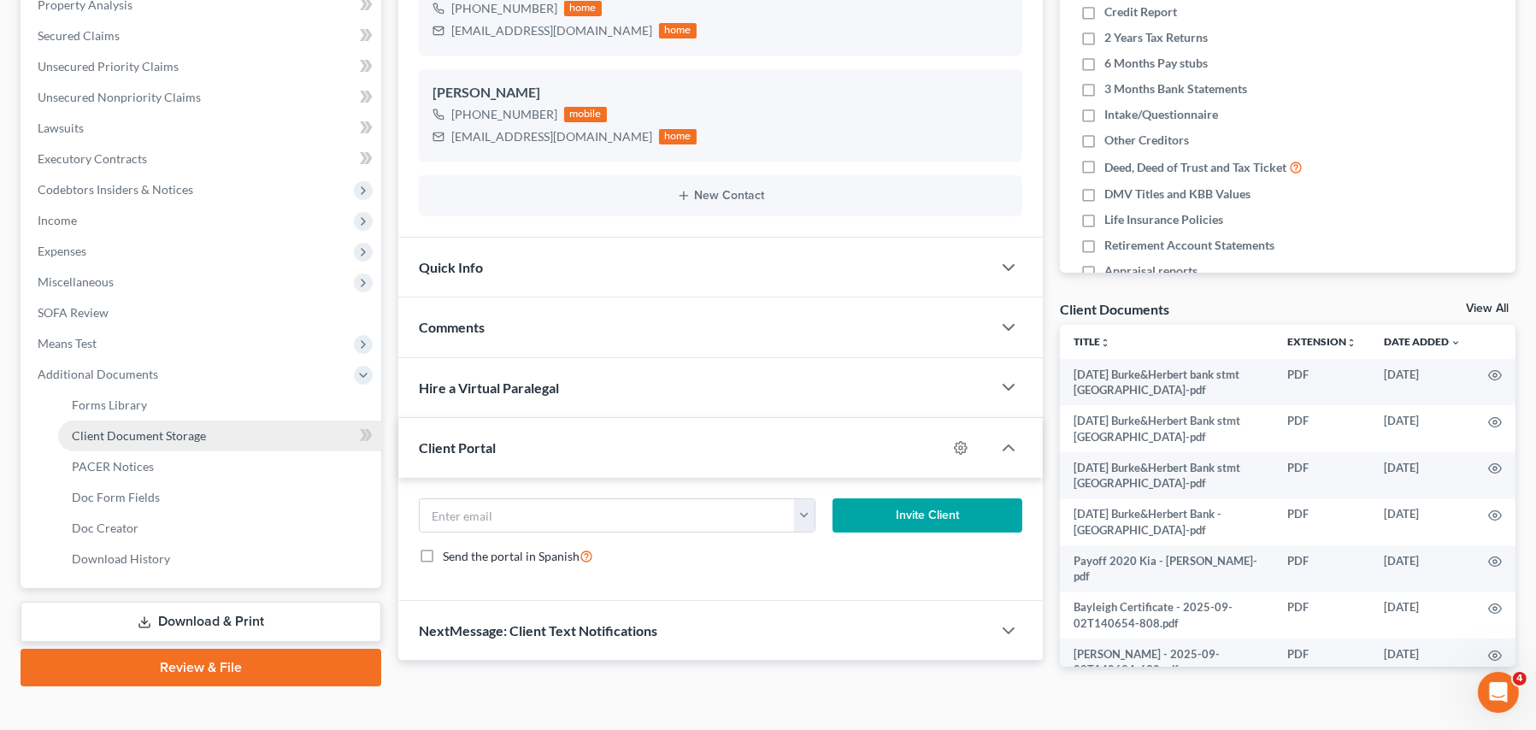
click at [127, 434] on span "Client Document Storage" at bounding box center [139, 435] width 134 height 15
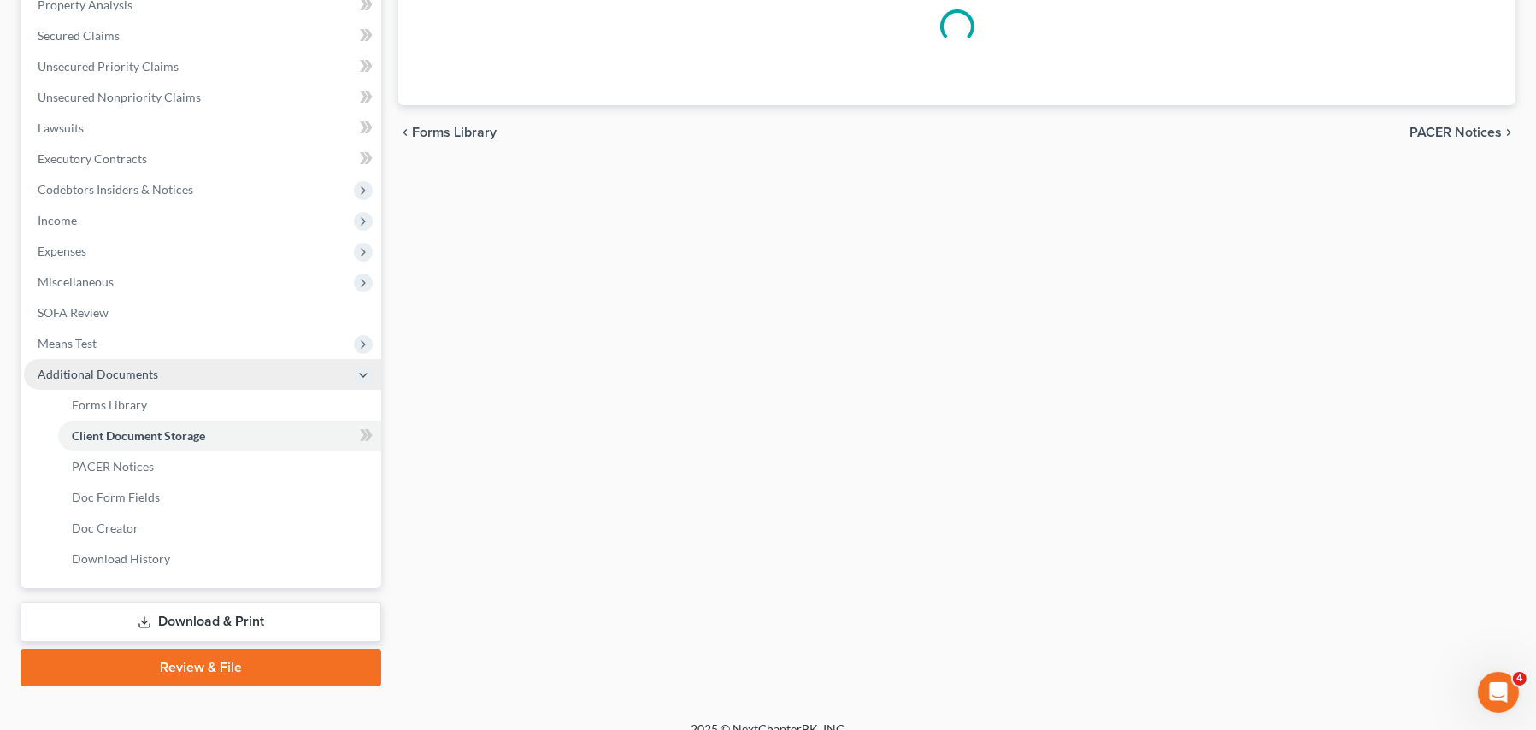
scroll to position [114, 0]
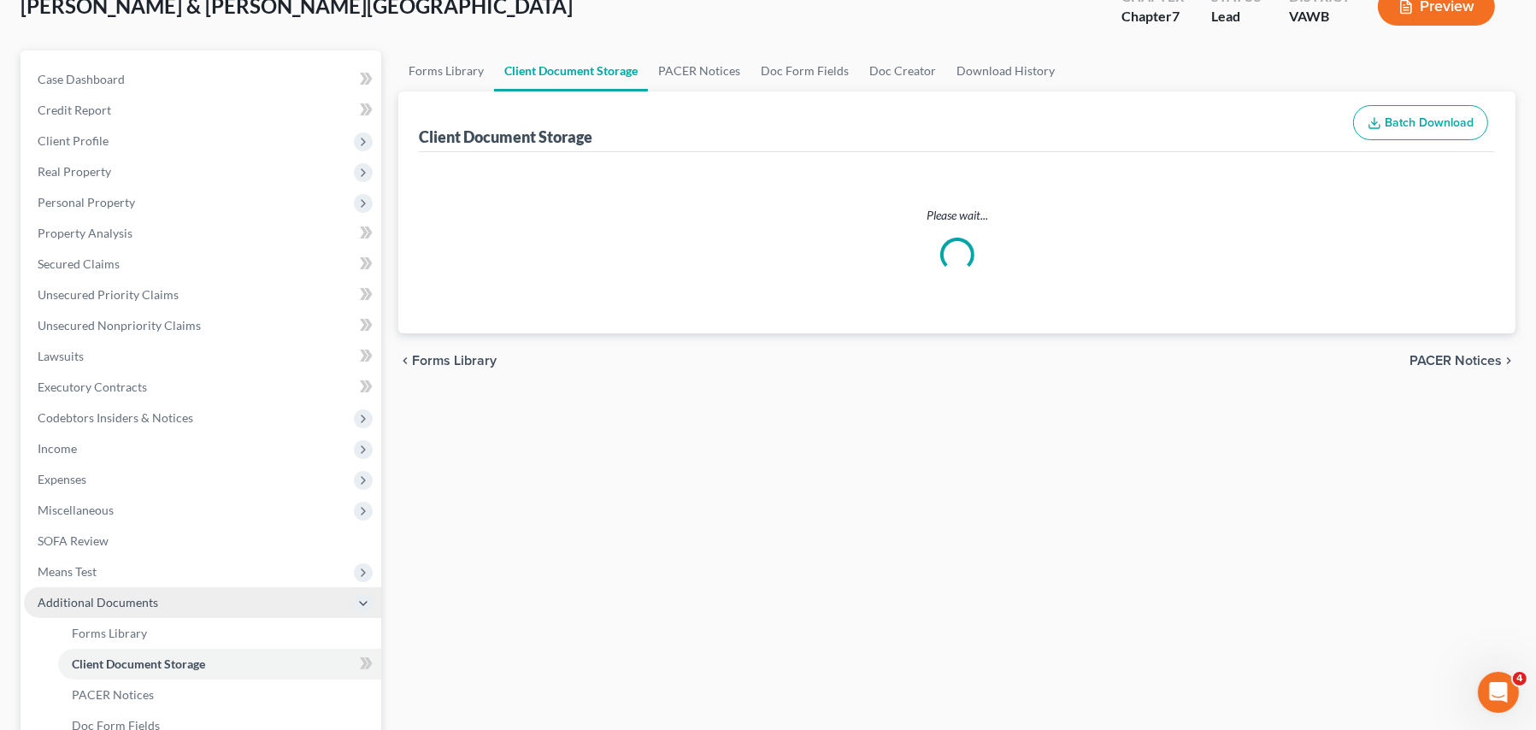
select select "0"
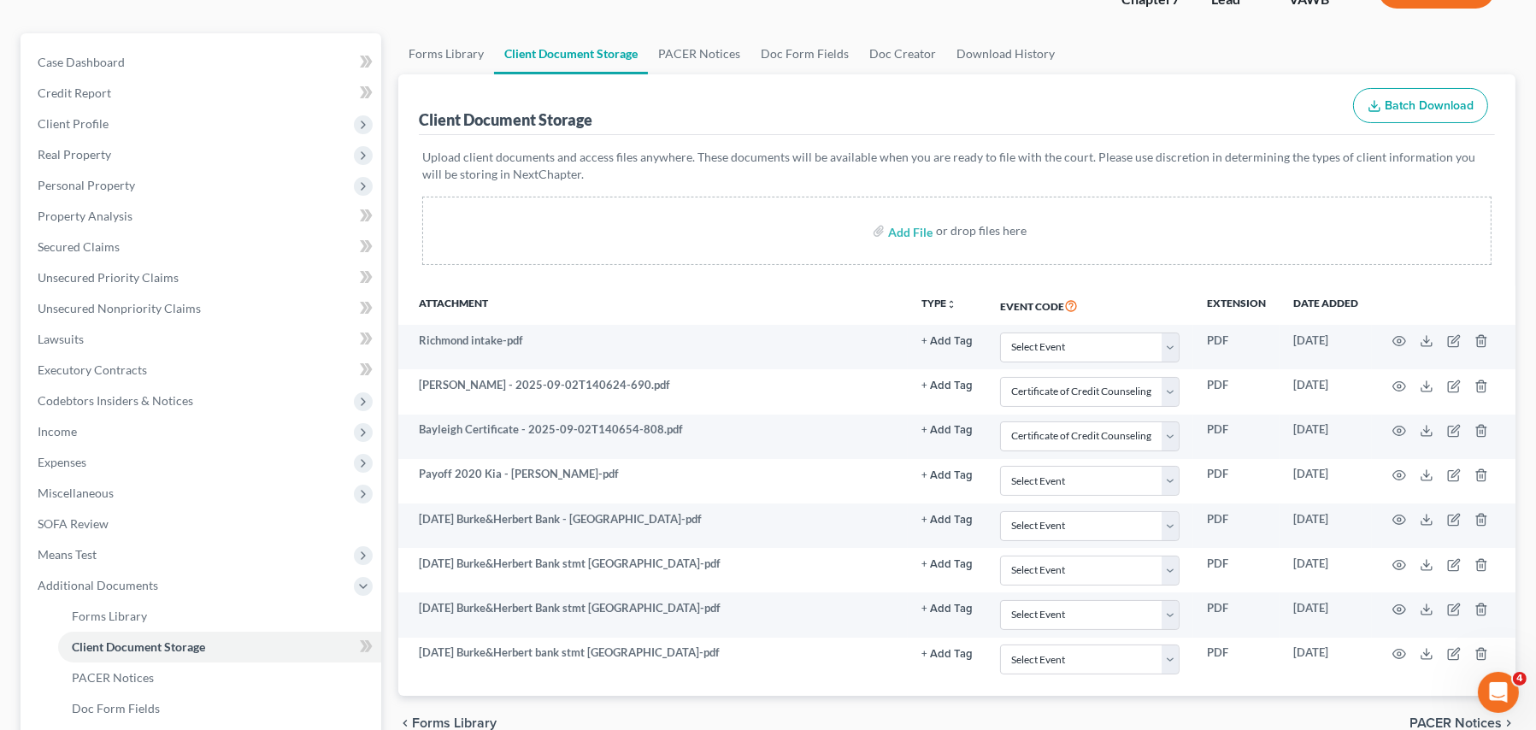
scroll to position [171, 0]
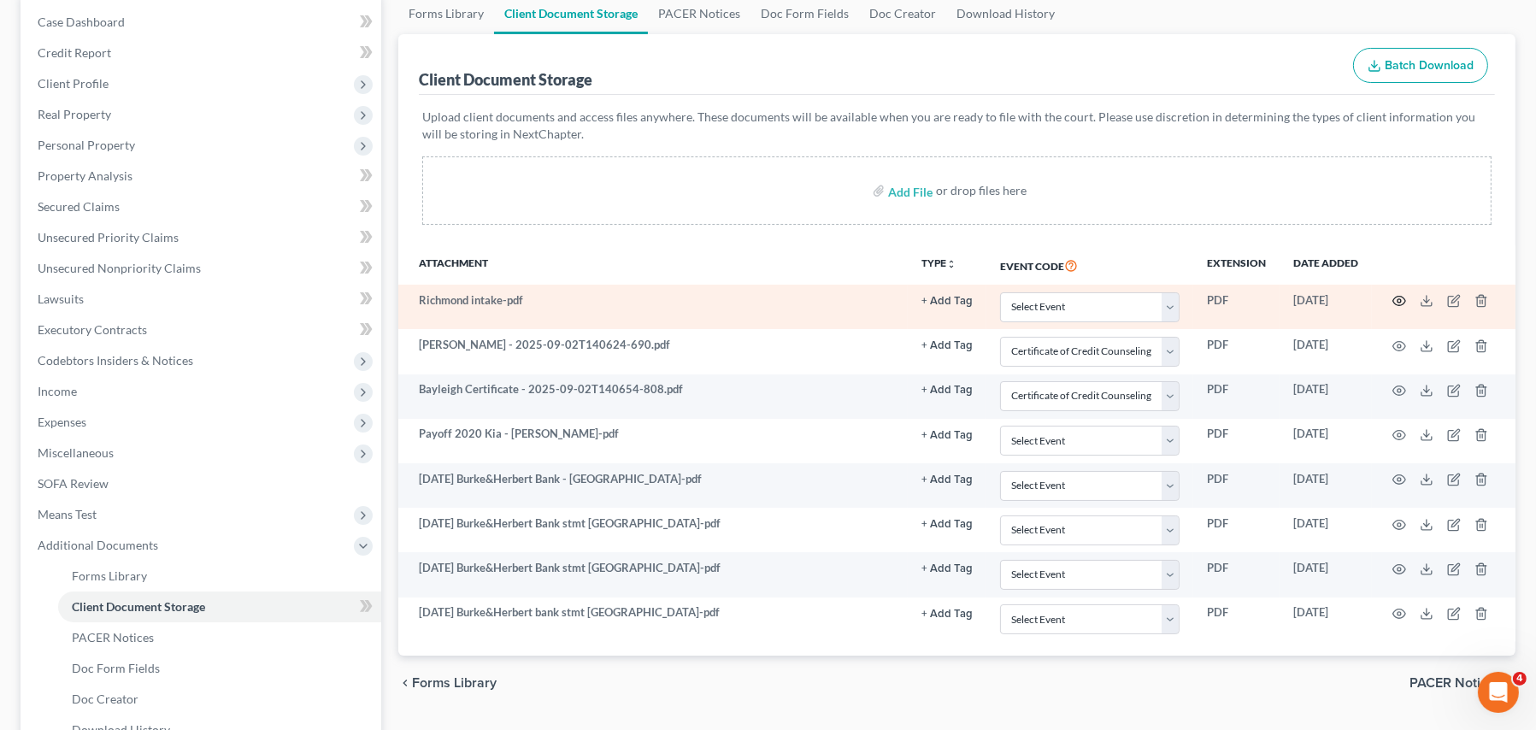
click at [1395, 298] on icon "button" at bounding box center [1399, 301] width 14 height 14
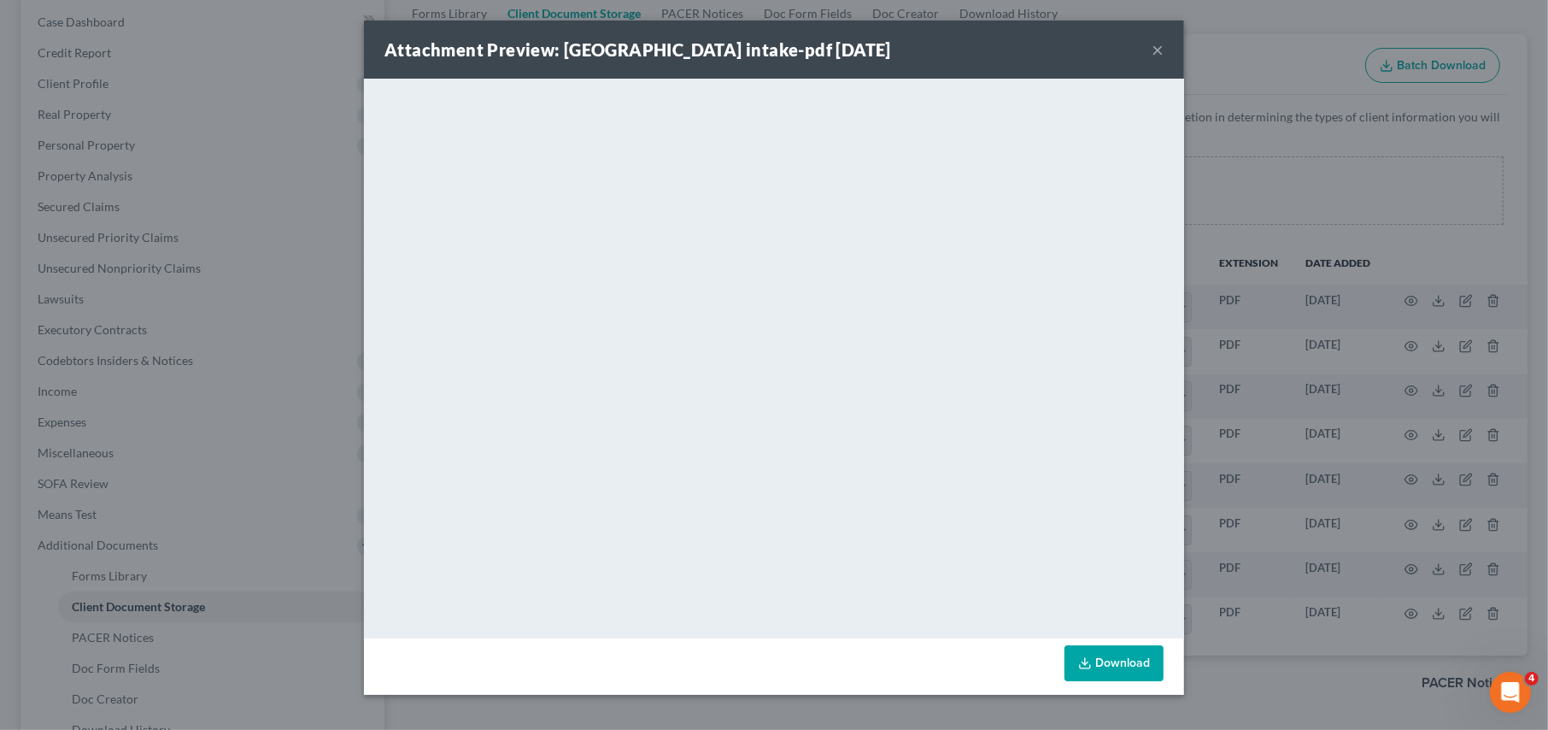
click at [1165, 52] on div "Attachment Preview: Richmond intake-pdf 08/13/2025 ×" at bounding box center [774, 50] width 820 height 58
click at [1154, 47] on button "×" at bounding box center [1158, 49] width 12 height 21
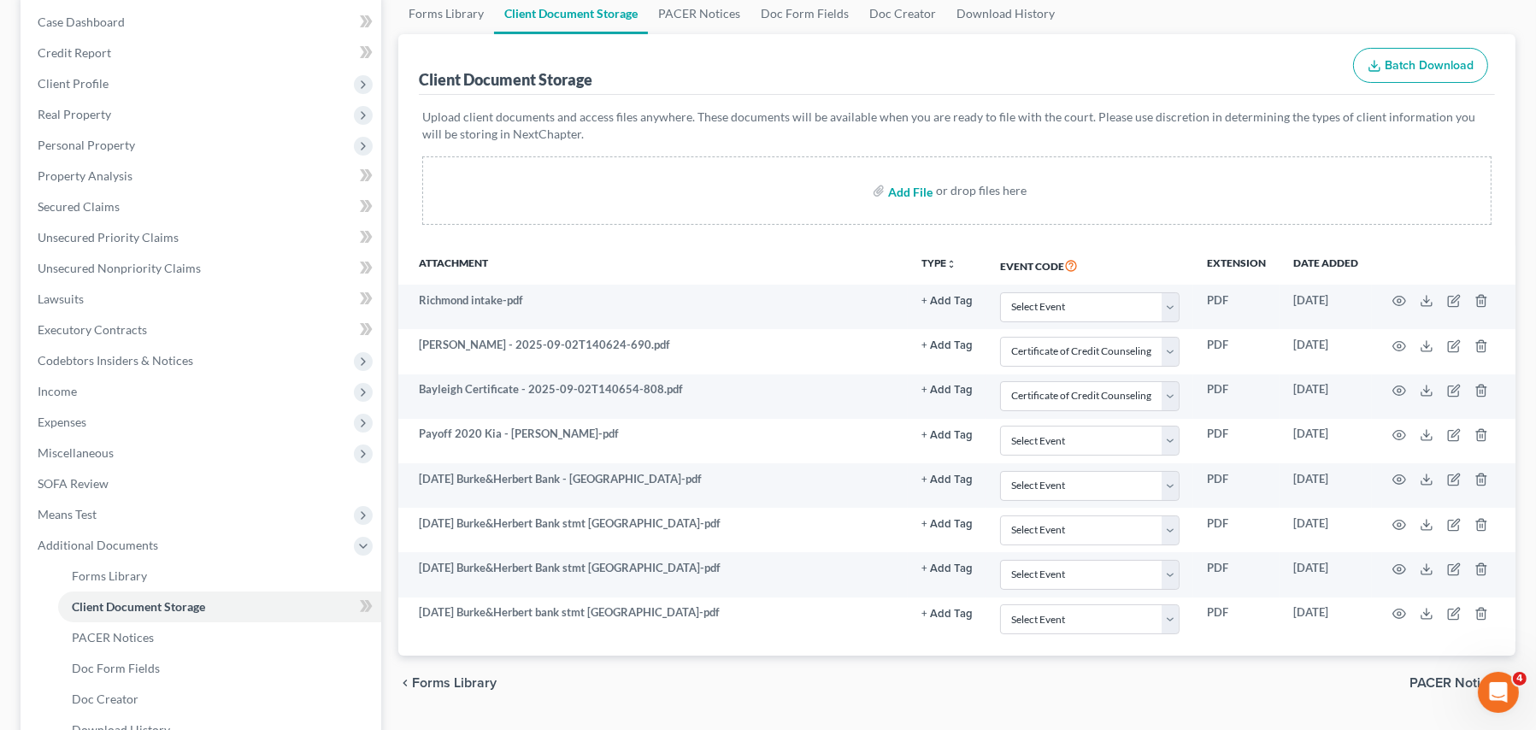
select select "0"
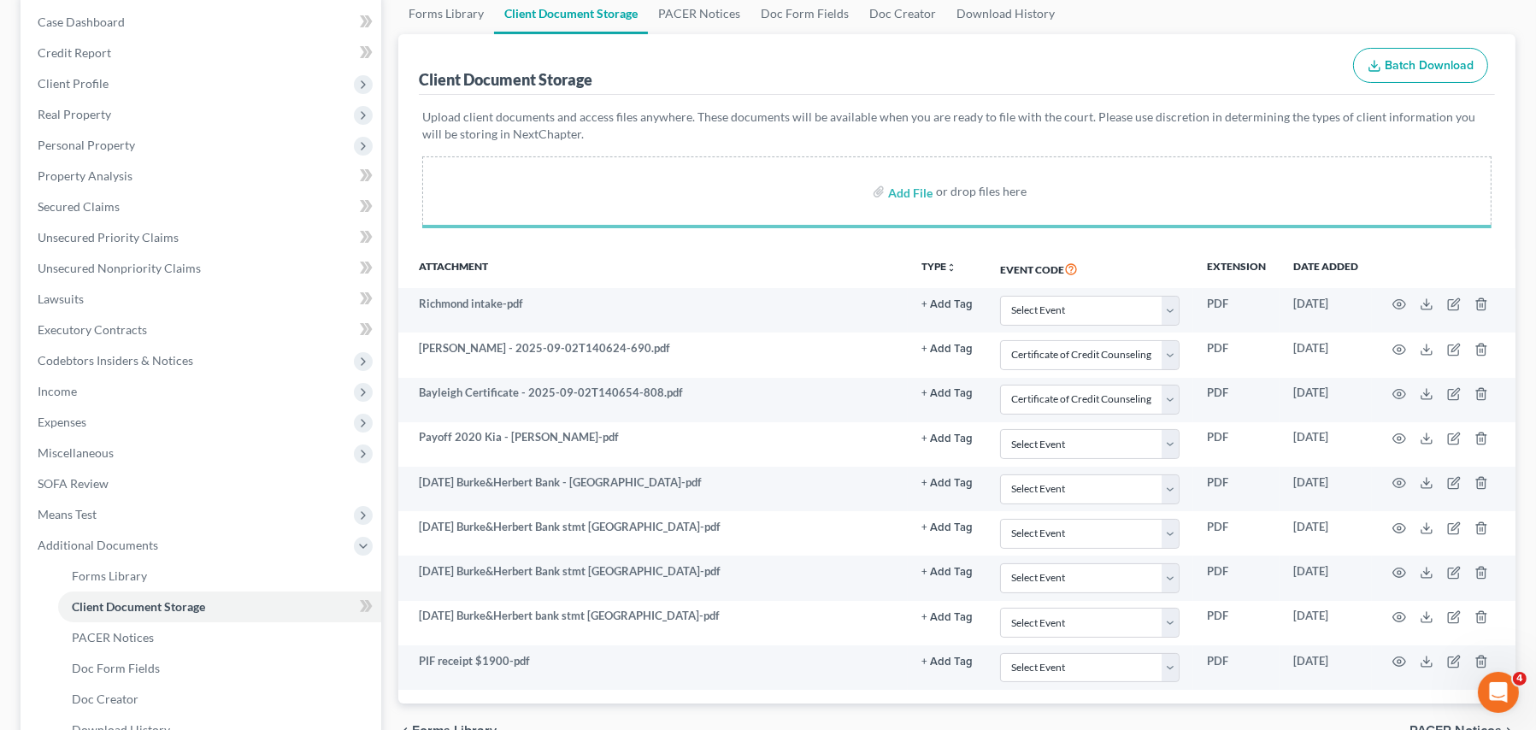
select select "0"
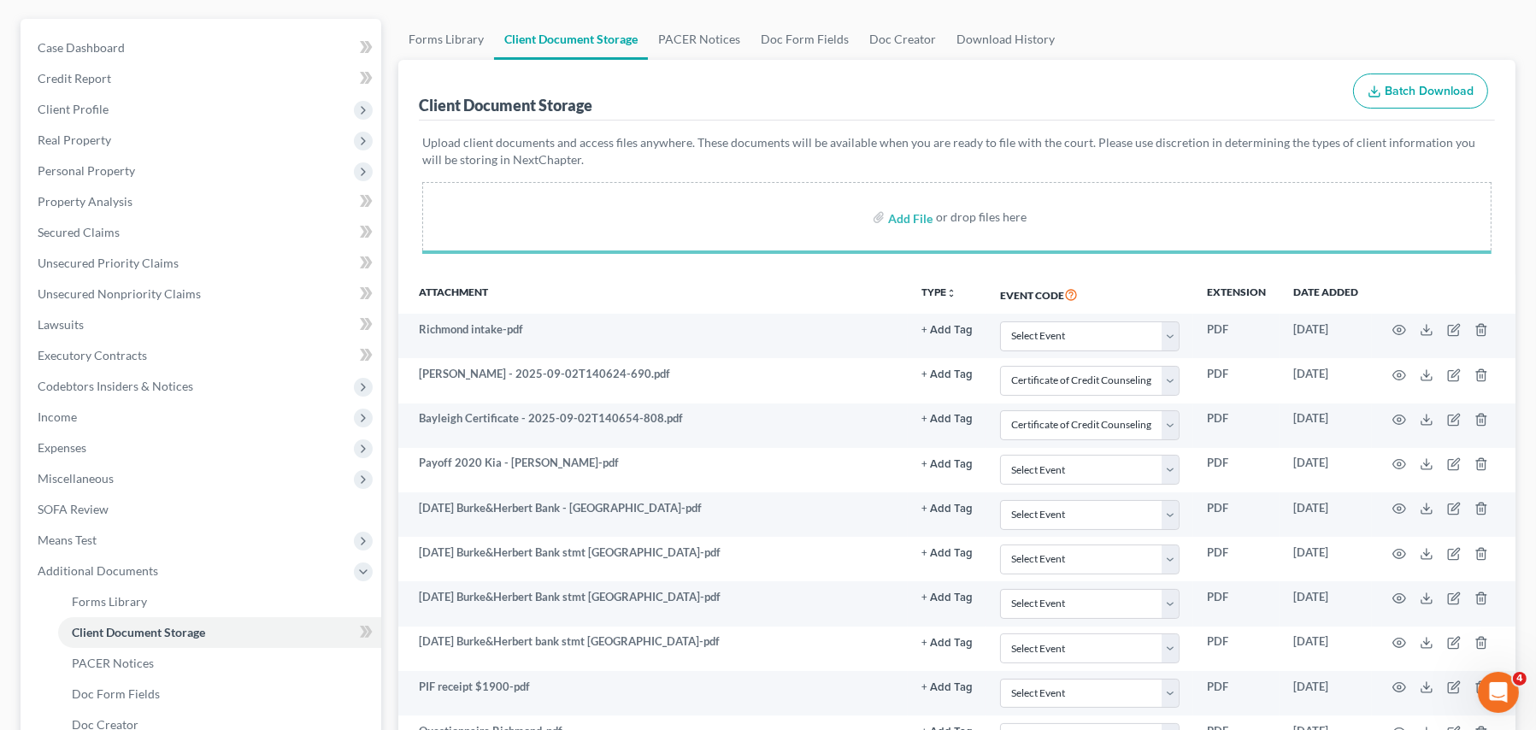
scroll to position [0, 0]
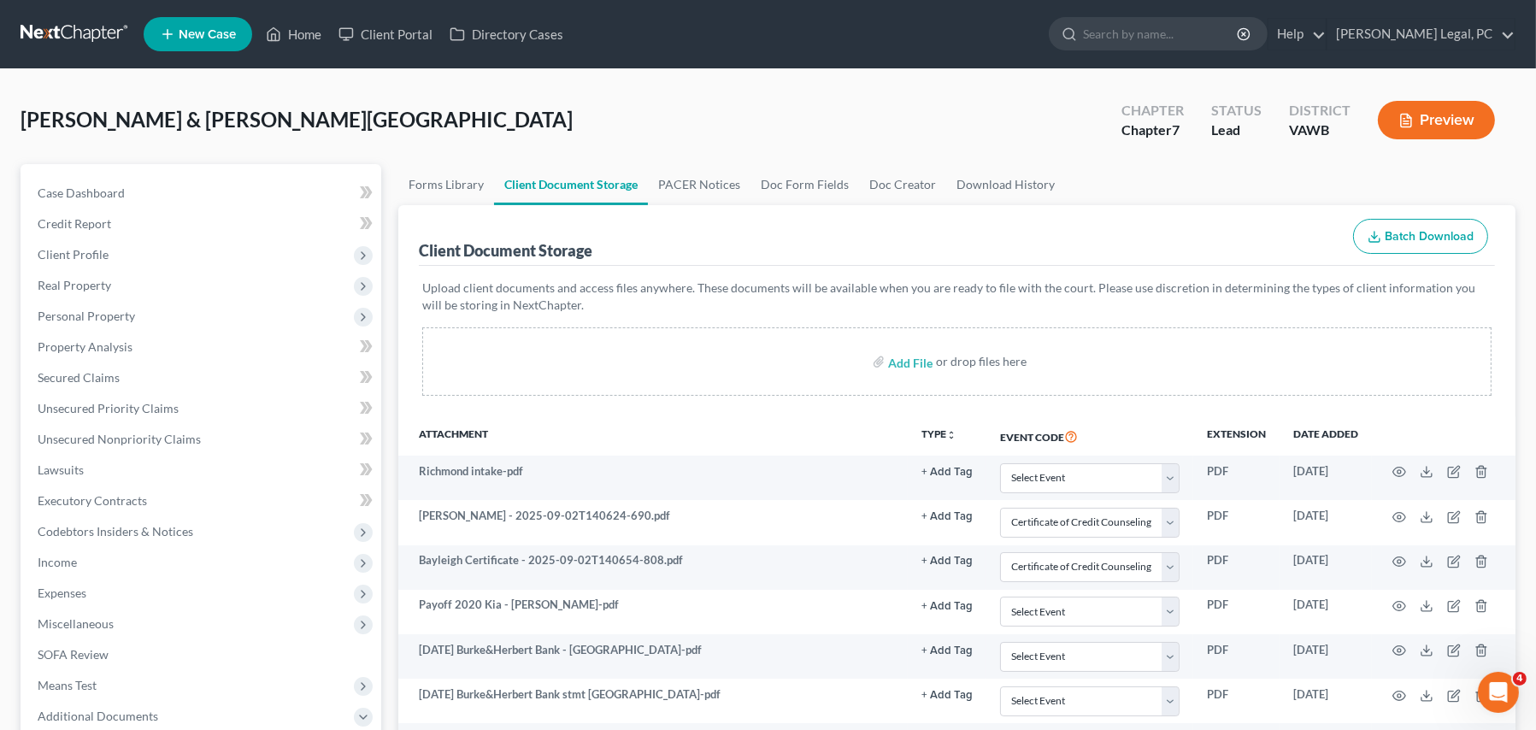
select select "0"
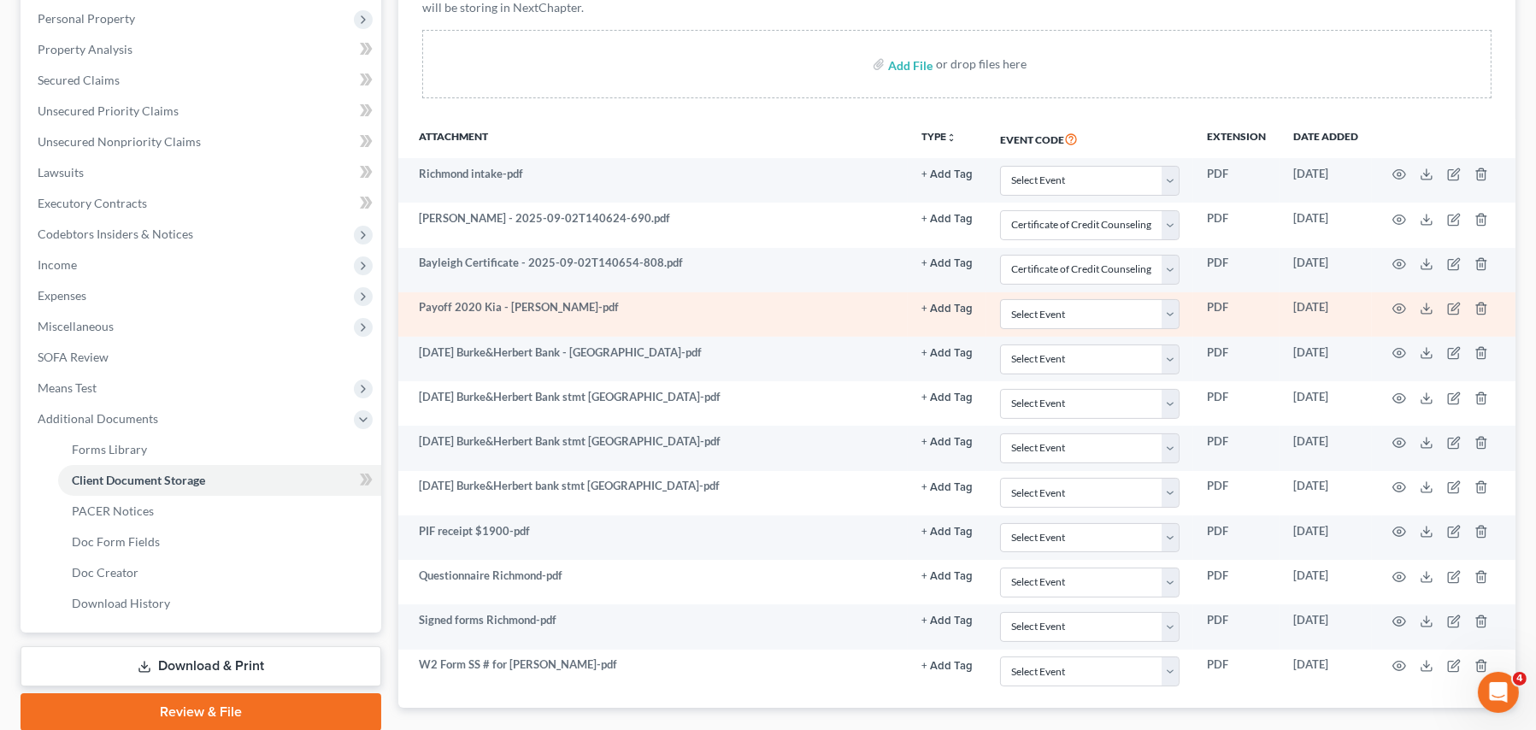
scroll to position [222, 0]
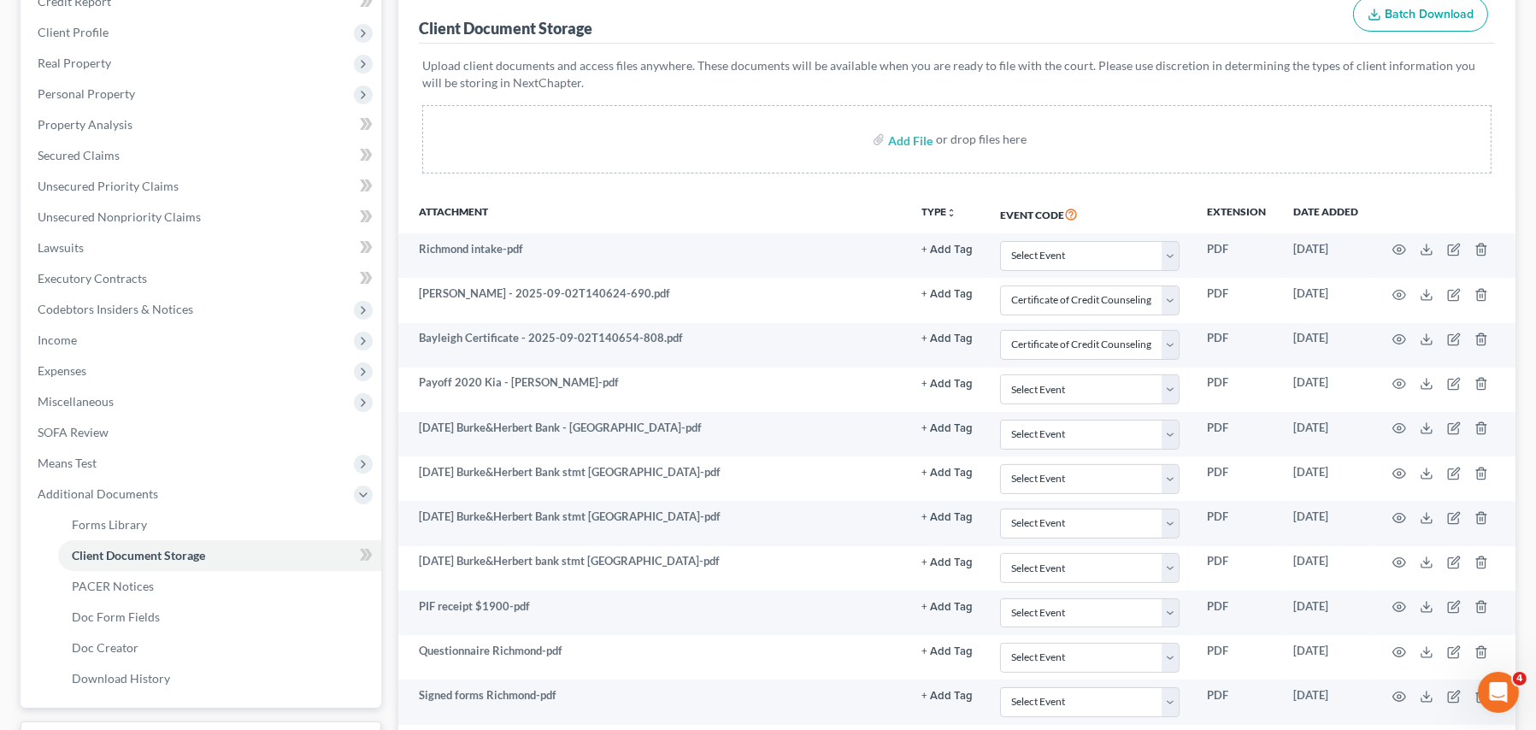
select select "0"
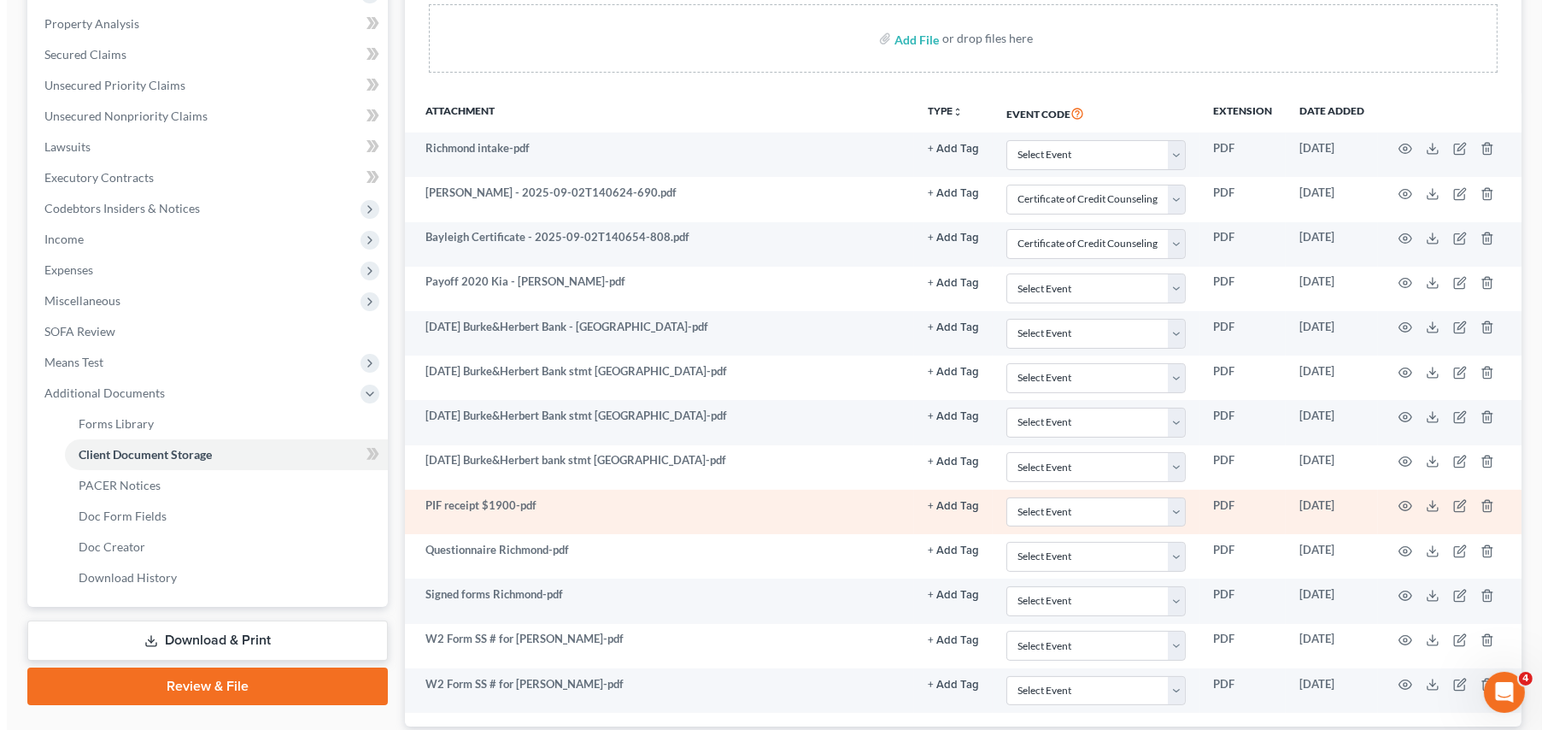
scroll to position [438, 0]
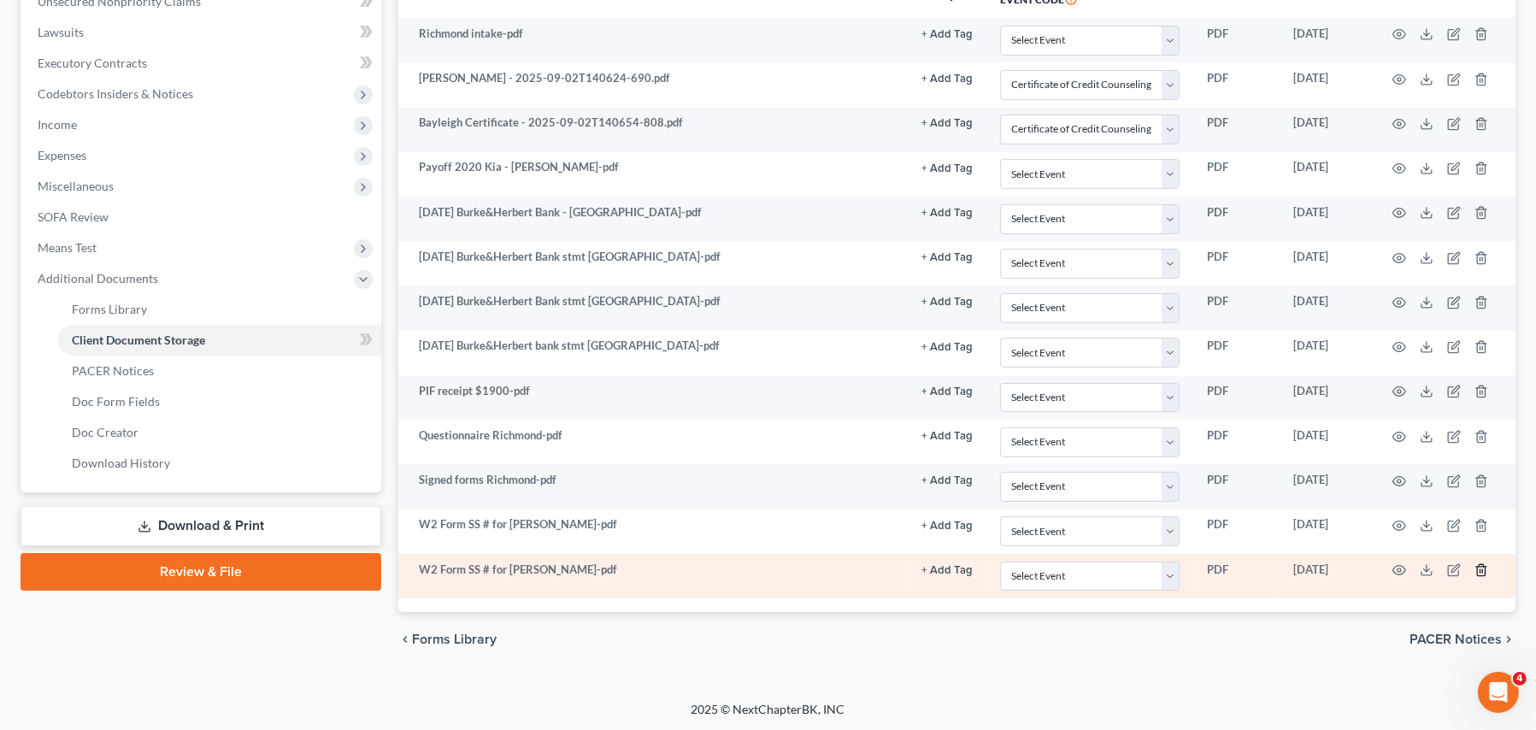
click at [1486, 573] on icon "button" at bounding box center [1481, 570] width 14 height 14
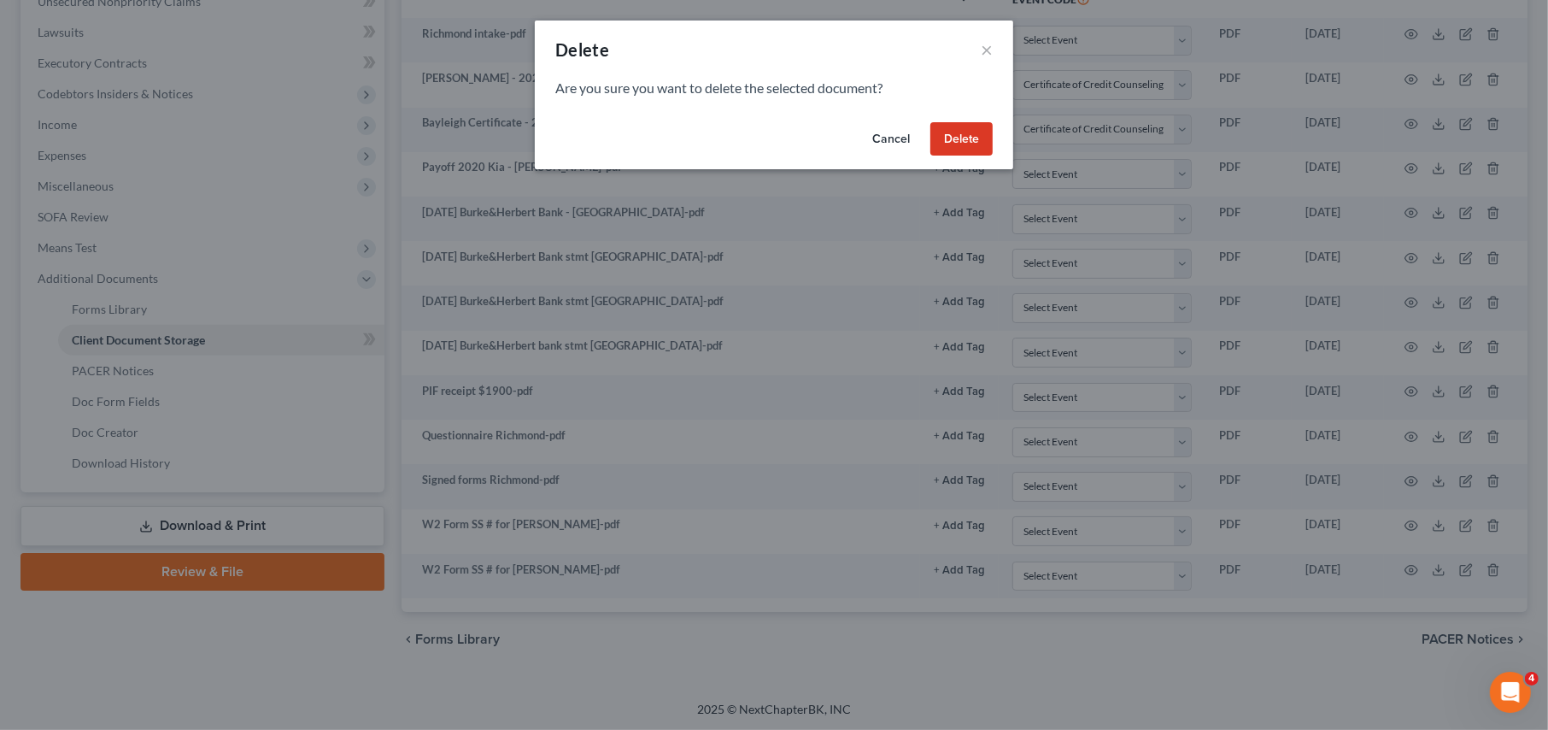
click at [983, 150] on button "Delete" at bounding box center [962, 139] width 62 height 34
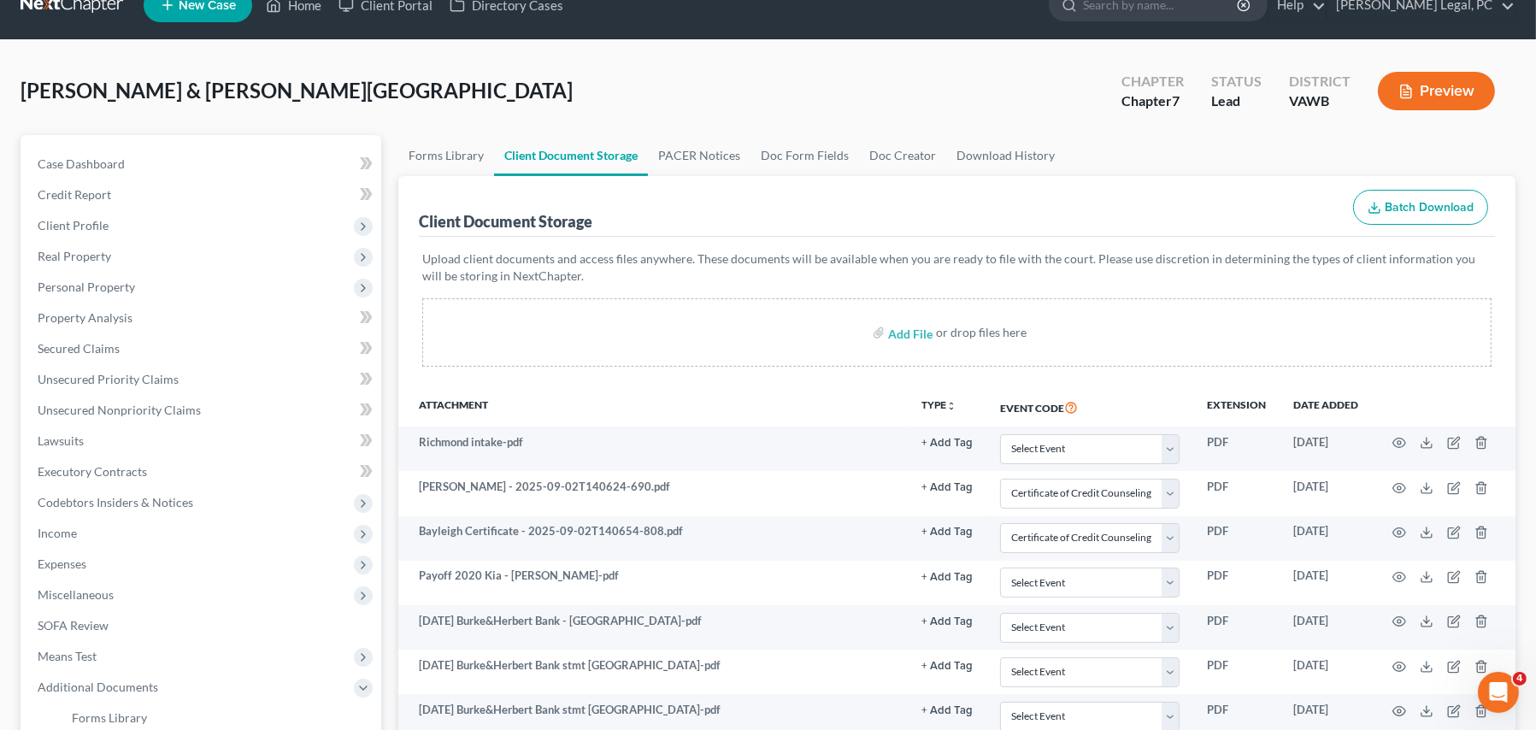
scroll to position [0, 0]
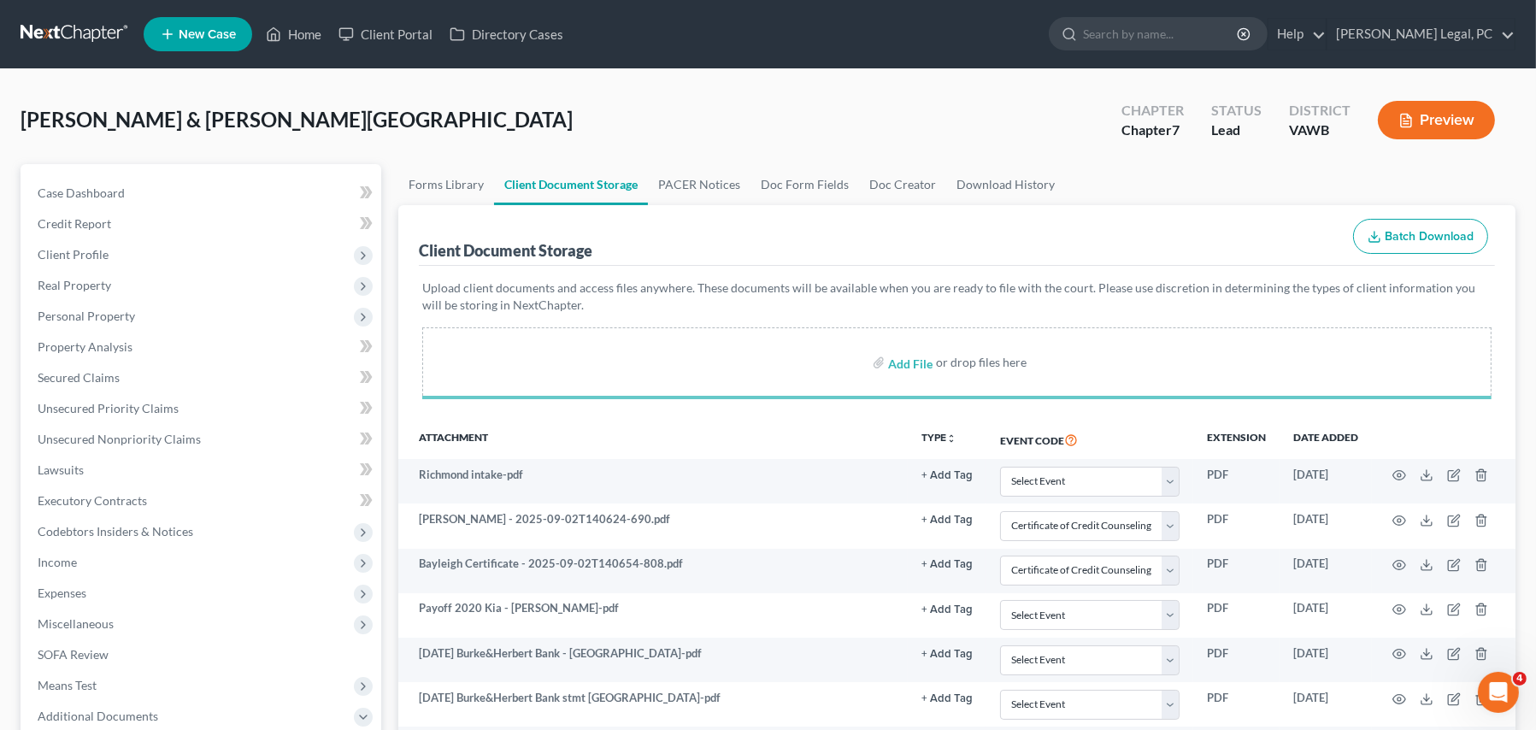
select select "0"
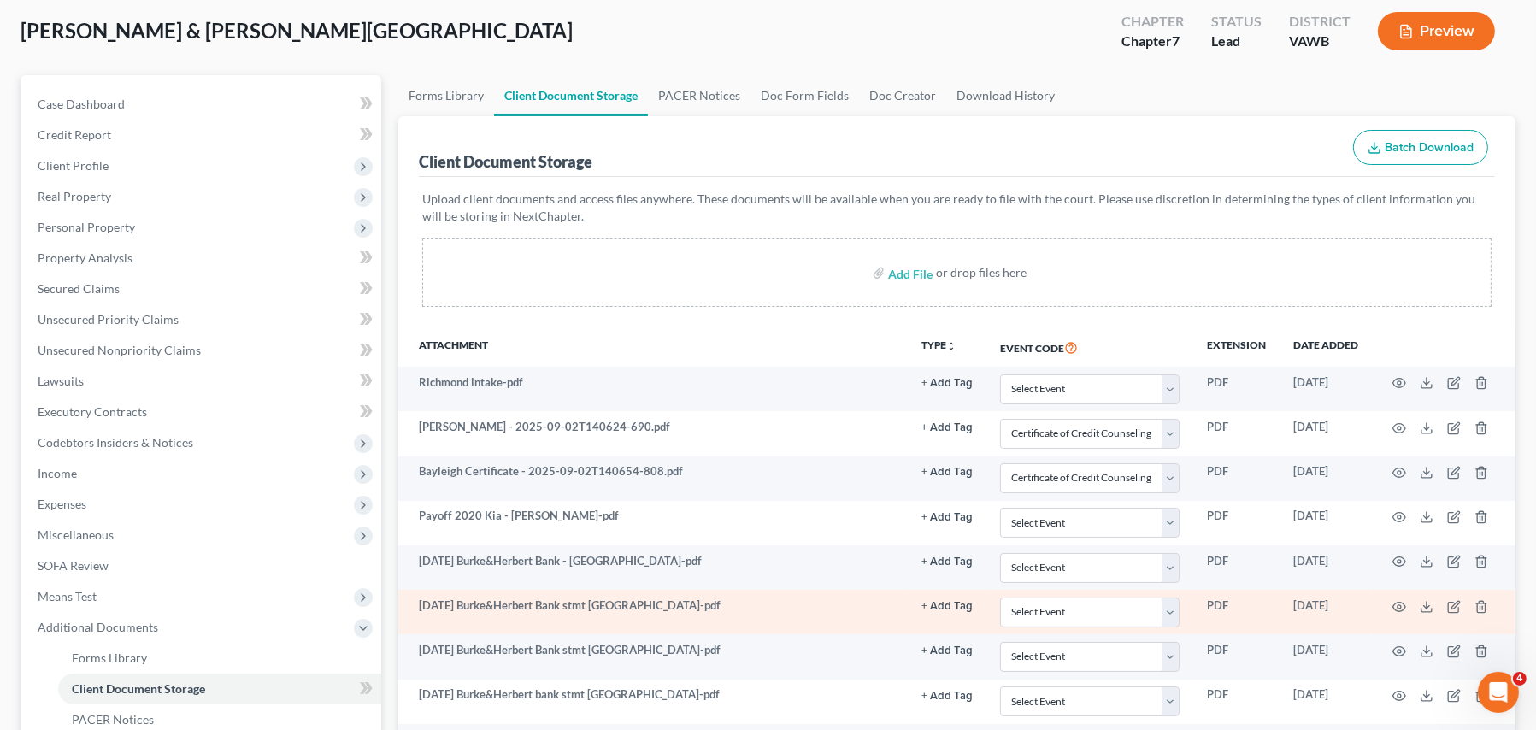
scroll to position [171, 0]
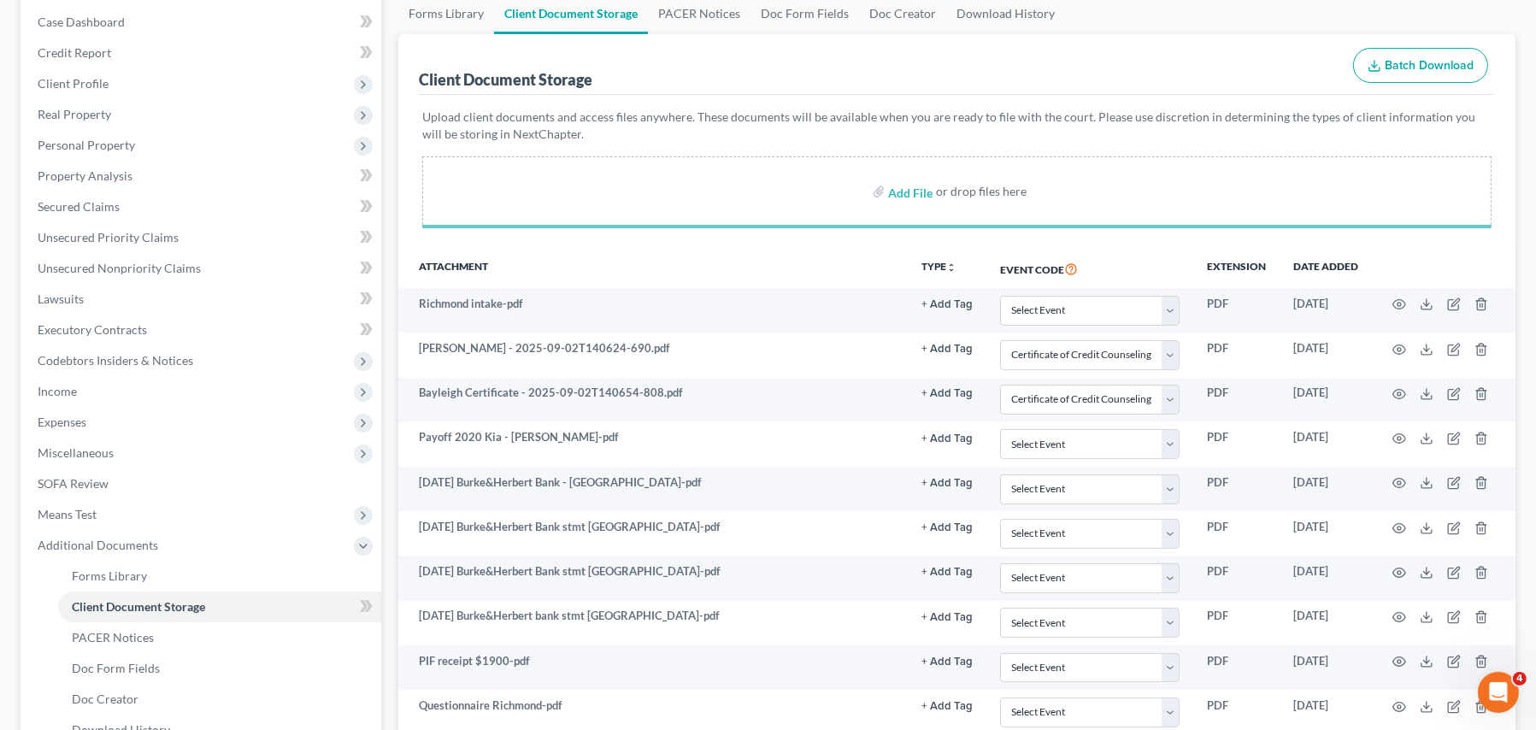
select select "0"
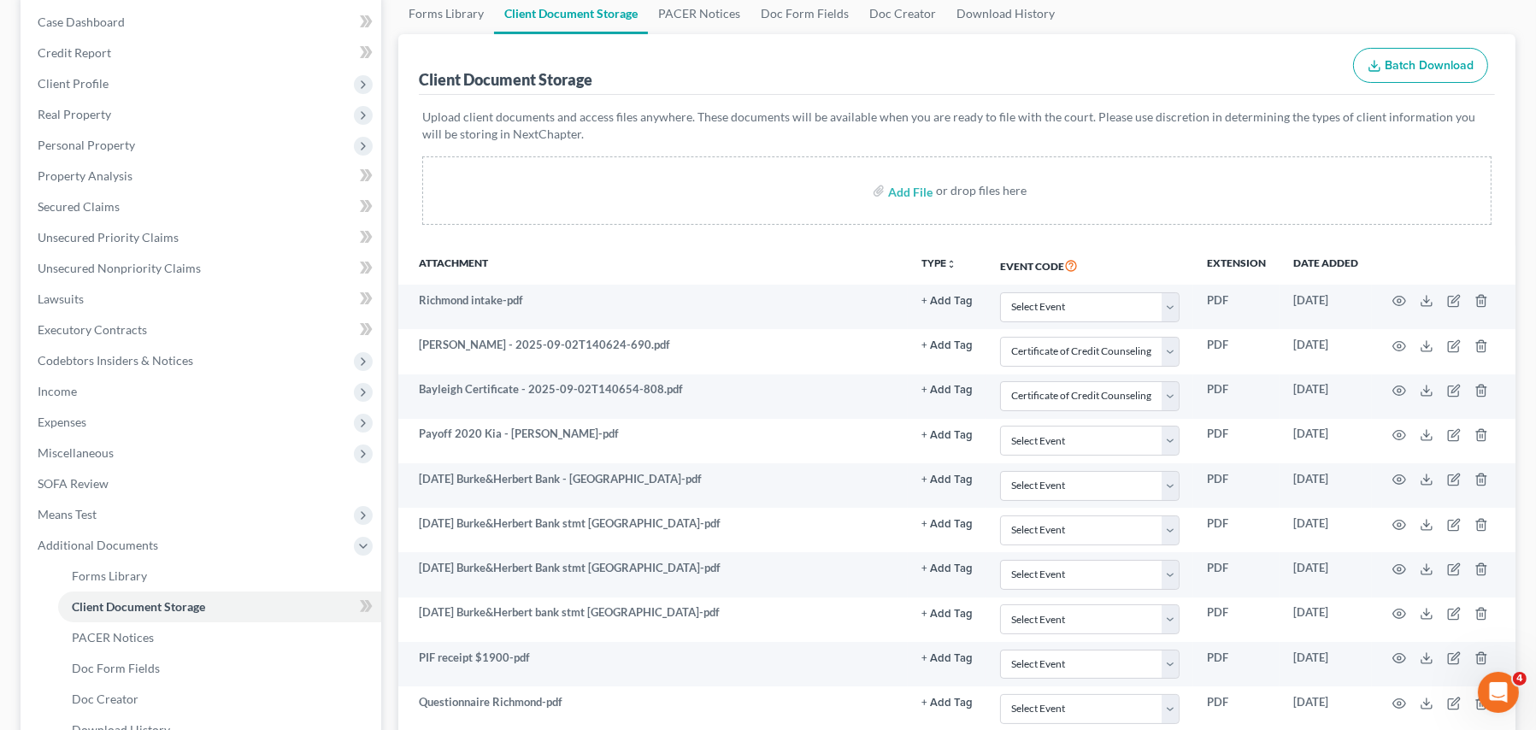
select select "0"
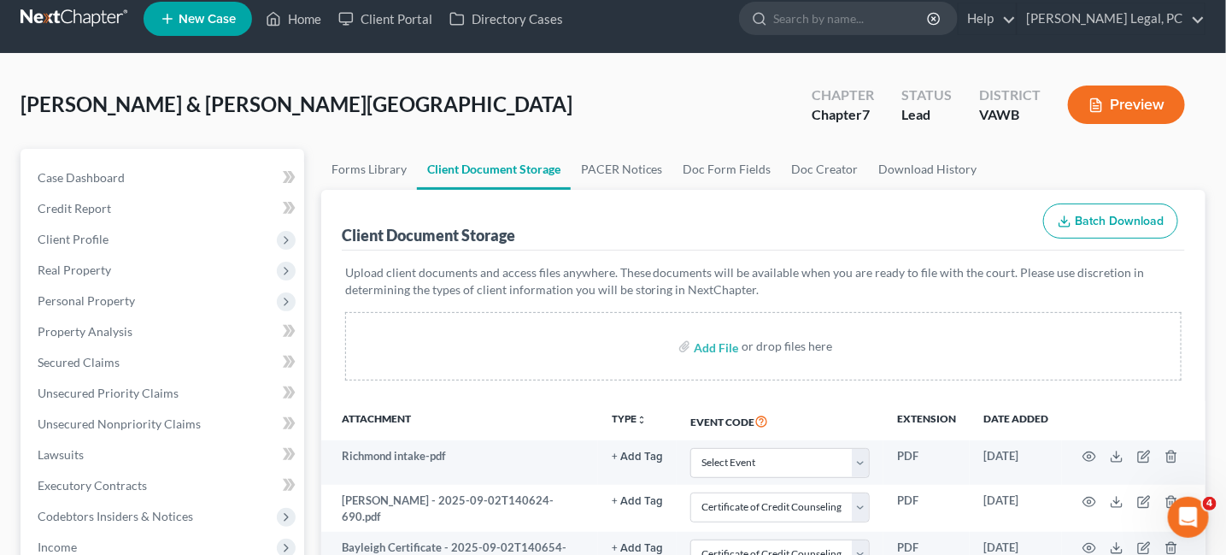
scroll to position [0, 0]
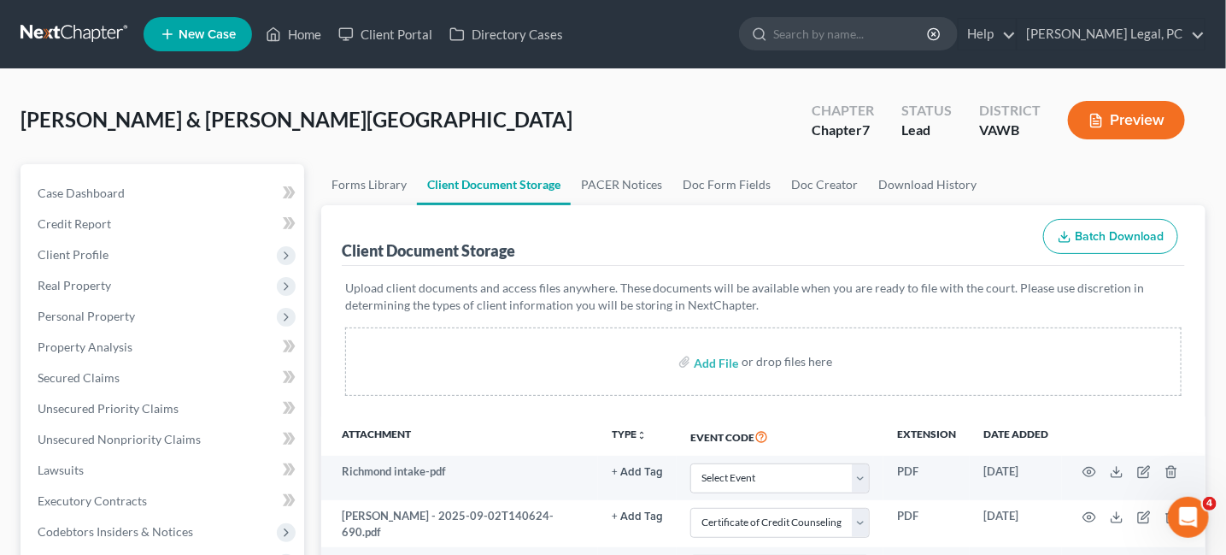
click at [48, 27] on link at bounding box center [75, 34] width 109 height 31
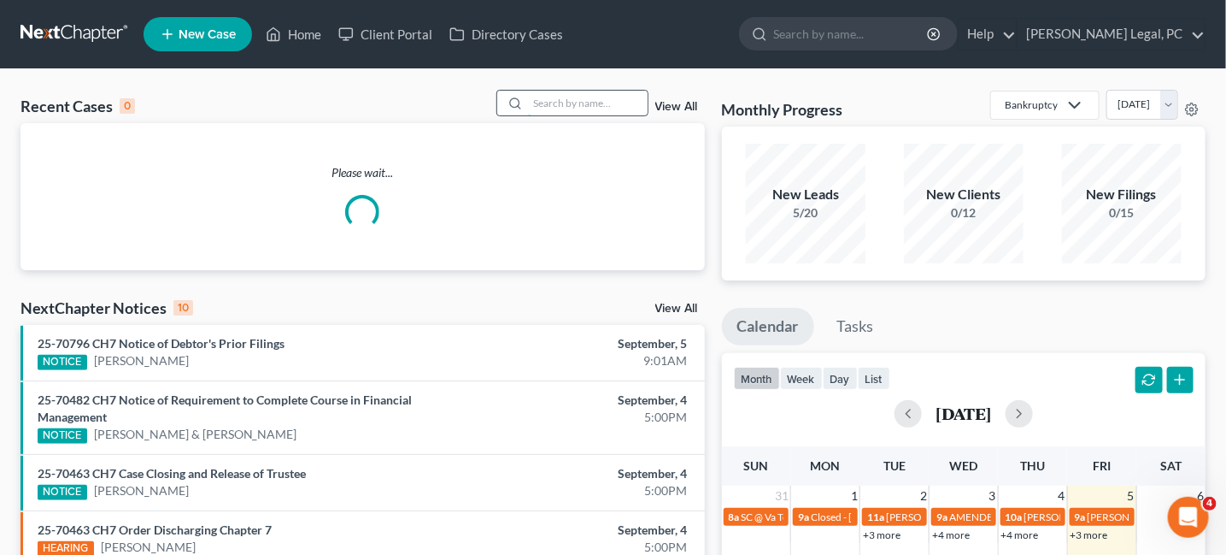
click at [533, 106] on input "search" at bounding box center [588, 103] width 120 height 25
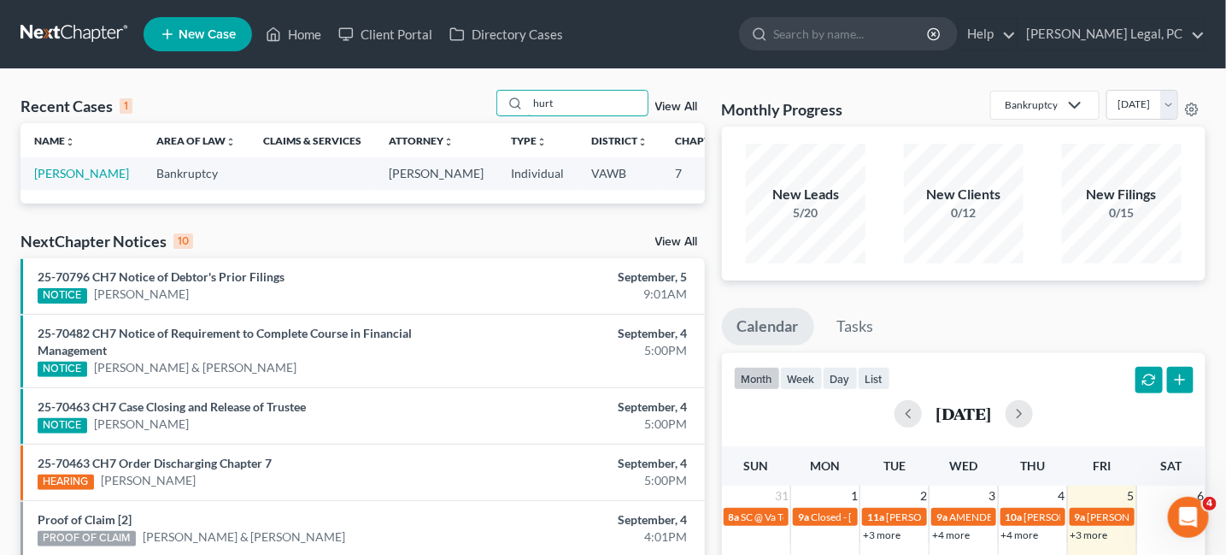
type input "hurt"
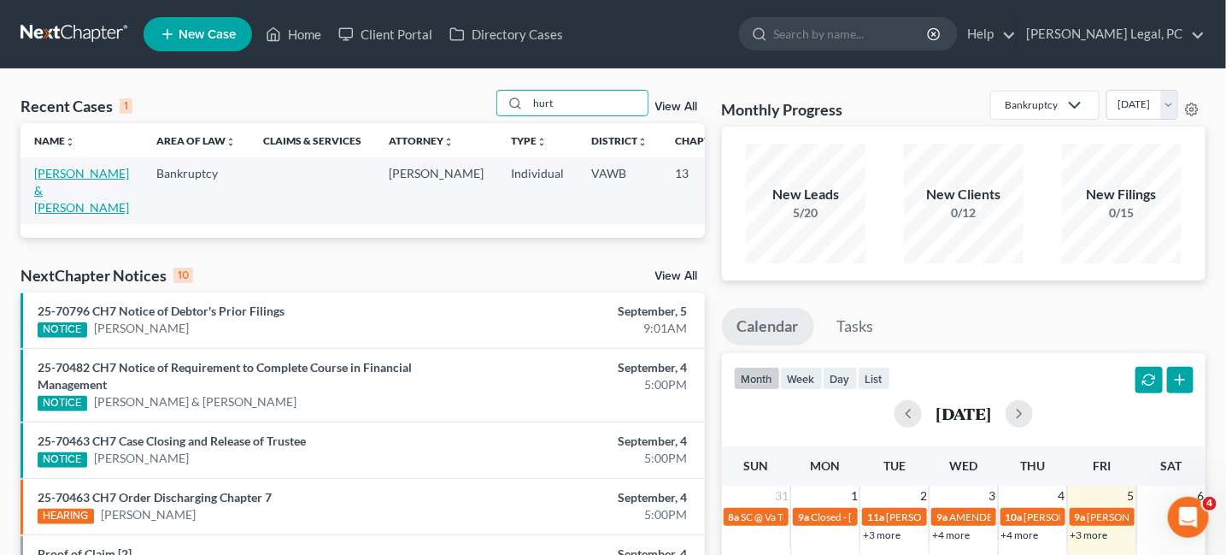
click at [39, 172] on link "[PERSON_NAME] & [PERSON_NAME]" at bounding box center [81, 190] width 95 height 49
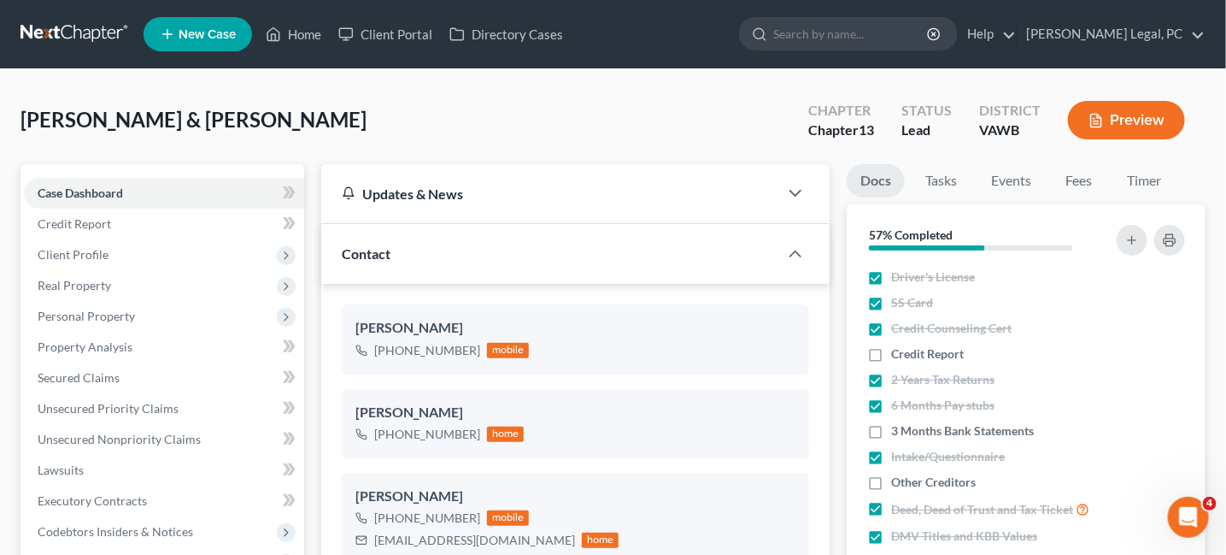
click at [71, 28] on link at bounding box center [75, 34] width 109 height 31
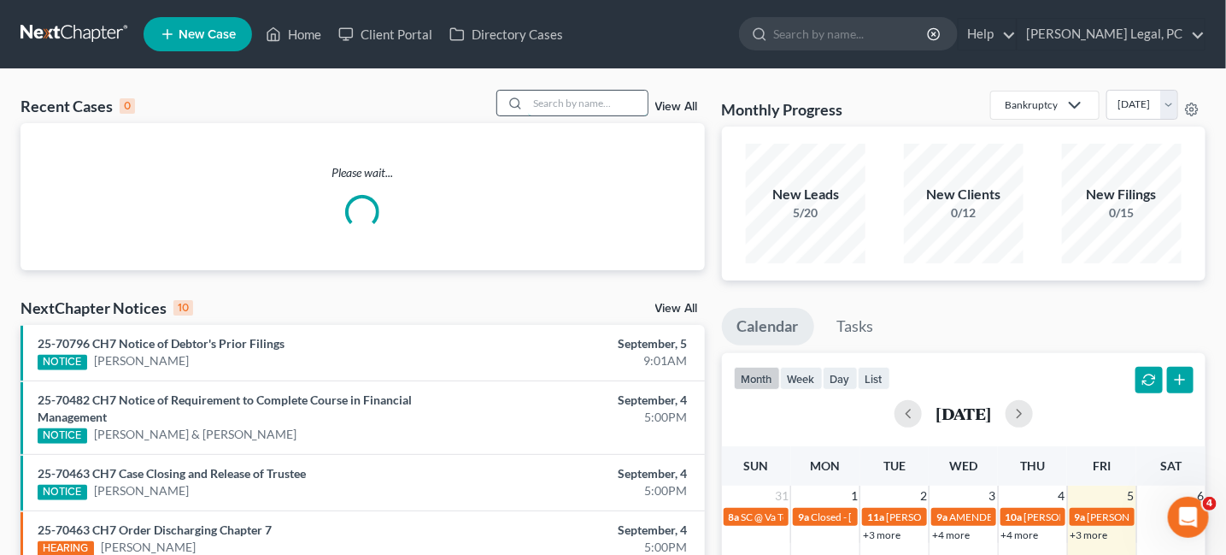
click at [564, 93] on input "search" at bounding box center [588, 103] width 120 height 25
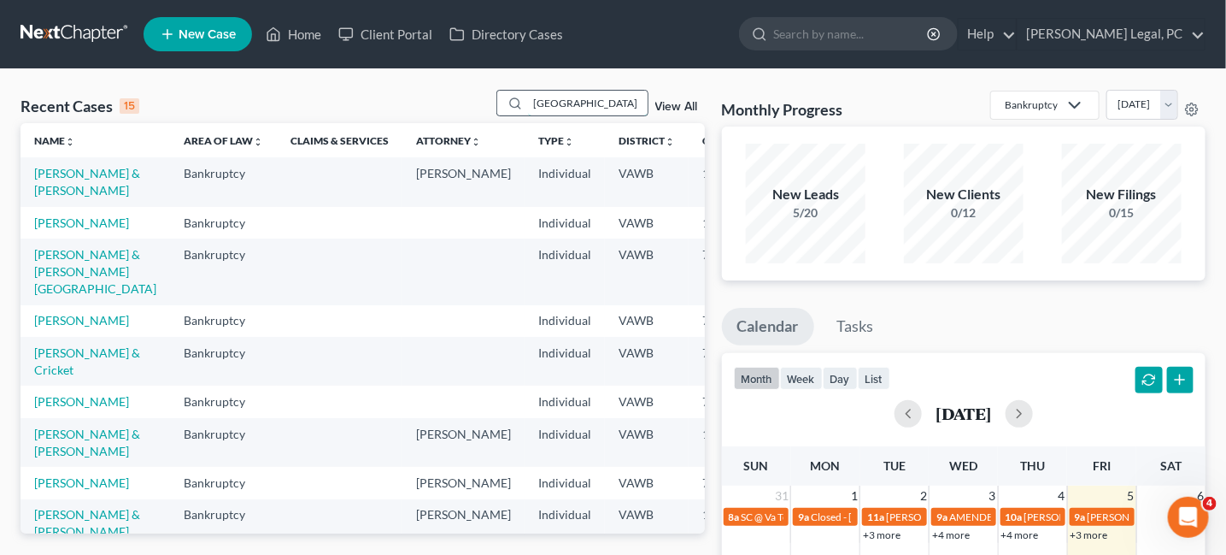
type input "[GEOGRAPHIC_DATA]"
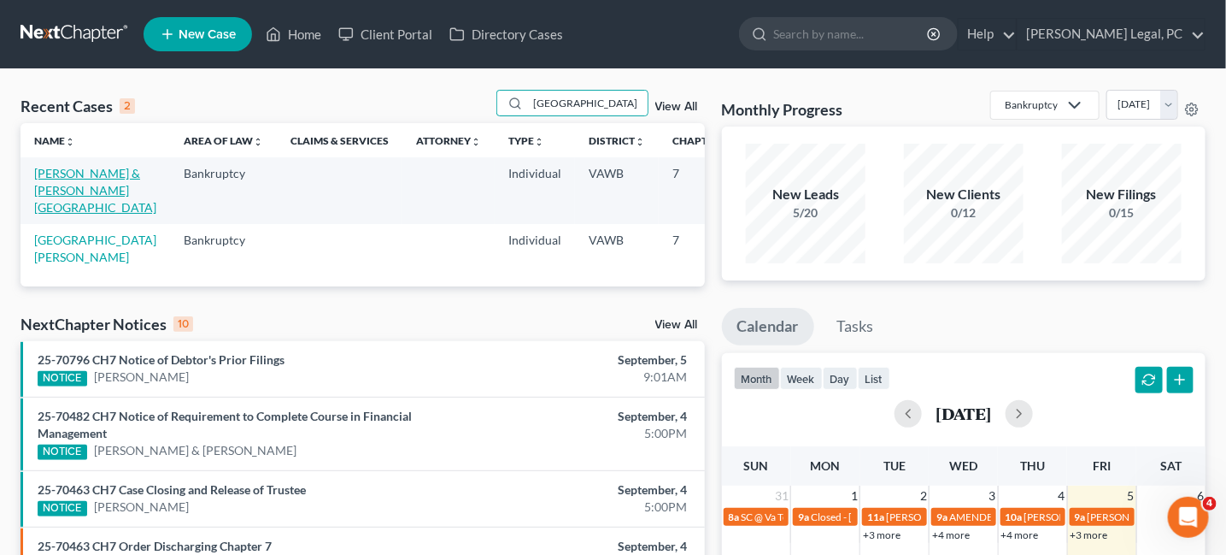
click at [71, 172] on link "[PERSON_NAME] & [PERSON_NAME][GEOGRAPHIC_DATA]" at bounding box center [95, 190] width 122 height 49
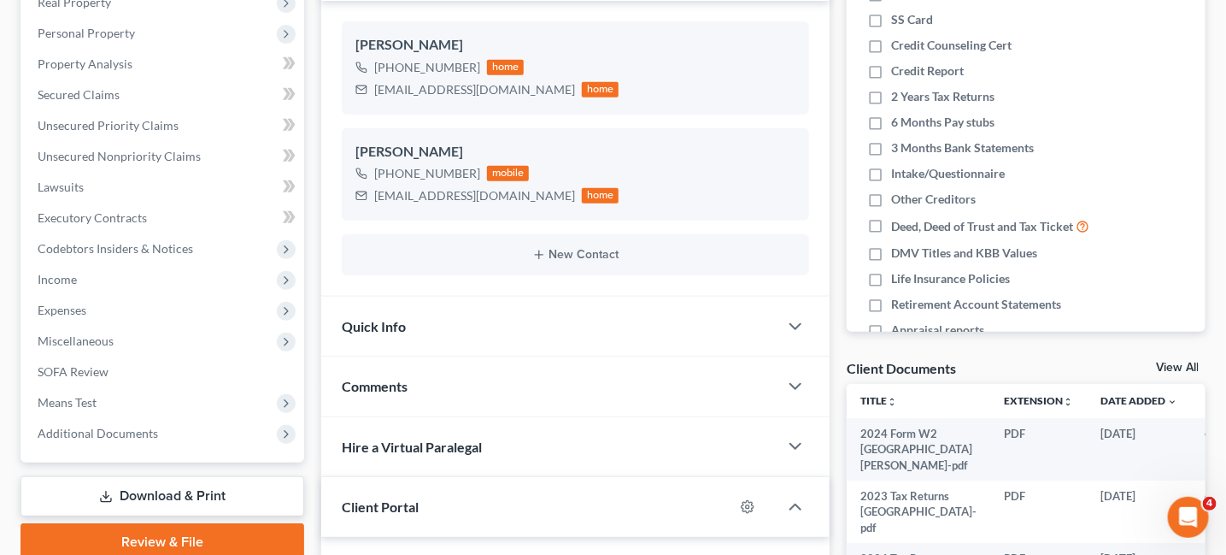
scroll to position [342, 0]
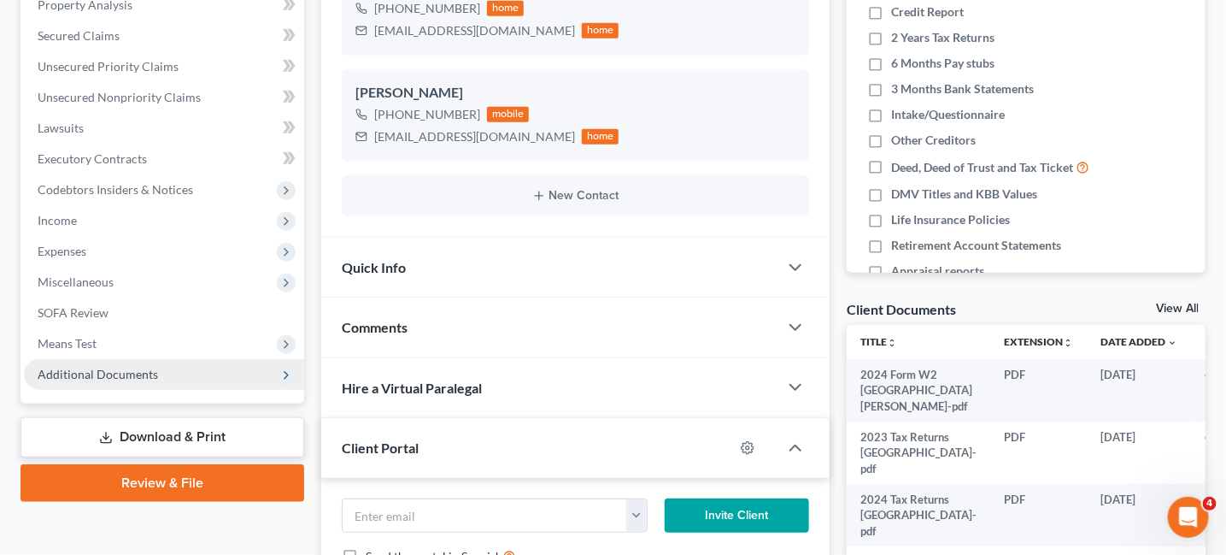
click at [102, 378] on span "Additional Documents" at bounding box center [98, 374] width 120 height 15
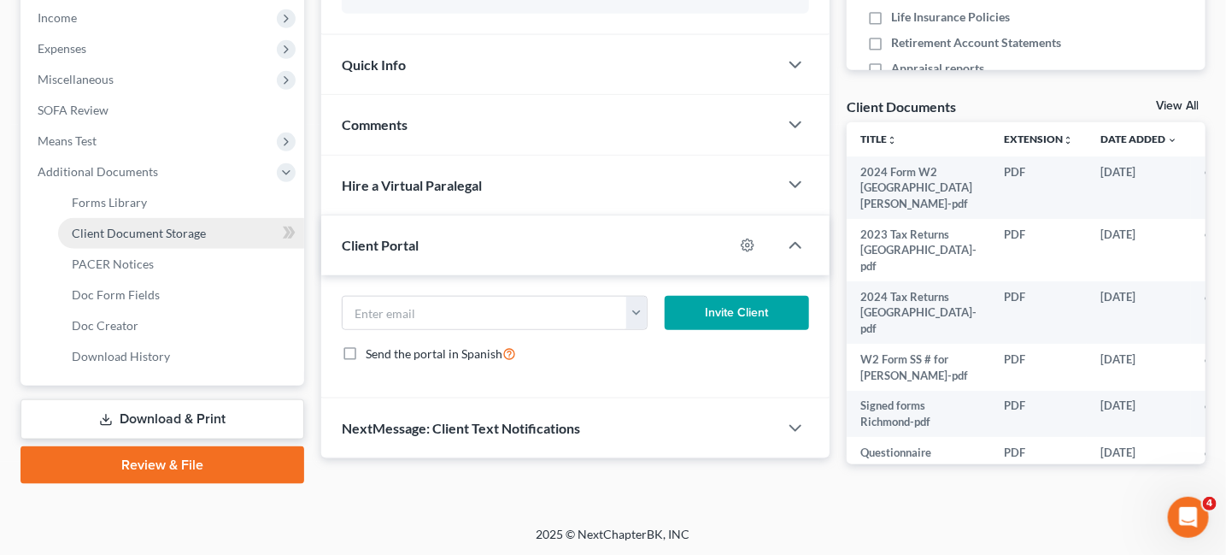
click at [145, 231] on span "Client Document Storage" at bounding box center [139, 233] width 134 height 15
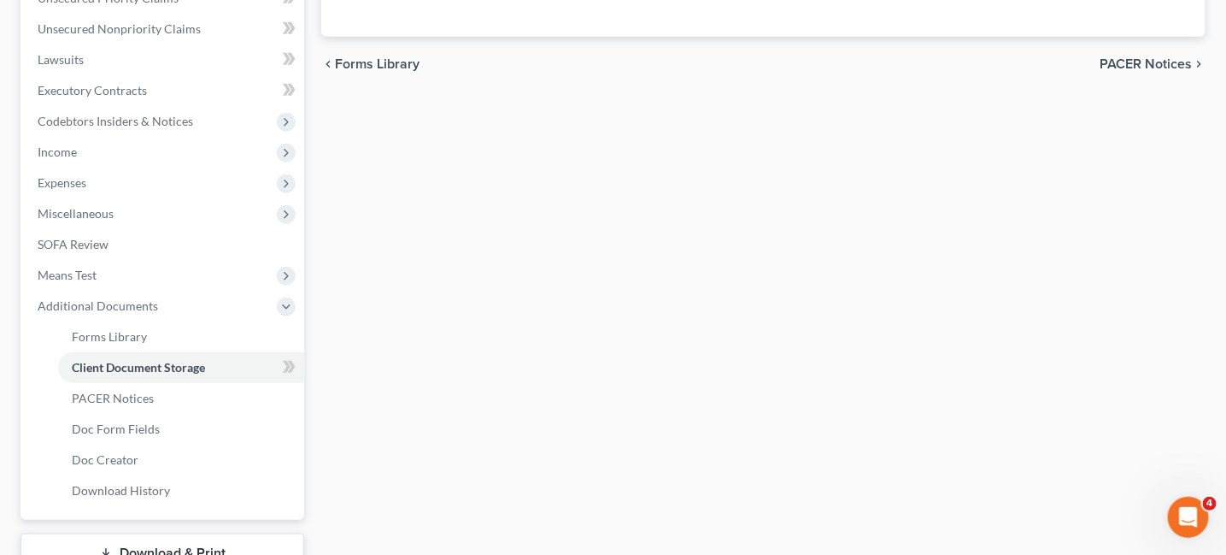
select select "0"
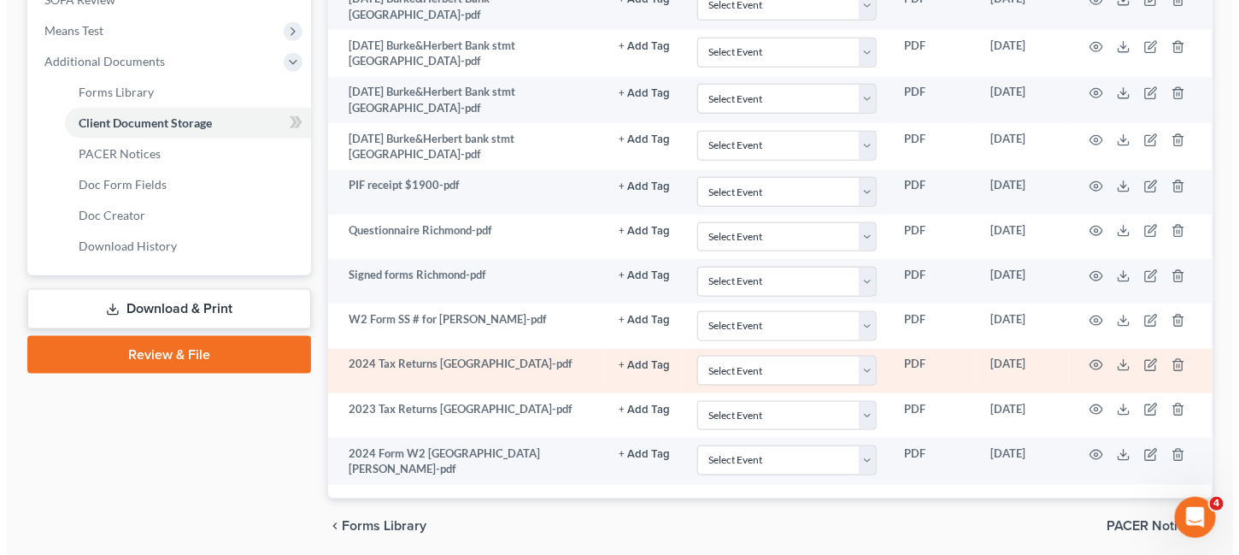
scroll to position [684, 0]
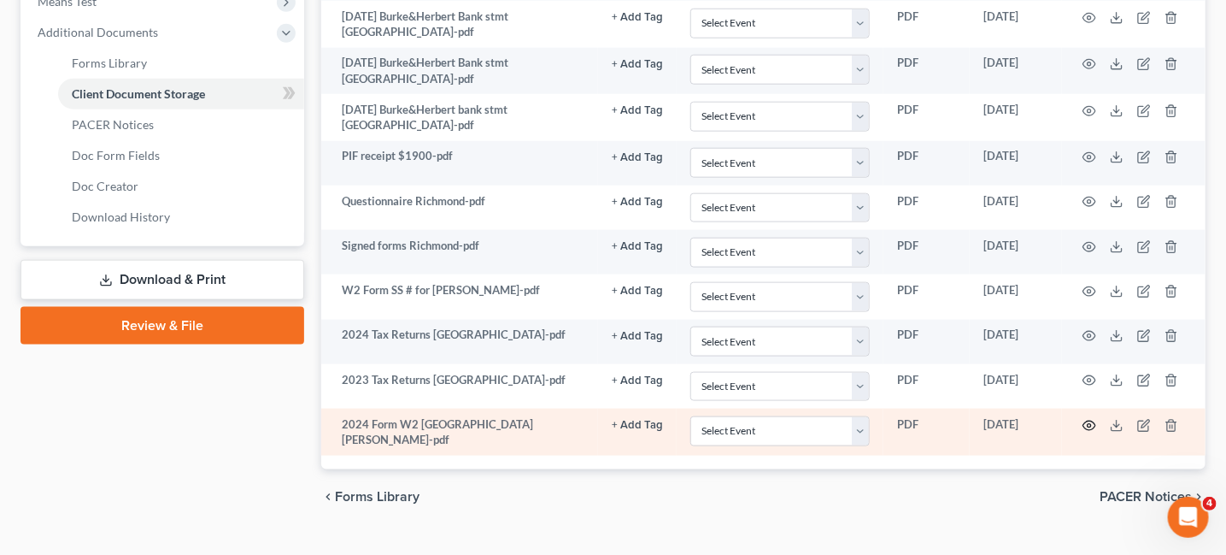
click at [1084, 420] on icon "button" at bounding box center [1090, 424] width 13 height 9
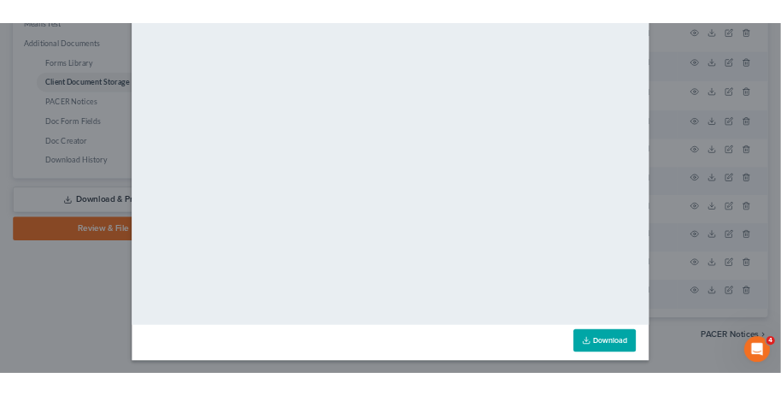
scroll to position [0, 0]
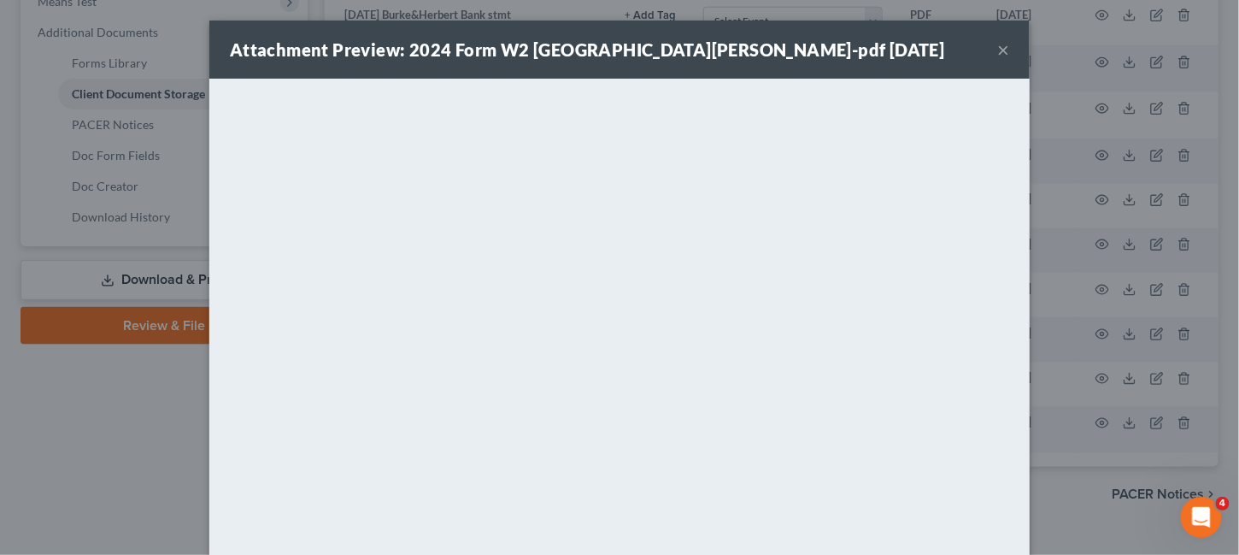
click at [999, 51] on button "×" at bounding box center [1003, 49] width 12 height 21
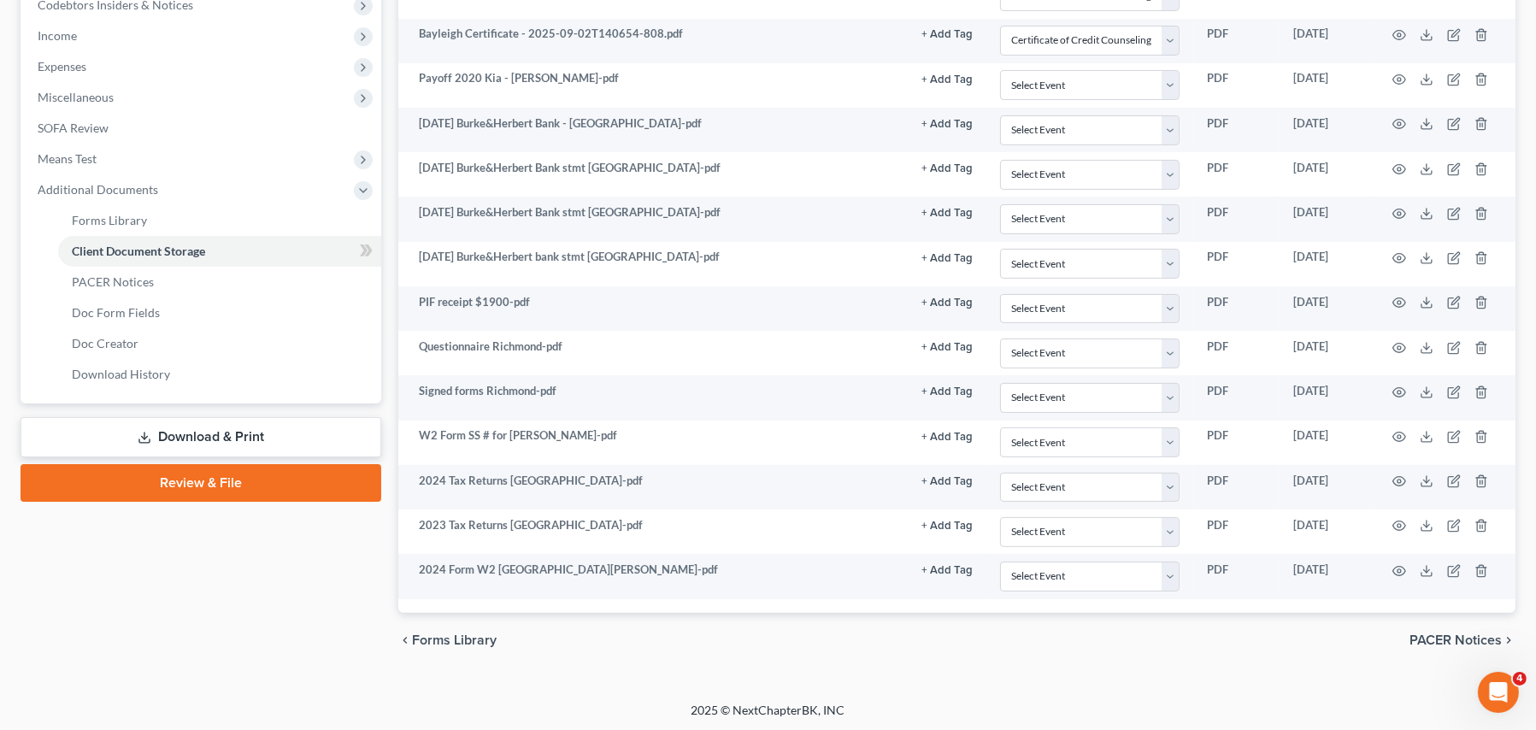
scroll to position [14, 0]
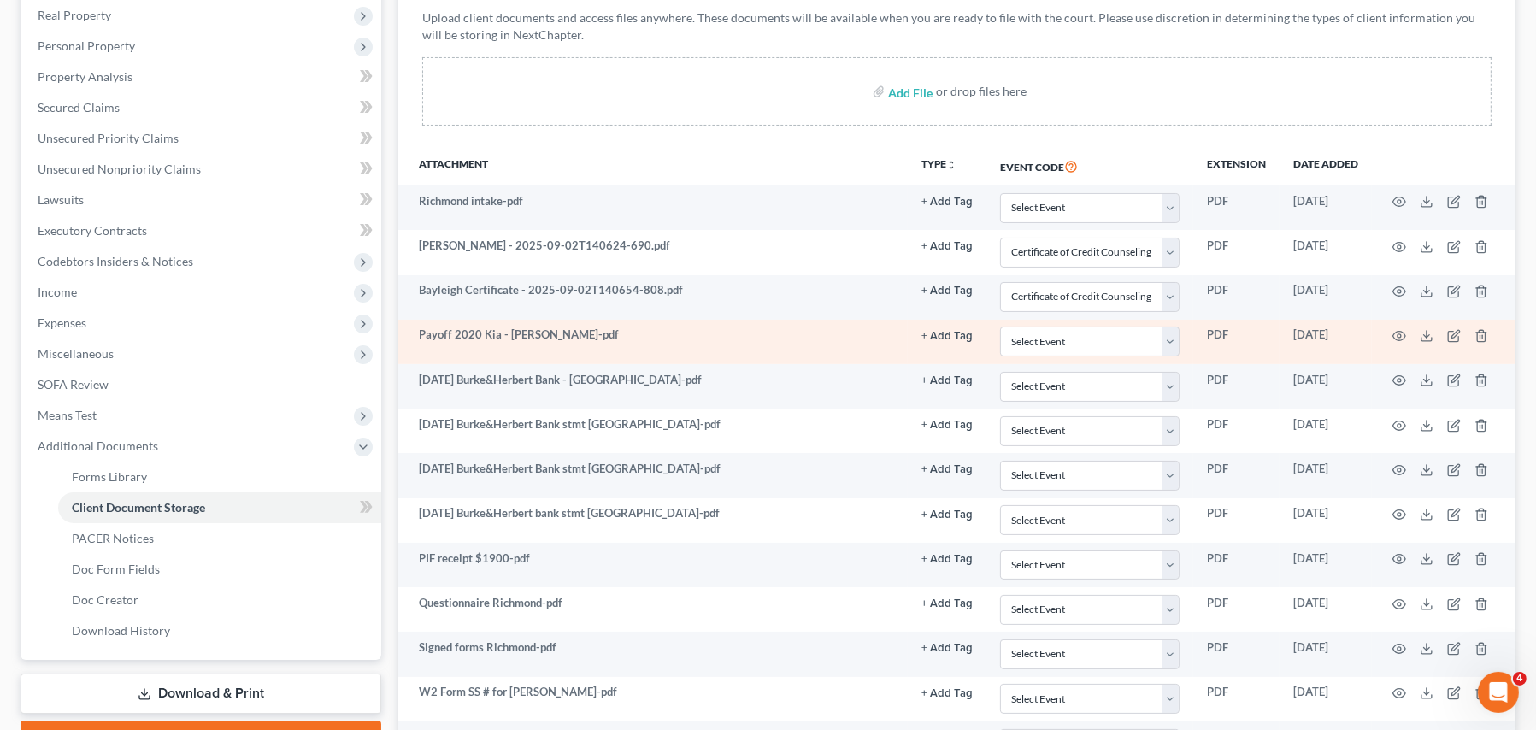
select select "0"
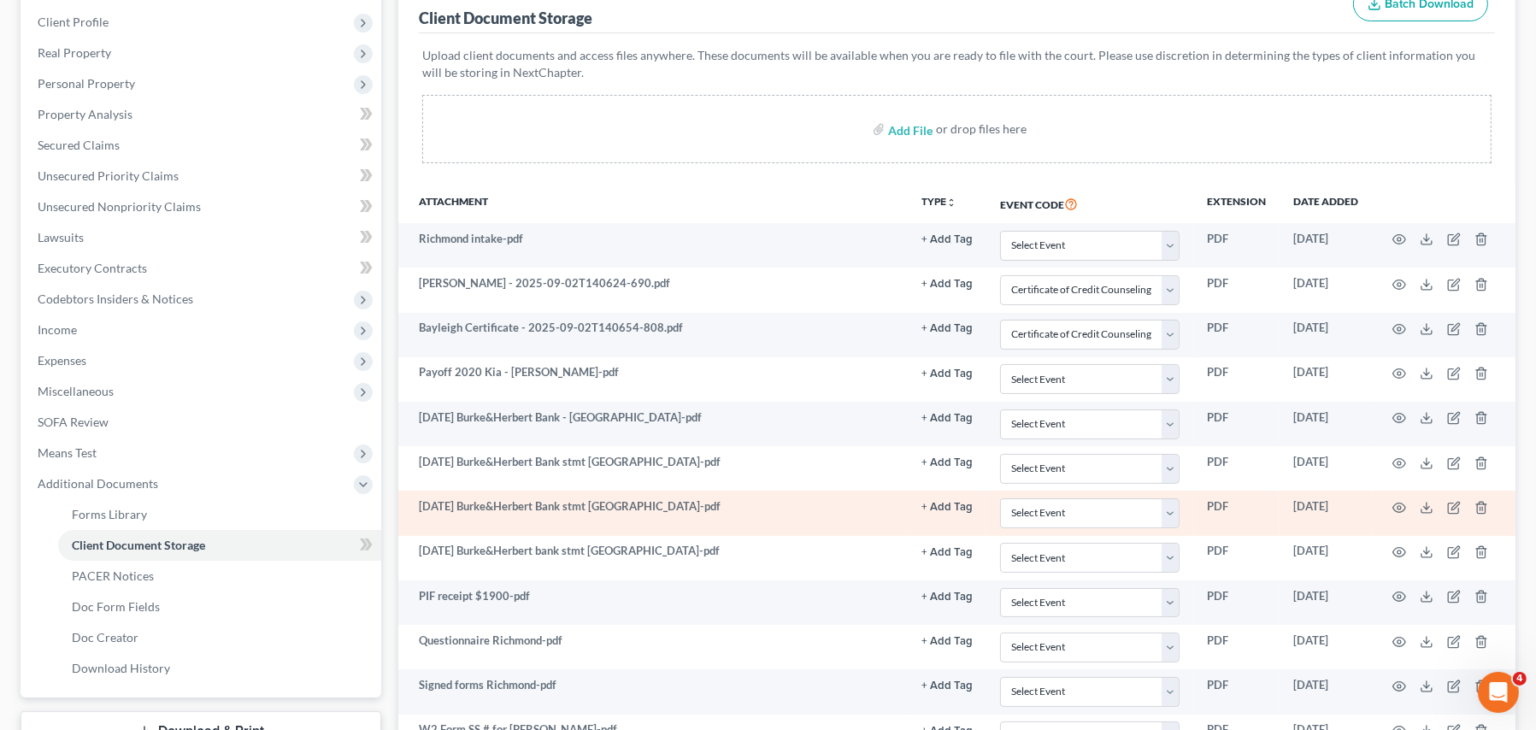
scroll to position [144, 0]
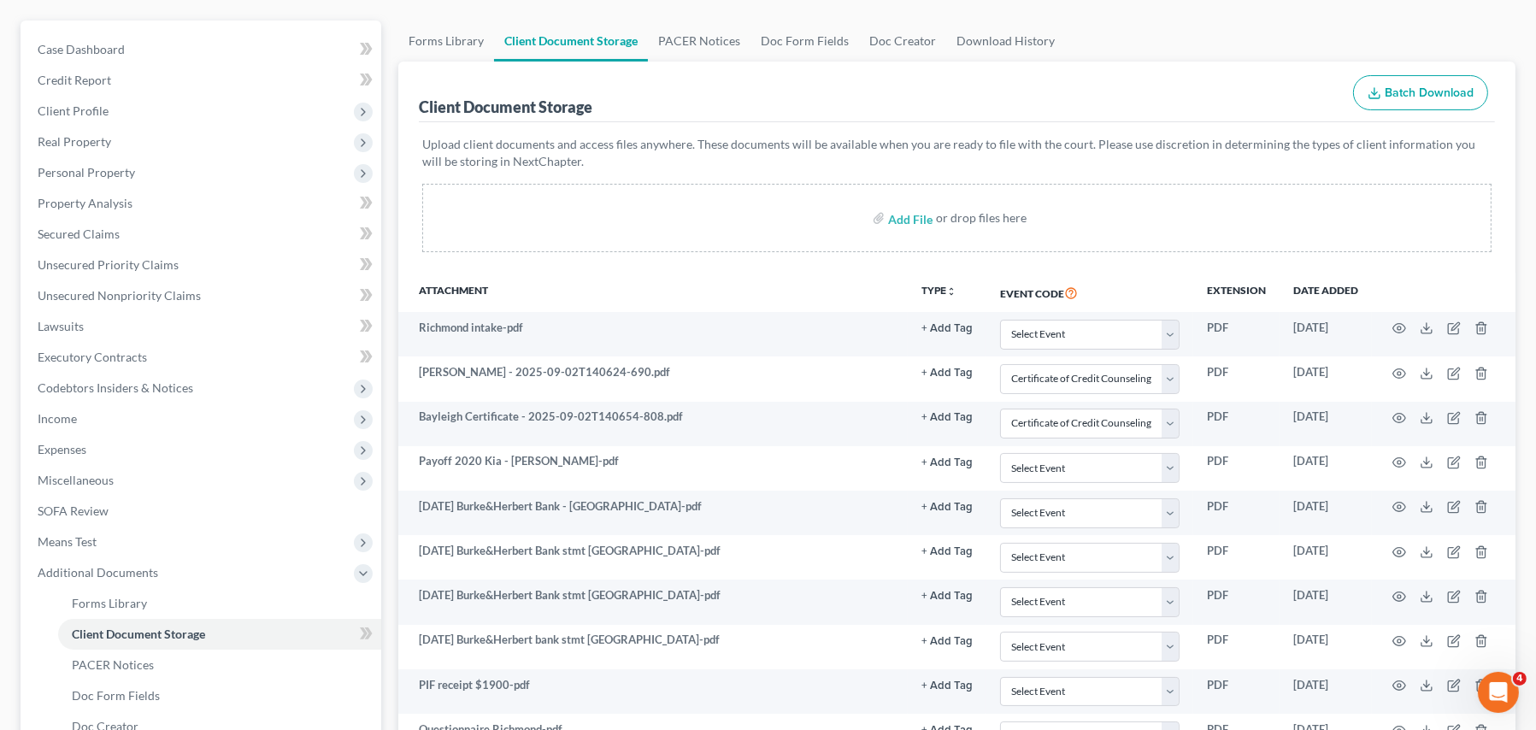
select select "0"
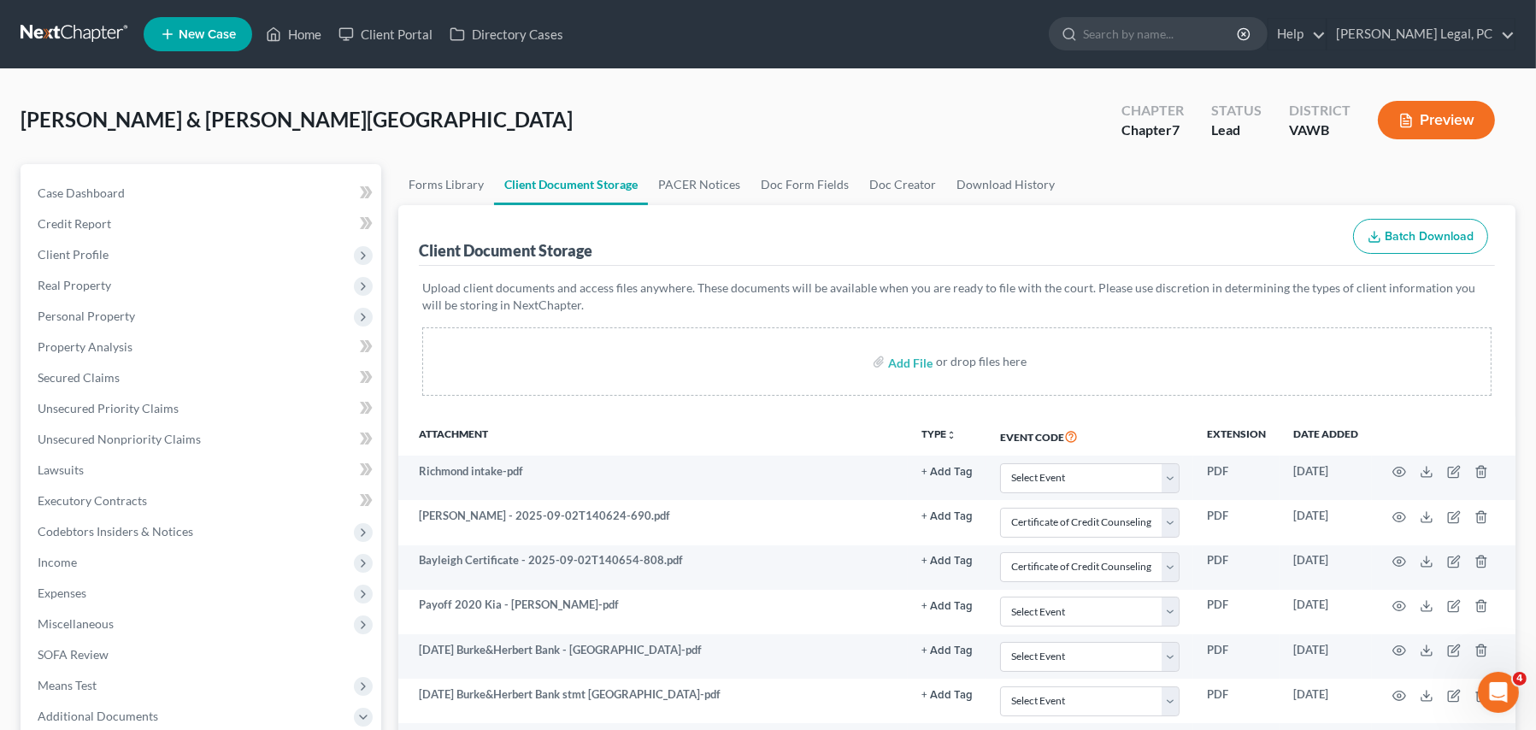
scroll to position [0, 0]
drag, startPoint x: 82, startPoint y: 22, endPoint x: 95, endPoint y: 29, distance: 14.5
click at [82, 22] on link at bounding box center [75, 34] width 109 height 31
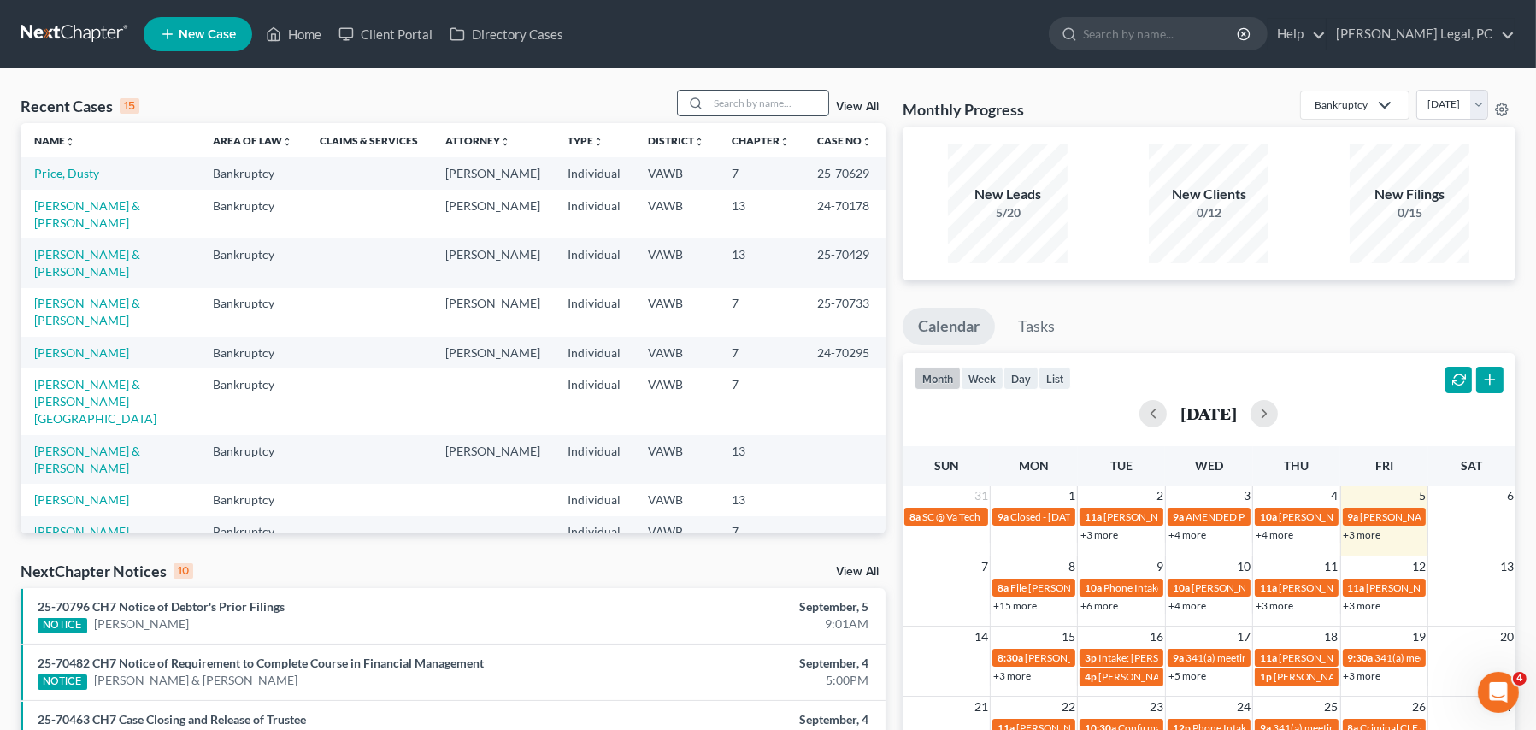
click at [746, 105] on input "search" at bounding box center [768, 103] width 120 height 25
type input "[PERSON_NAME]"
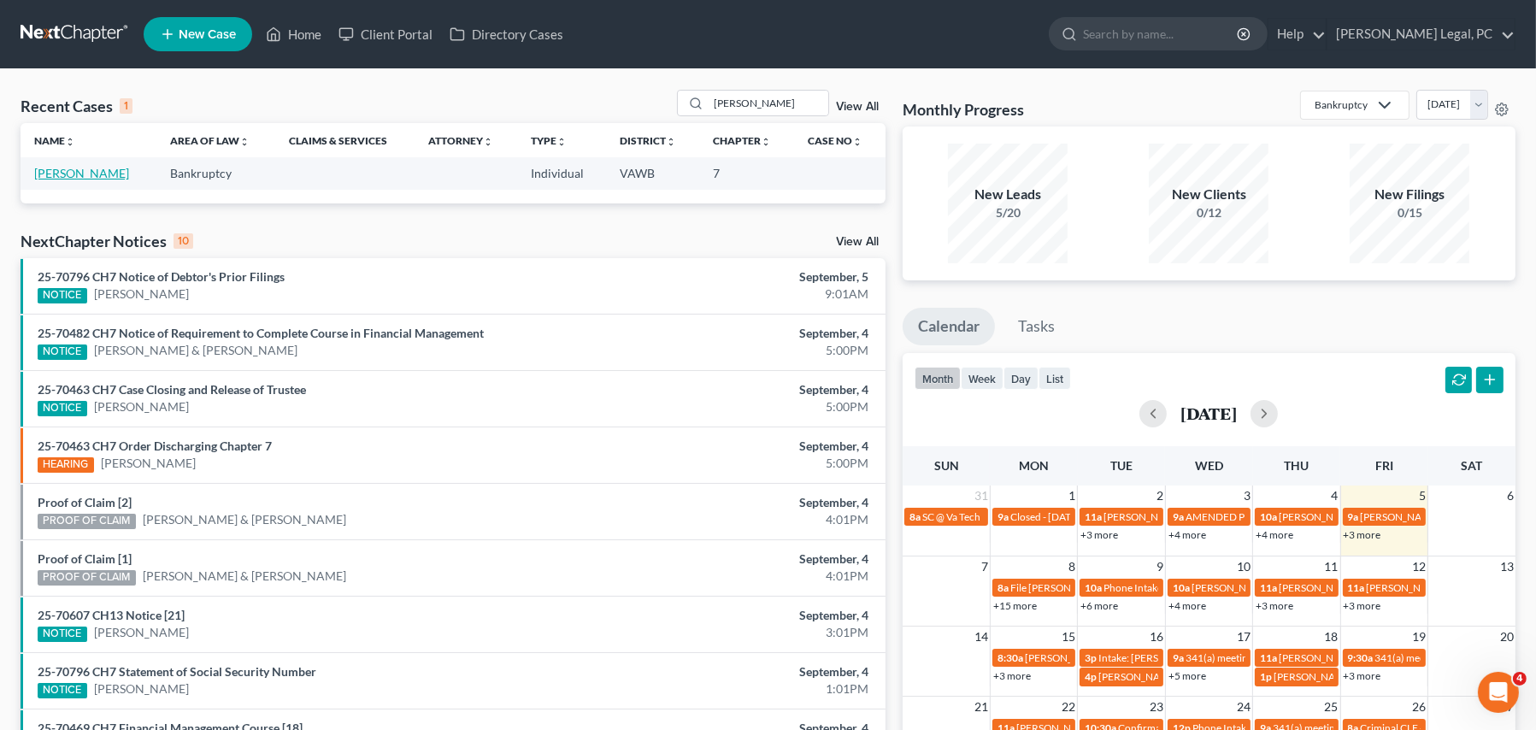
click at [120, 178] on link "[PERSON_NAME]" at bounding box center [81, 173] width 95 height 15
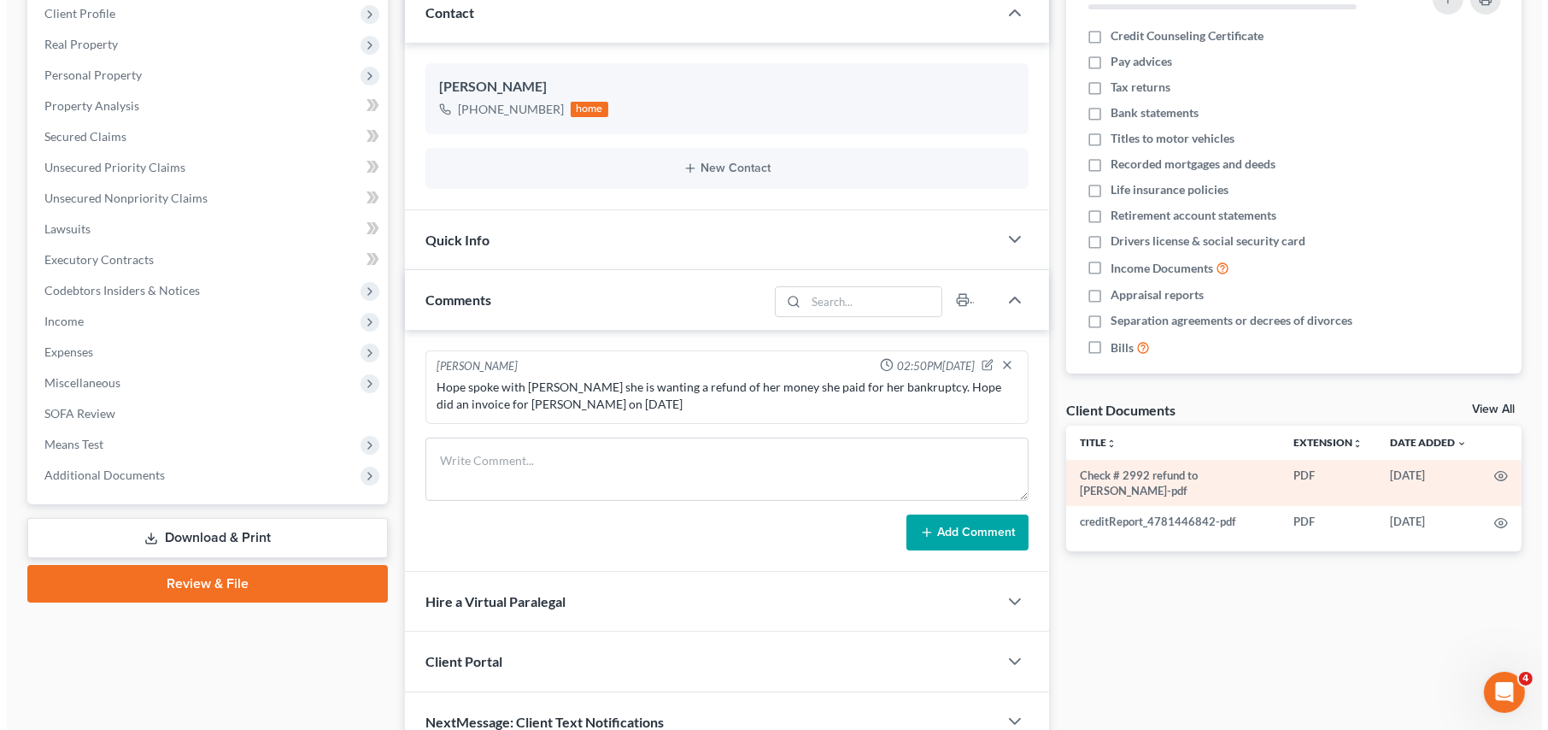
scroll to position [326, 0]
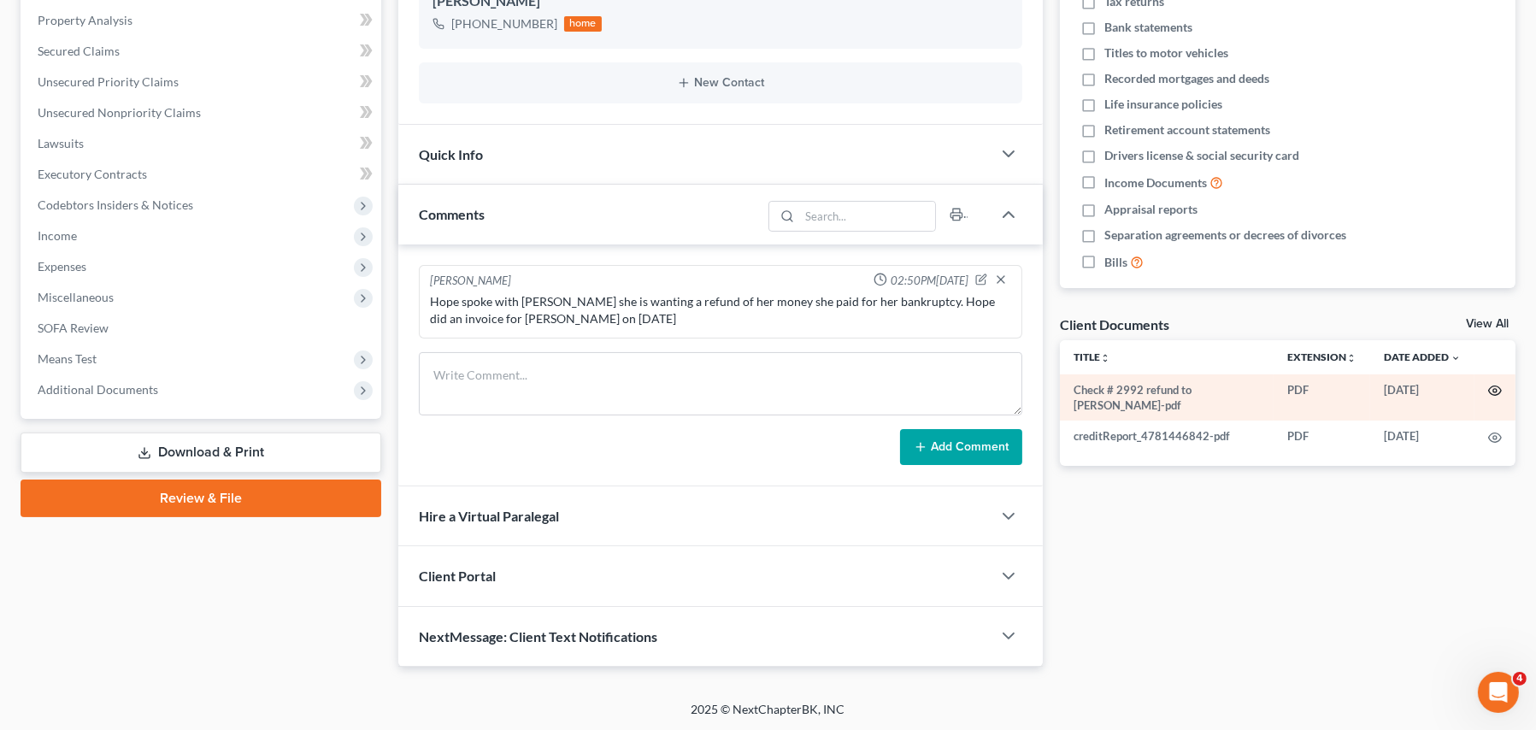
click at [1489, 388] on icon "button" at bounding box center [1495, 390] width 13 height 9
